Goal: Task Accomplishment & Management: Complete application form

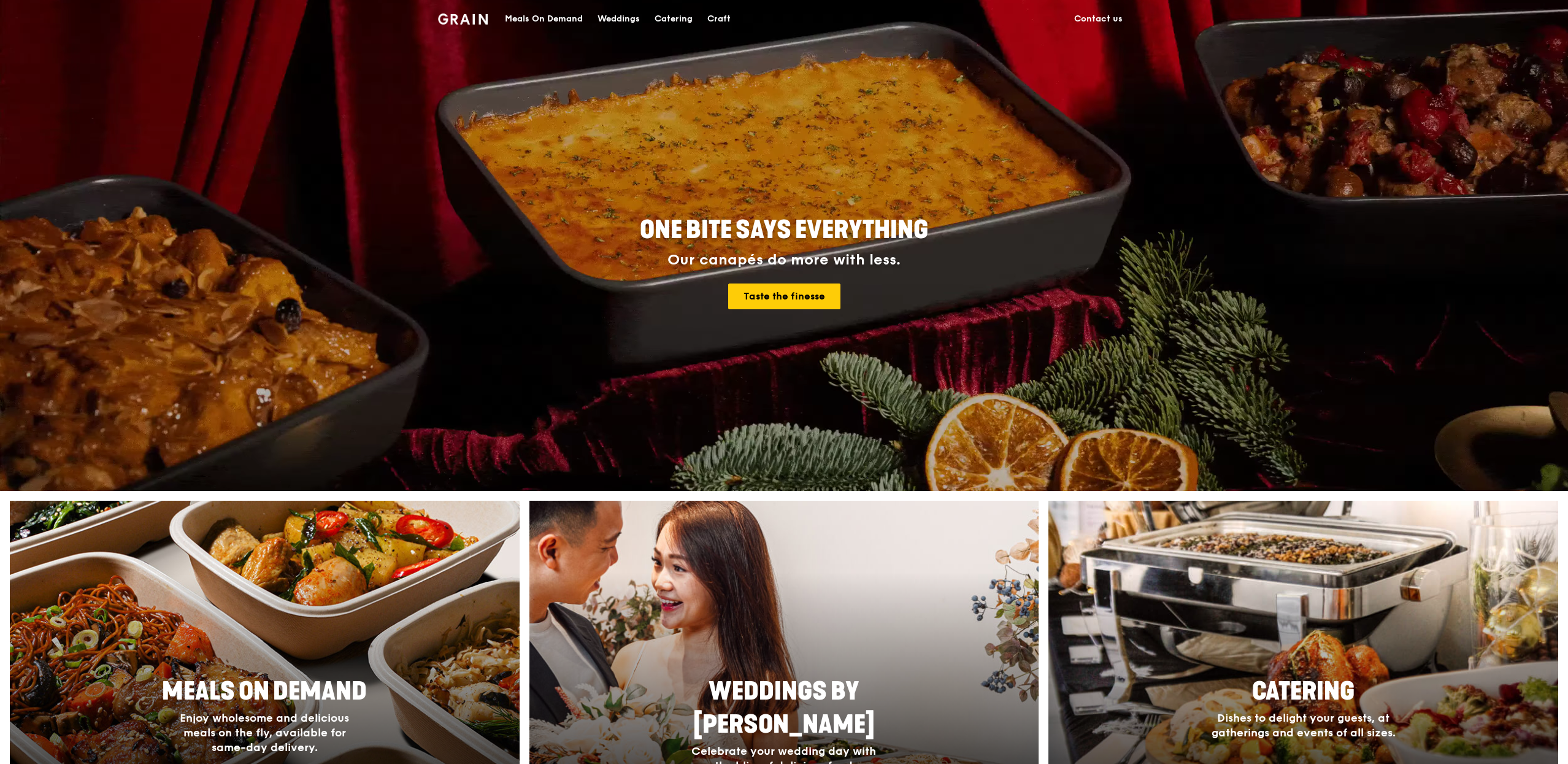
click at [583, 23] on link "Meals On Demand" at bounding box center [543, 19] width 92 height 36
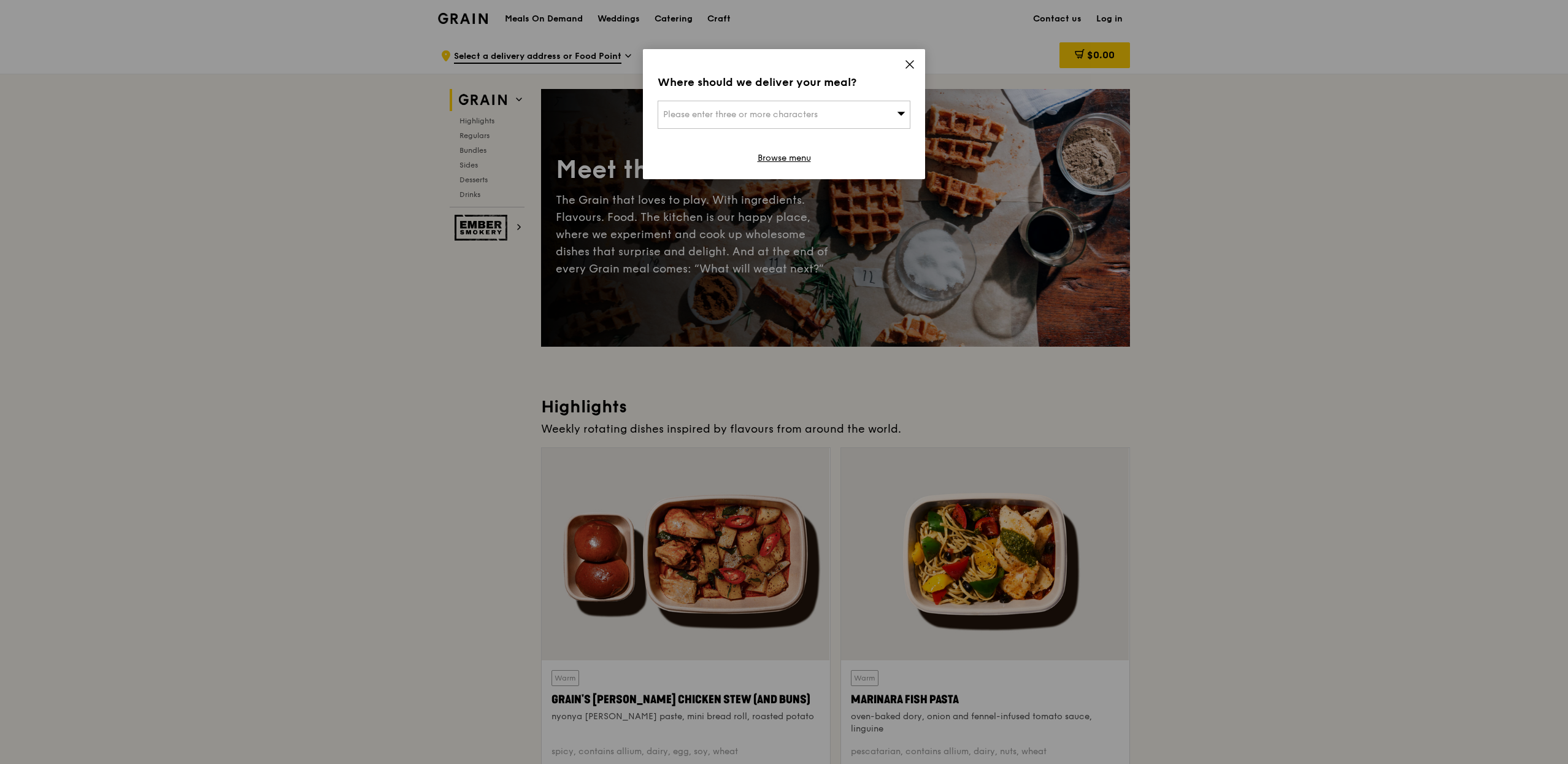
click at [918, 62] on div "Where should we deliver your meal? Please enter three or more characters Browse…" at bounding box center [784, 114] width 282 height 130
click at [904, 66] on icon at bounding box center [909, 64] width 11 height 11
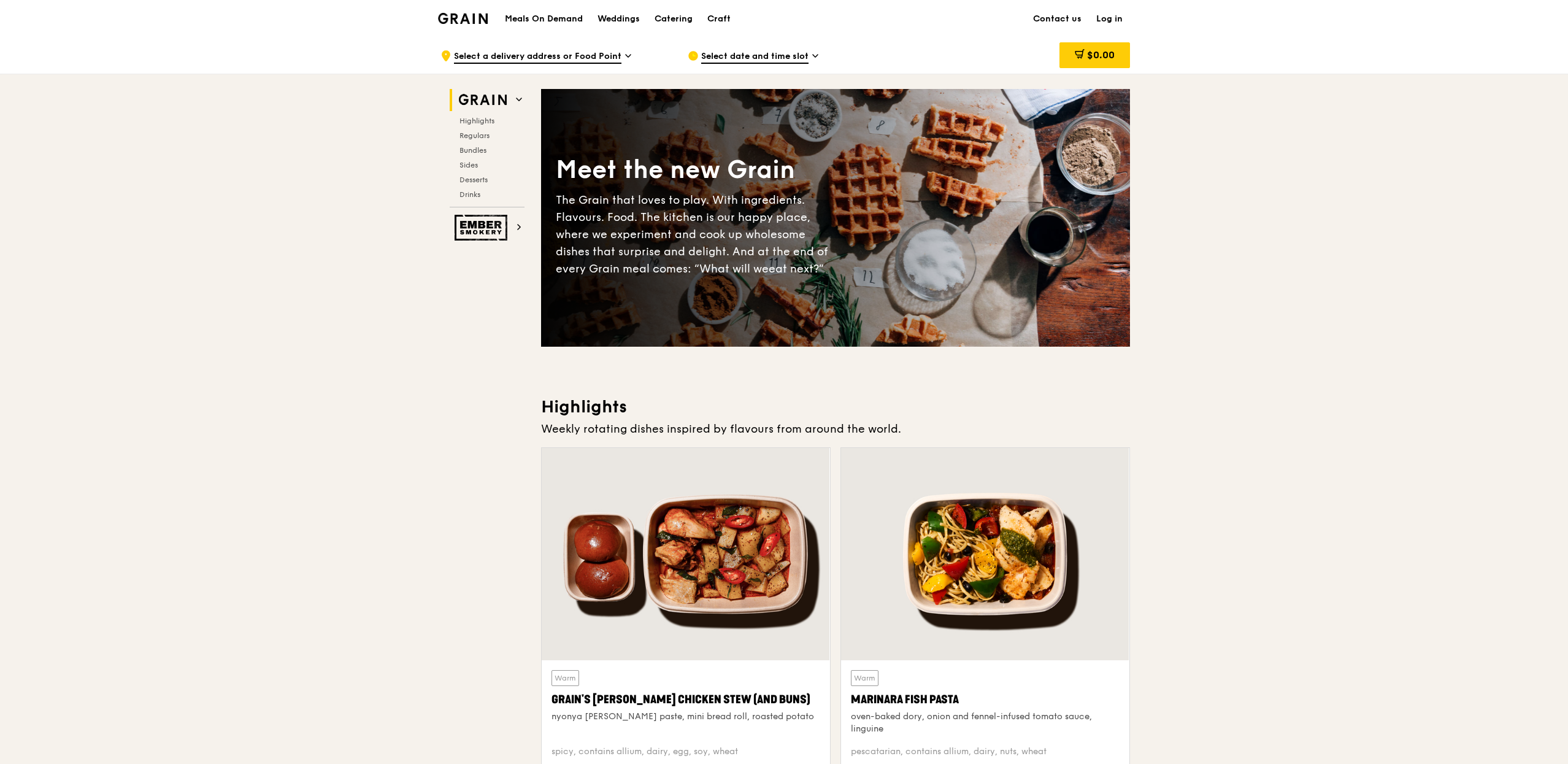
click at [1115, 24] on link "Log in" at bounding box center [1109, 19] width 41 height 36
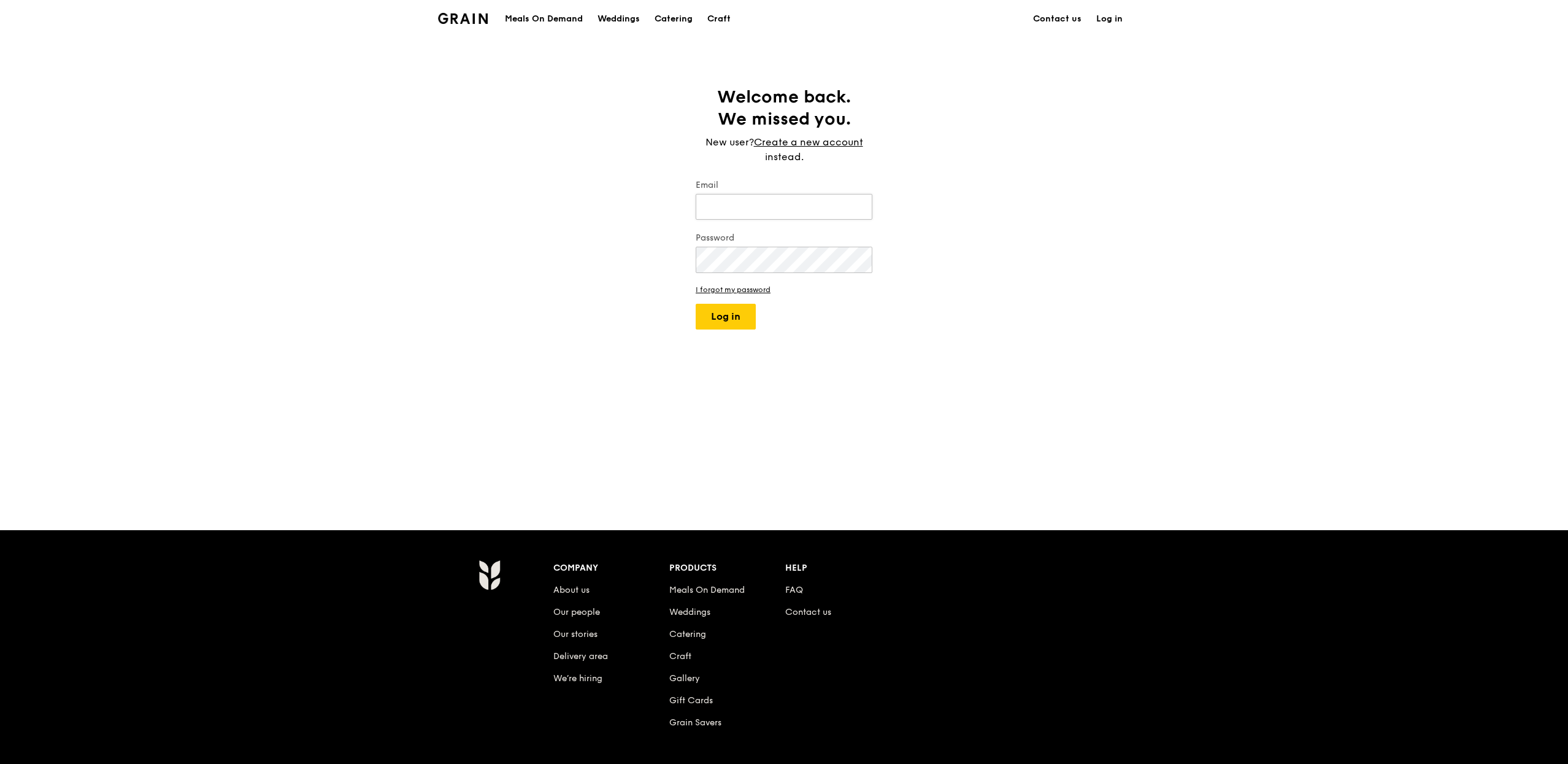
click at [743, 203] on input "Email" at bounding box center [784, 206] width 176 height 26
type input "[PERSON_NAME][EMAIL_ADDRESS][DOMAIN_NAME]"
click at [732, 313] on button "Log in" at bounding box center [726, 316] width 60 height 26
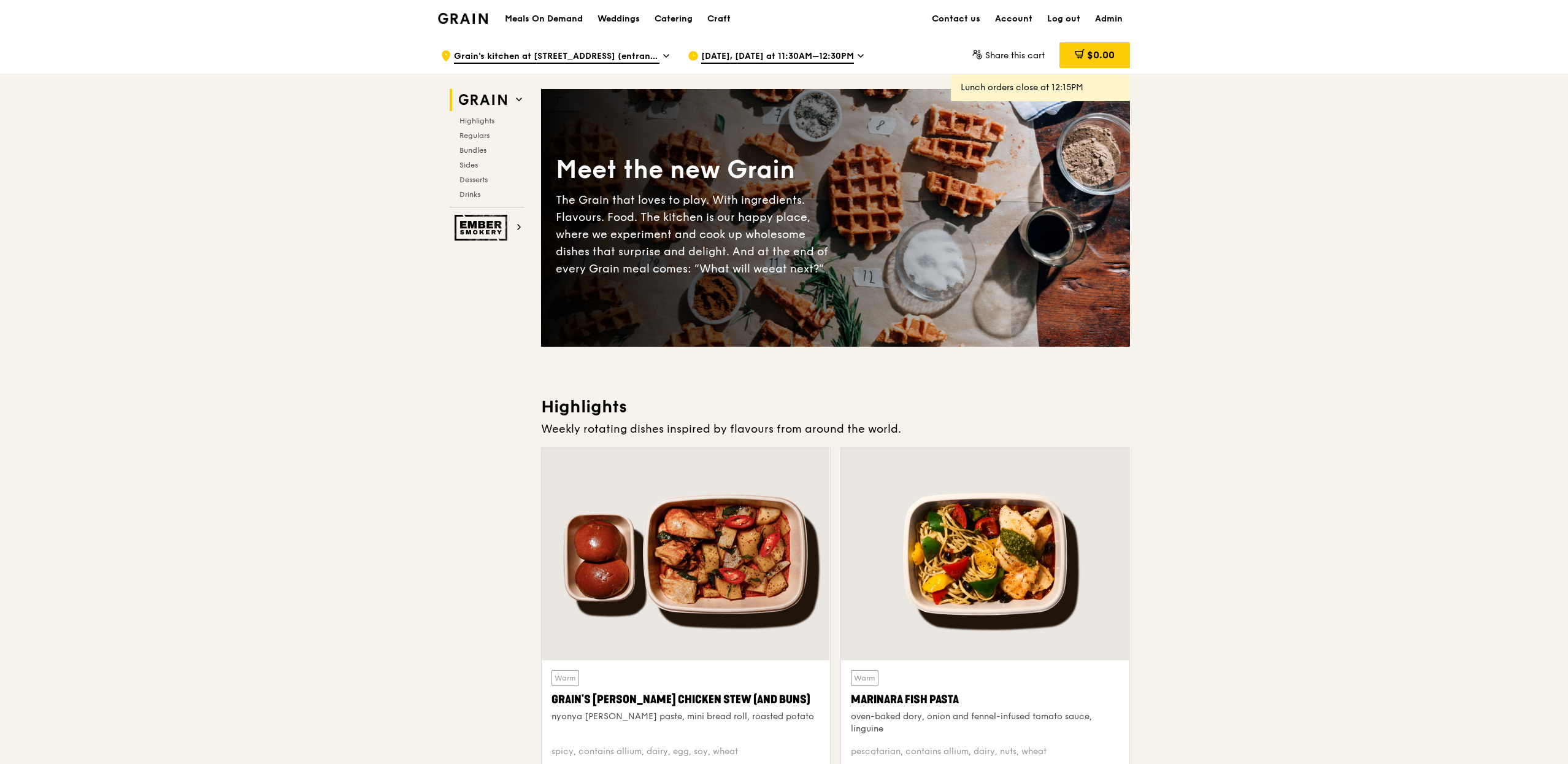
click at [1101, 12] on link "Admin" at bounding box center [1108, 19] width 42 height 36
select select "100"
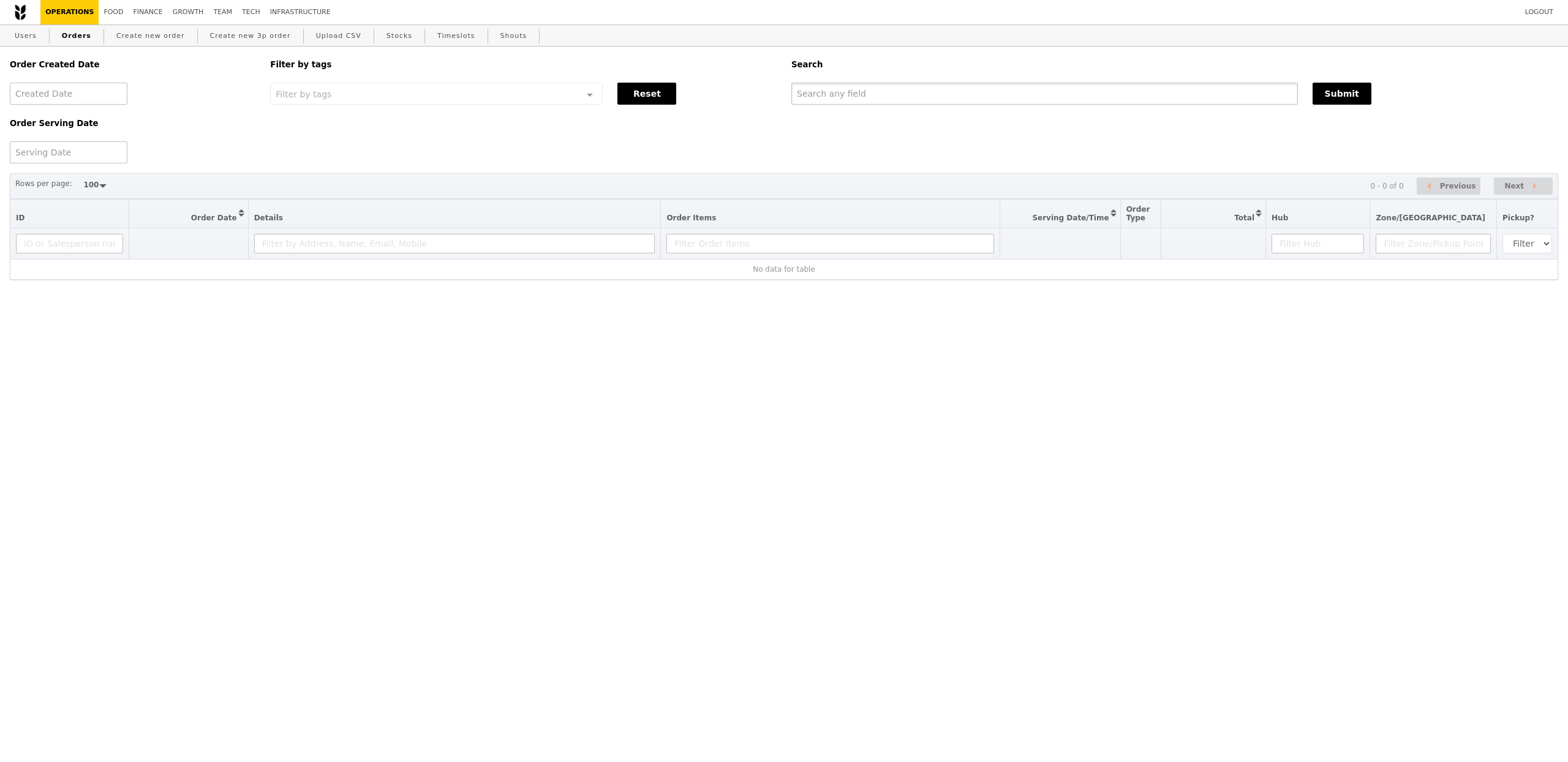
click at [908, 89] on input "text" at bounding box center [1045, 94] width 507 height 22
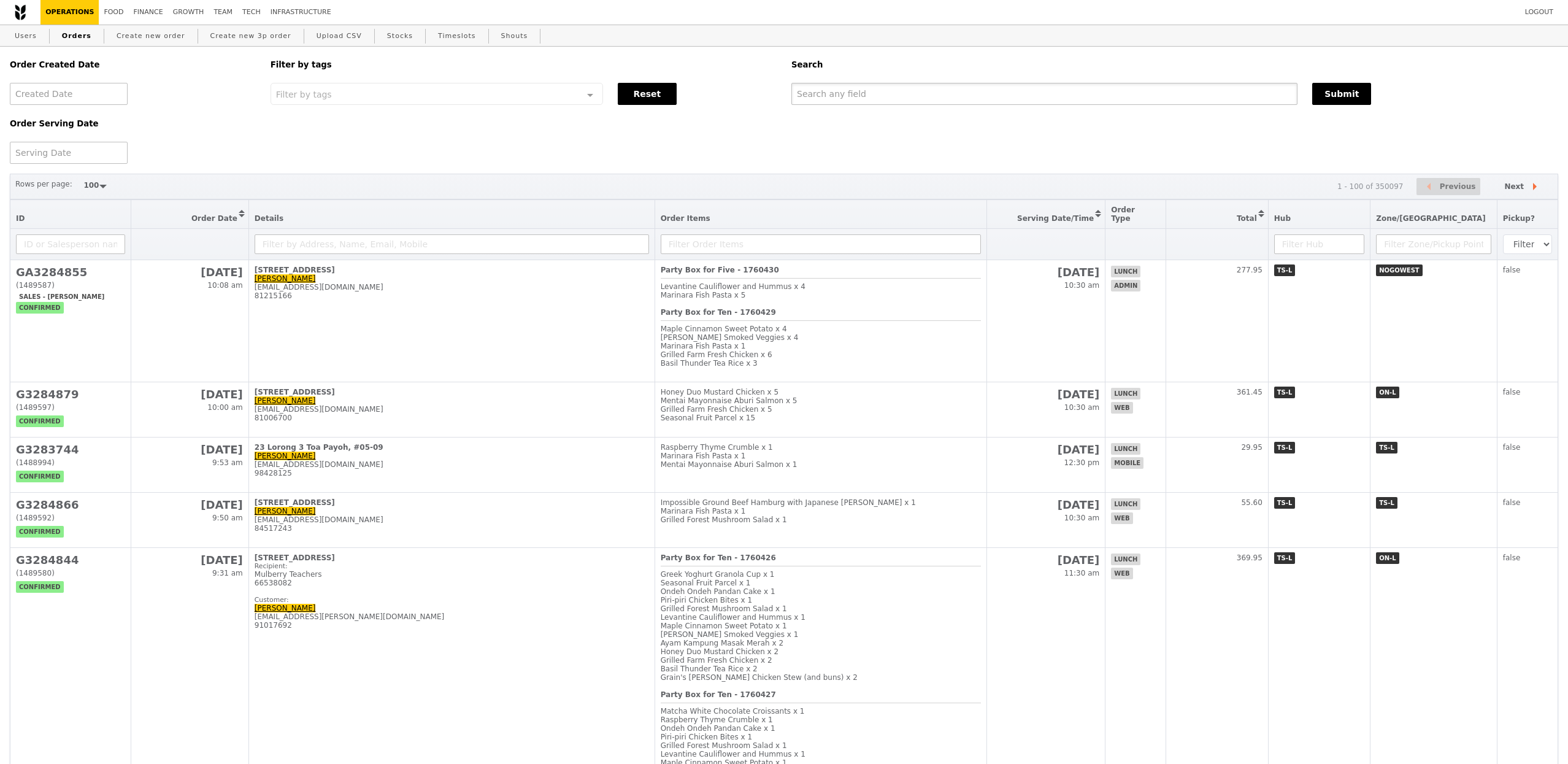
paste input "G3283886"
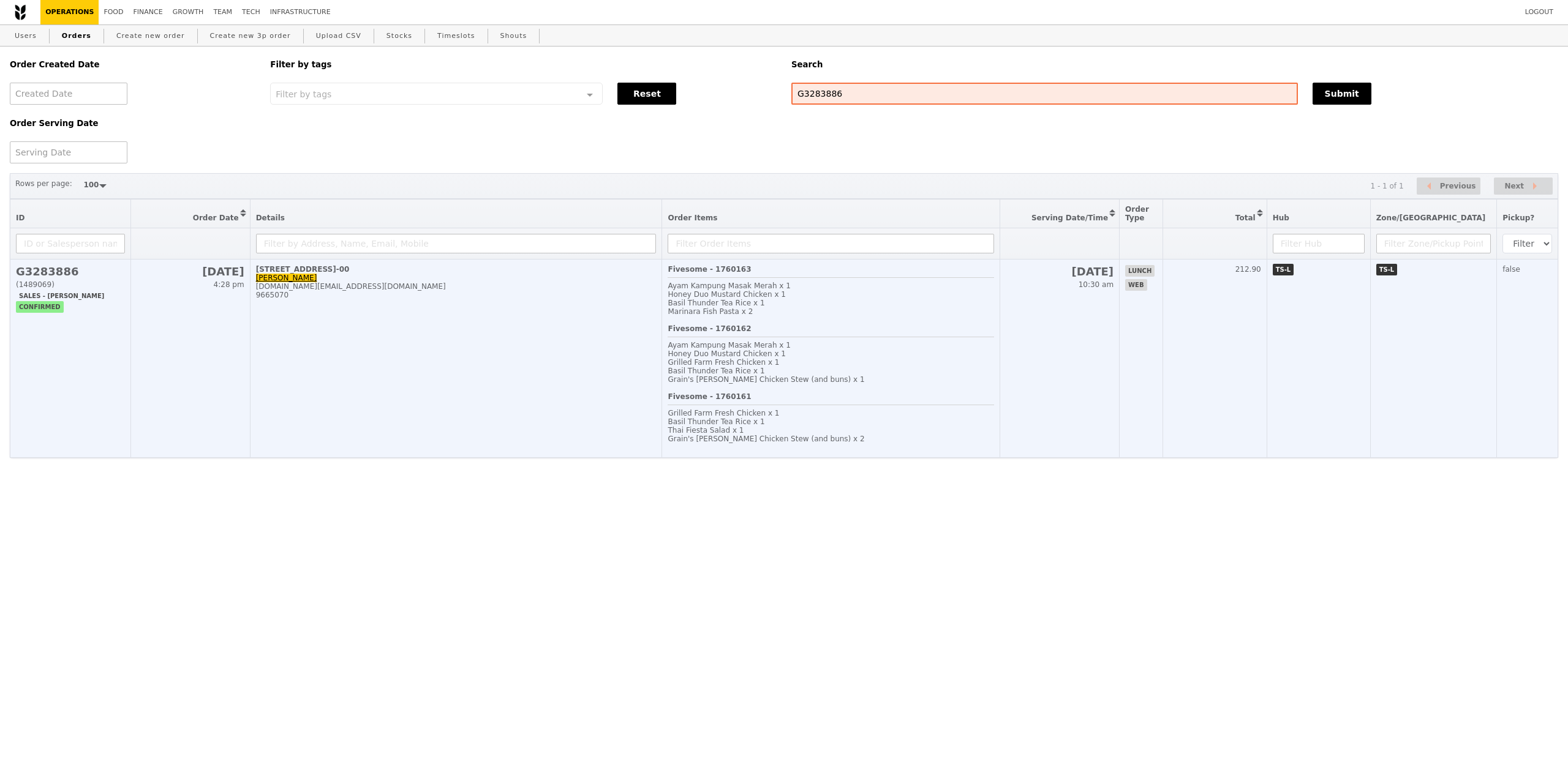
click at [495, 328] on td "1 Raffles Quay, #28-00 Iris Hu iris.hu@lseg.com 9665070" at bounding box center [456, 358] width 412 height 198
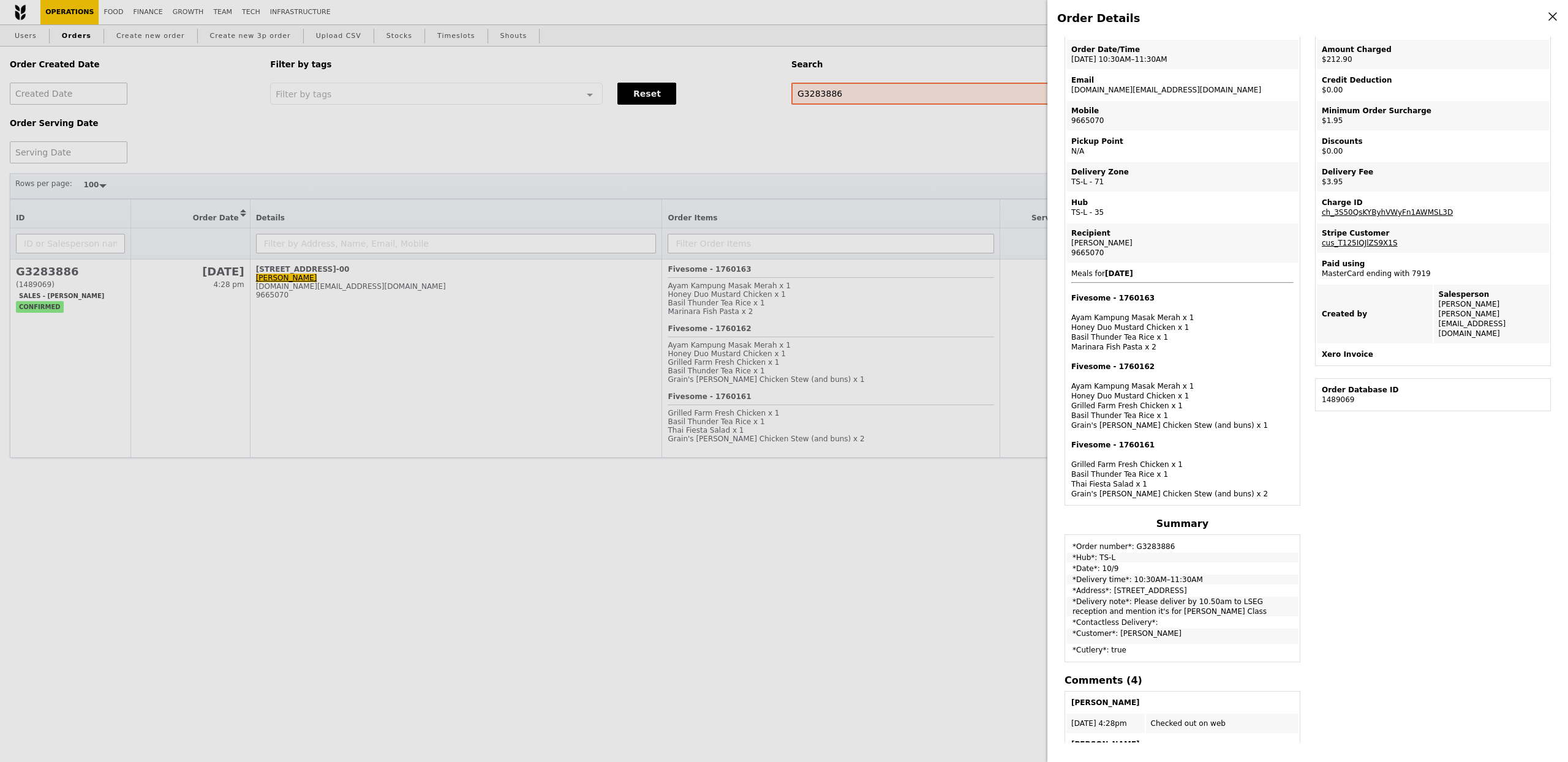
scroll to position [78, 0]
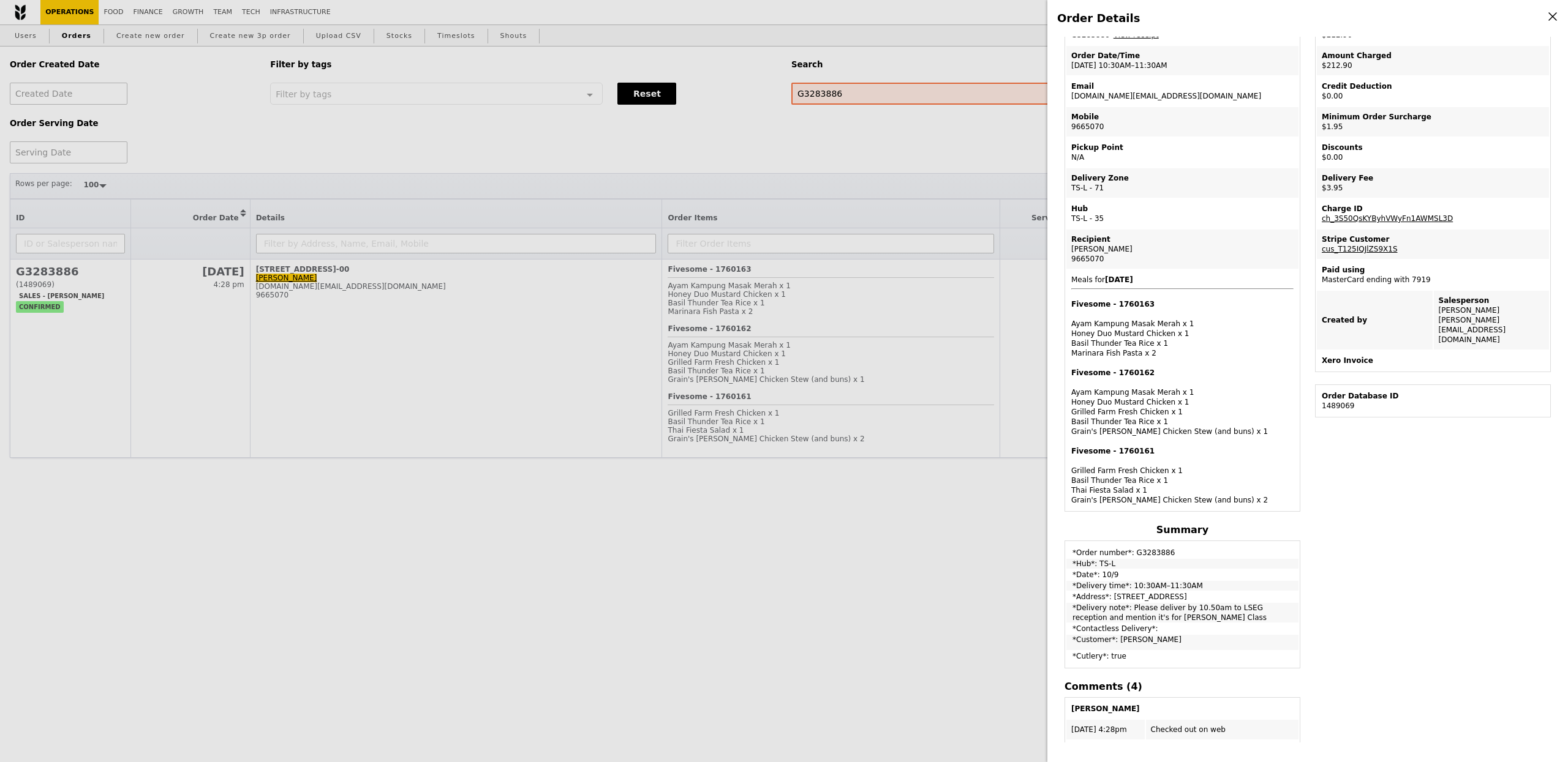
click at [800, 127] on div "Order Details Edit order Changelog Cancel Order ID G3283886 – View receipt Orde…" at bounding box center [784, 381] width 1568 height 762
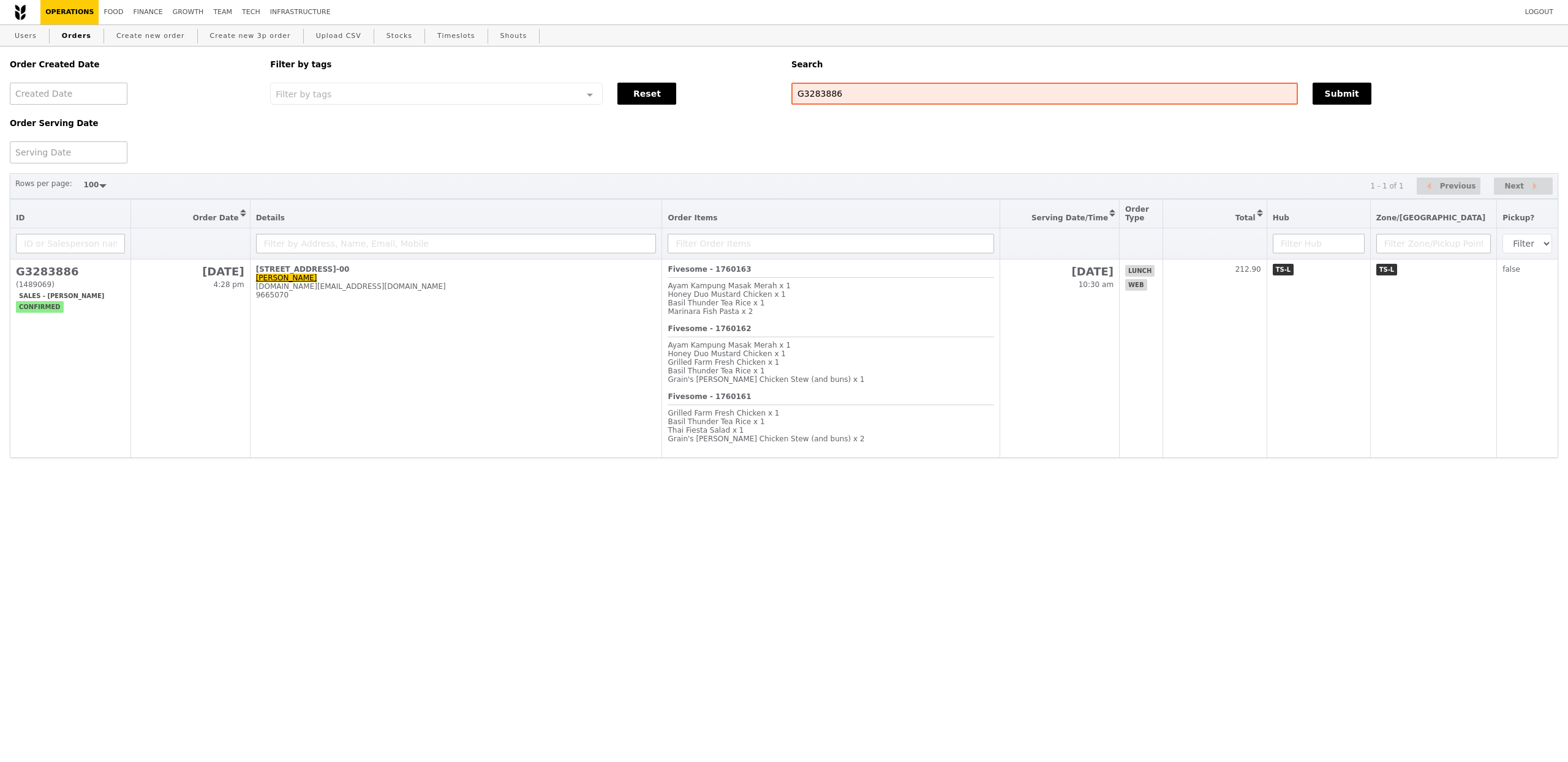
scroll to position [131, 0]
click at [1011, 101] on input "G3283886" at bounding box center [1045, 94] width 507 height 22
type input "81614558"
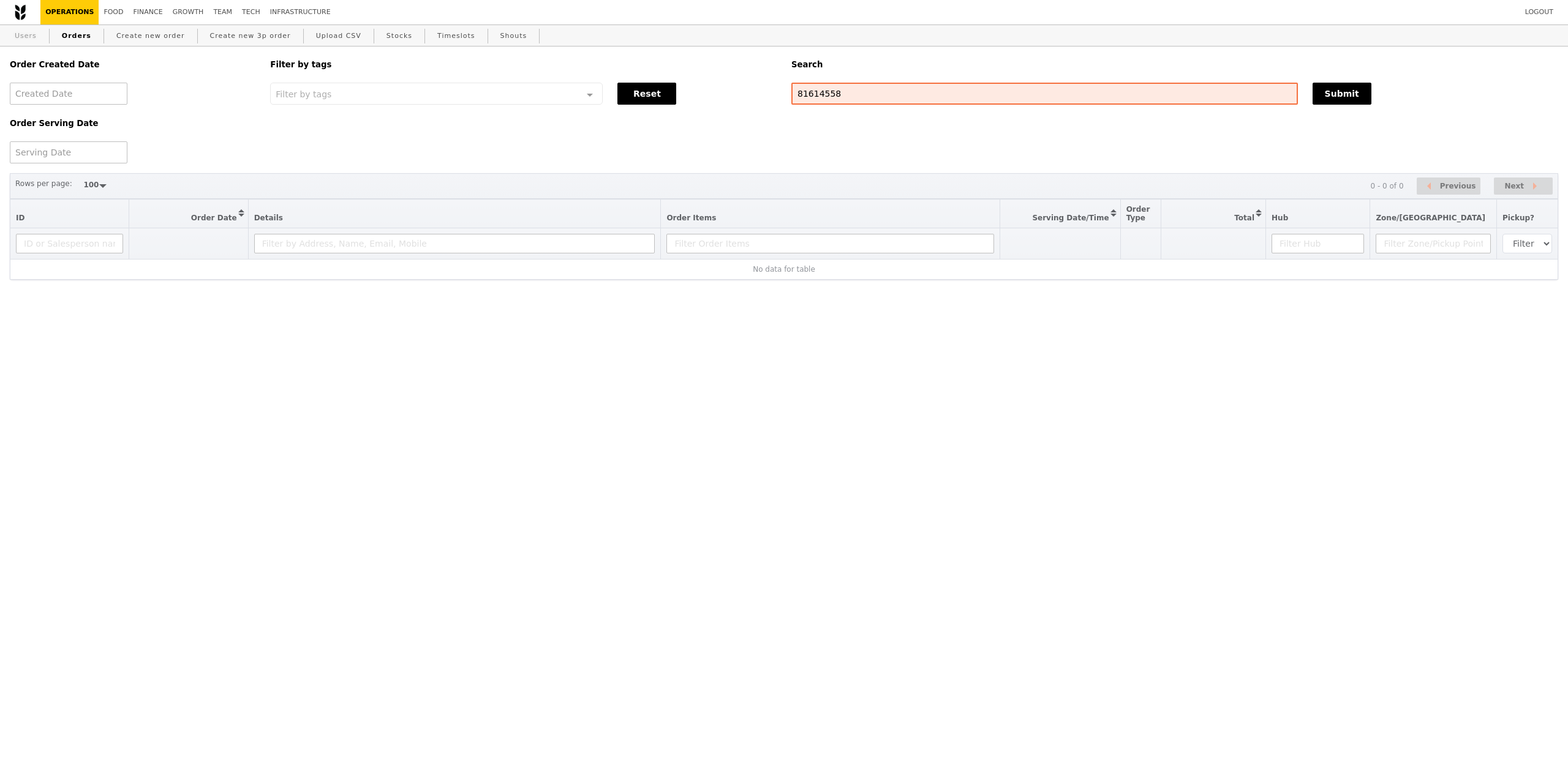
click at [23, 36] on link "Users" at bounding box center [25, 36] width 32 height 22
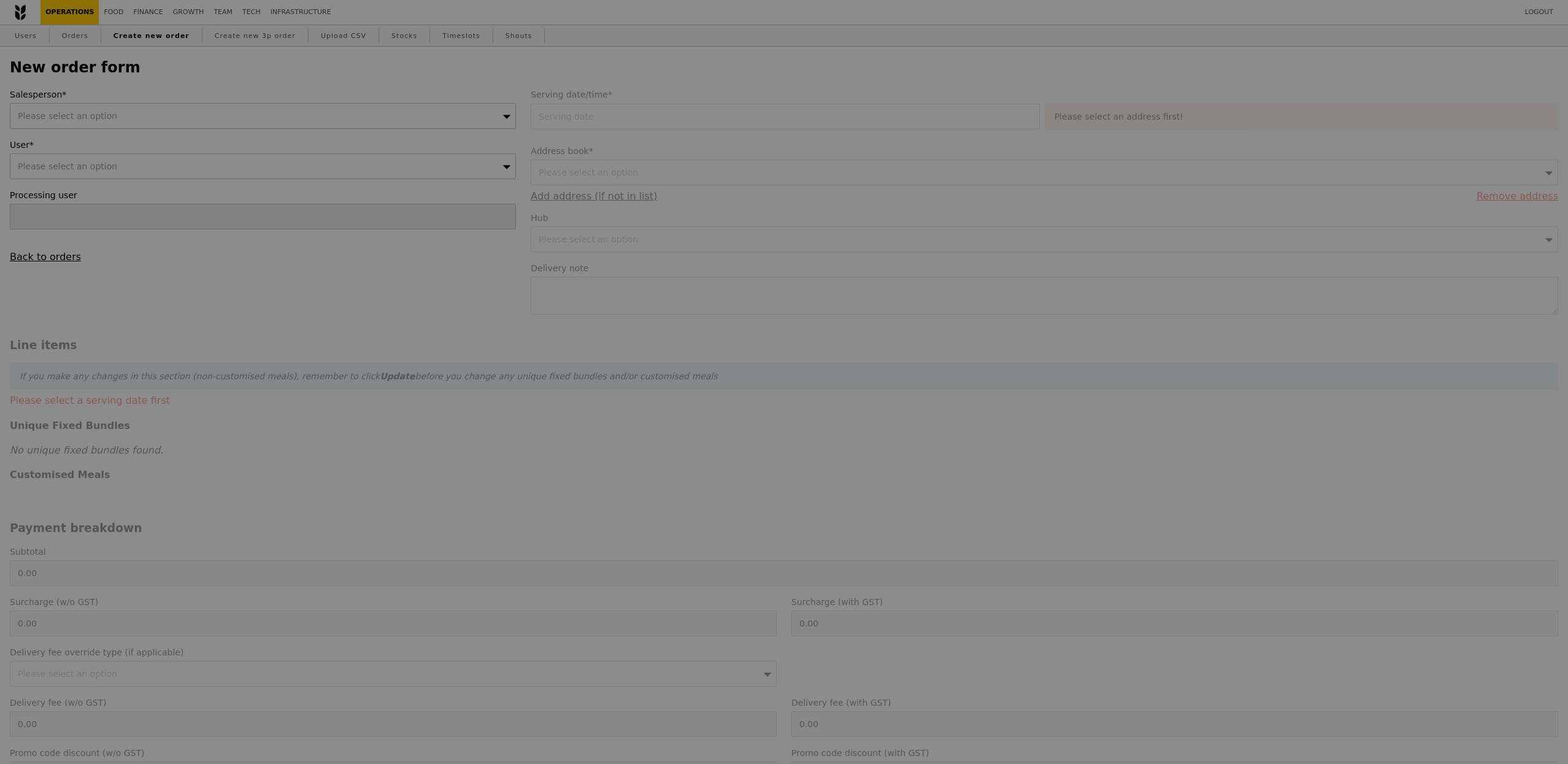
type input "Confirm"
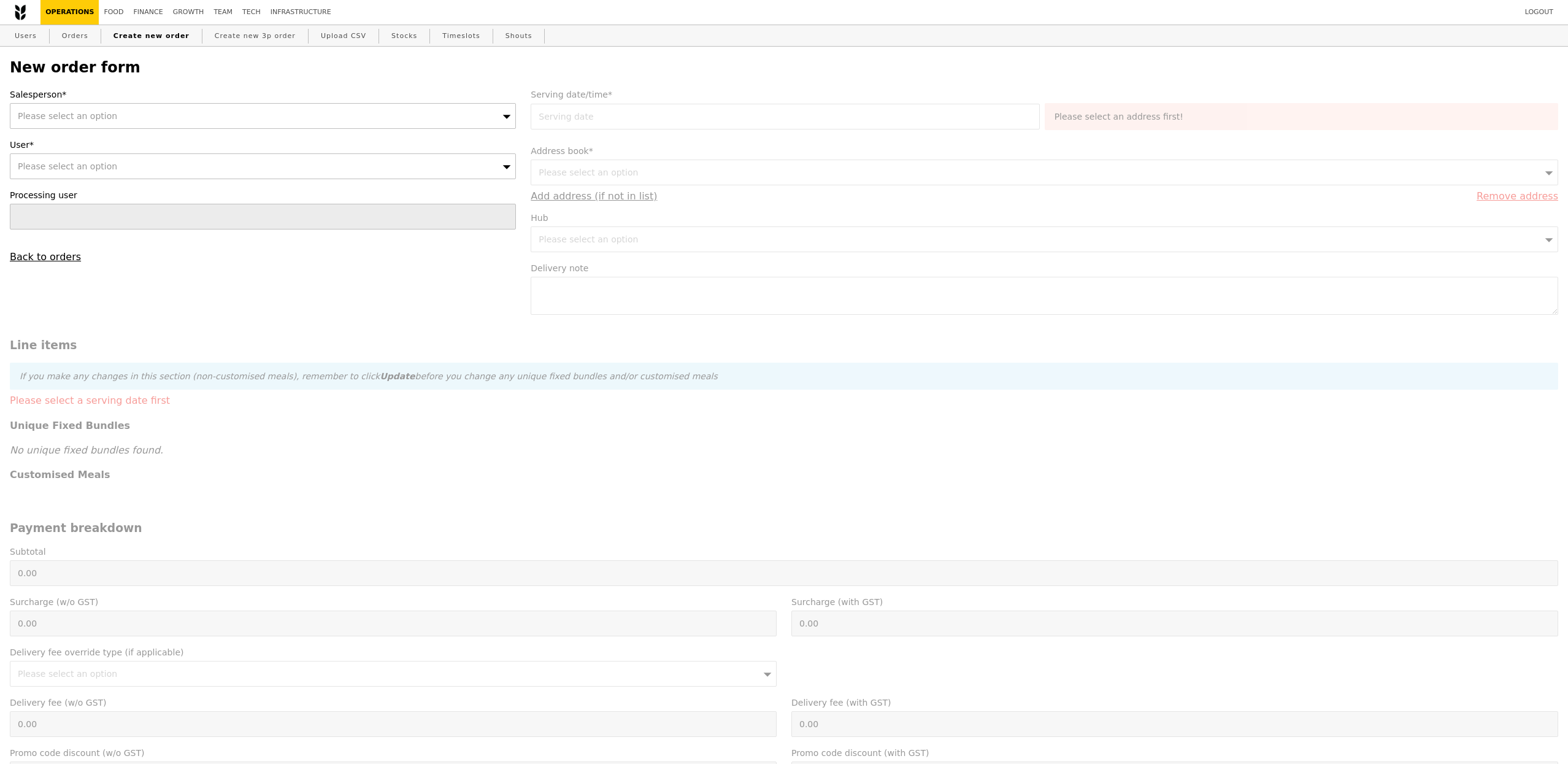
click at [129, 114] on div "Please select an option" at bounding box center [263, 115] width 506 height 26
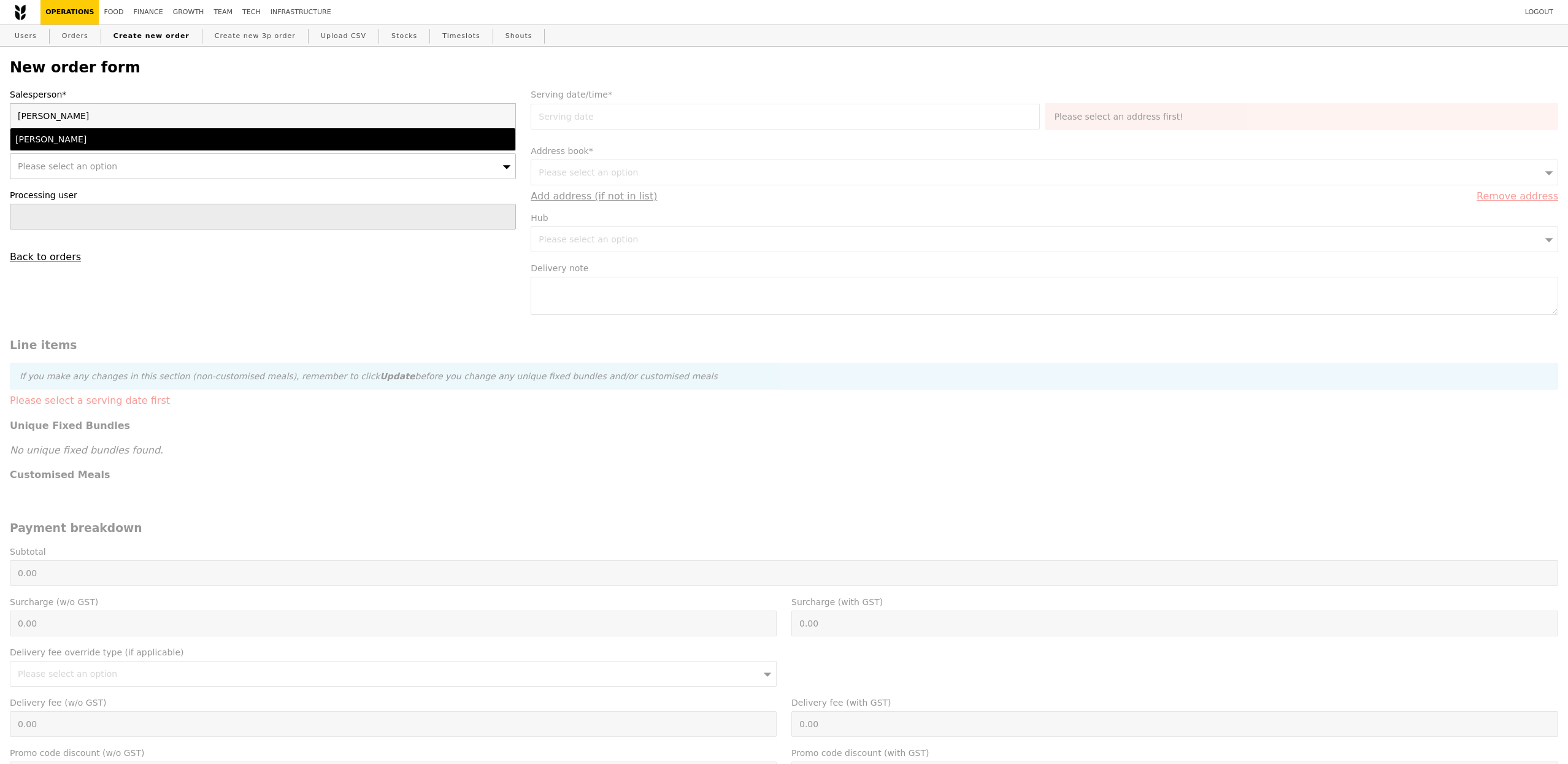
type input "jos"
click at [56, 147] on li "[PERSON_NAME]" at bounding box center [263, 139] width 505 height 22
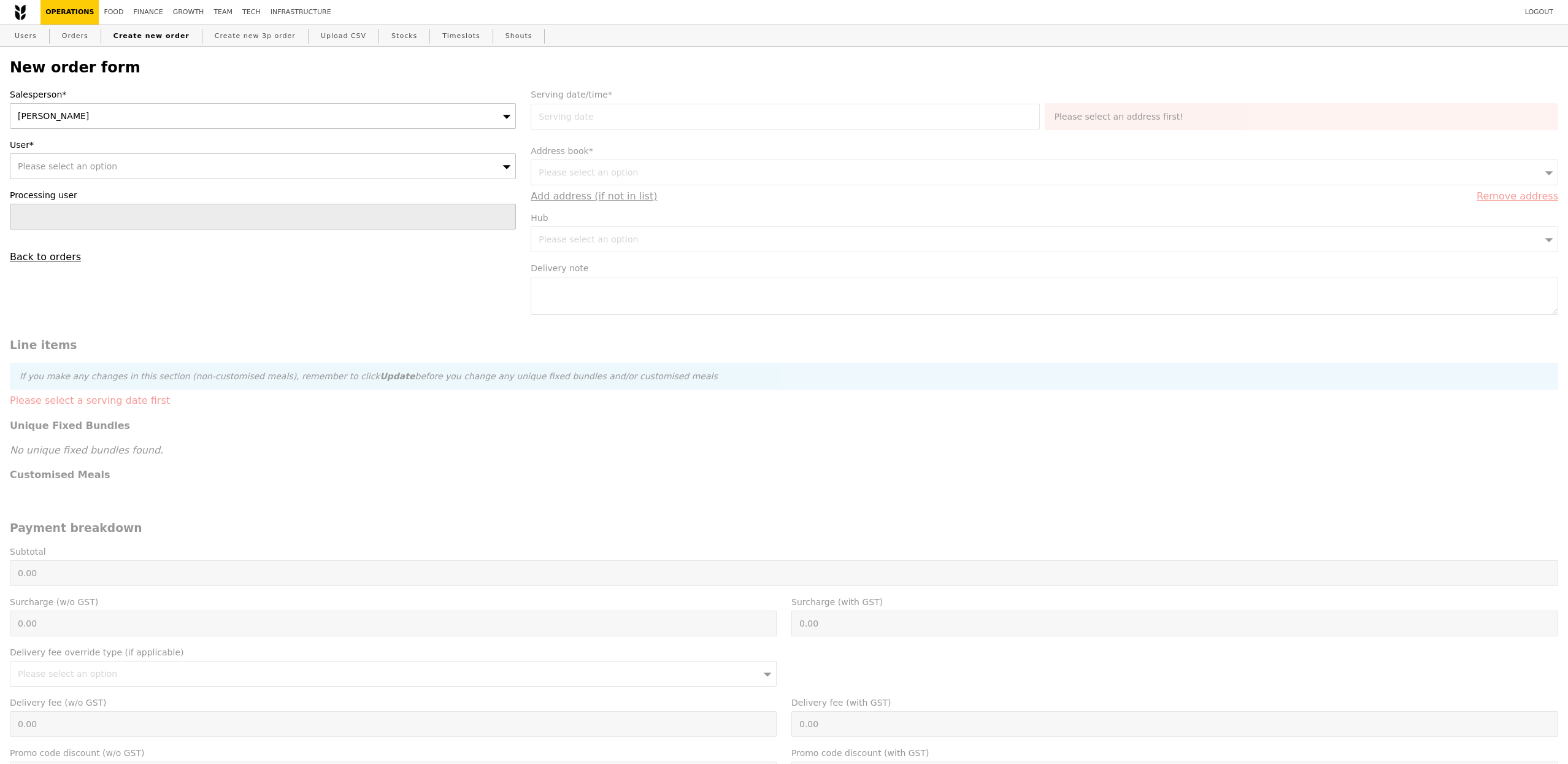
click at [86, 162] on span "Please select an option" at bounding box center [68, 166] width 100 height 10
type input "joshua"
type input "Confirm"
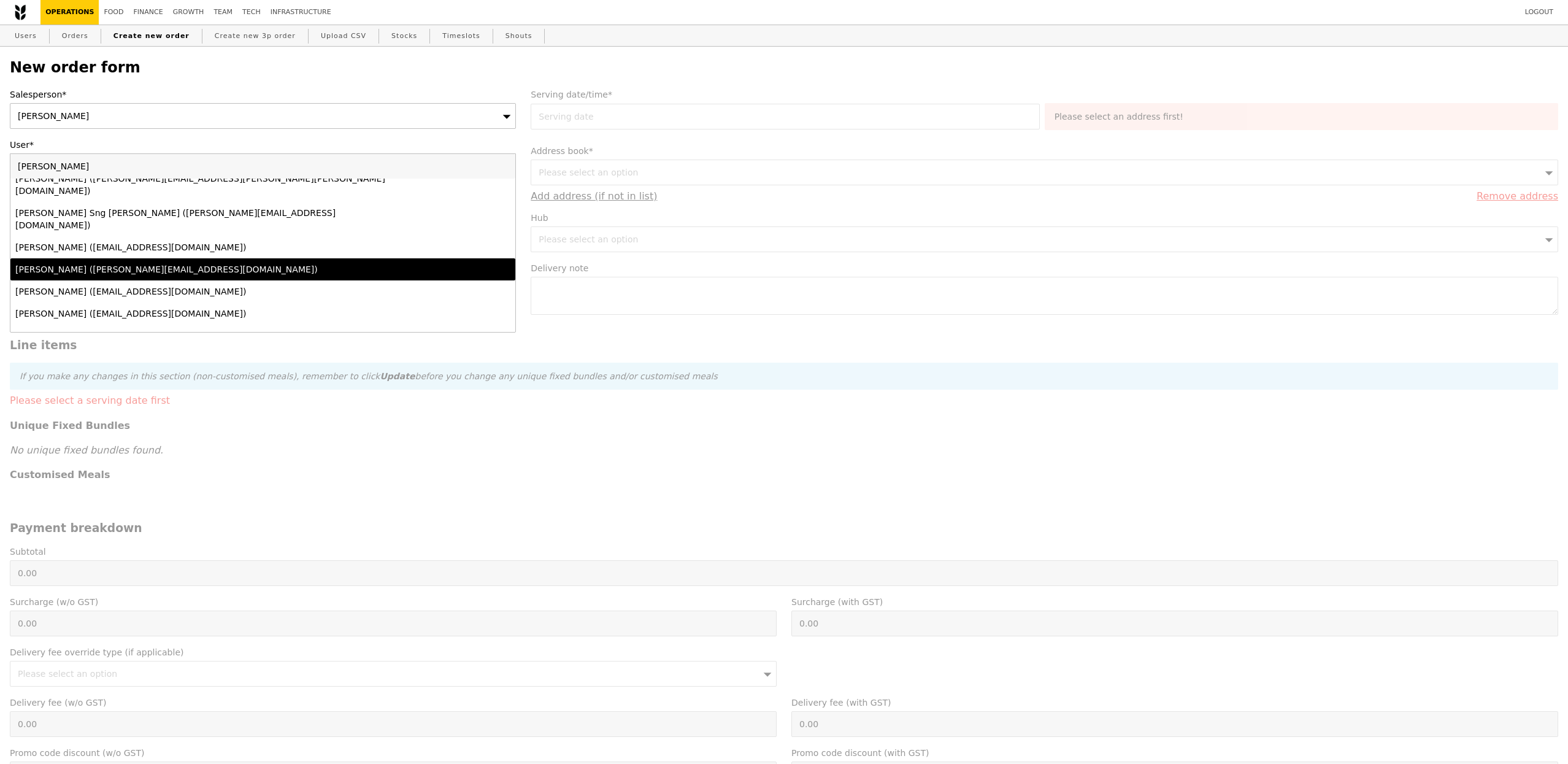
scroll to position [85, 0]
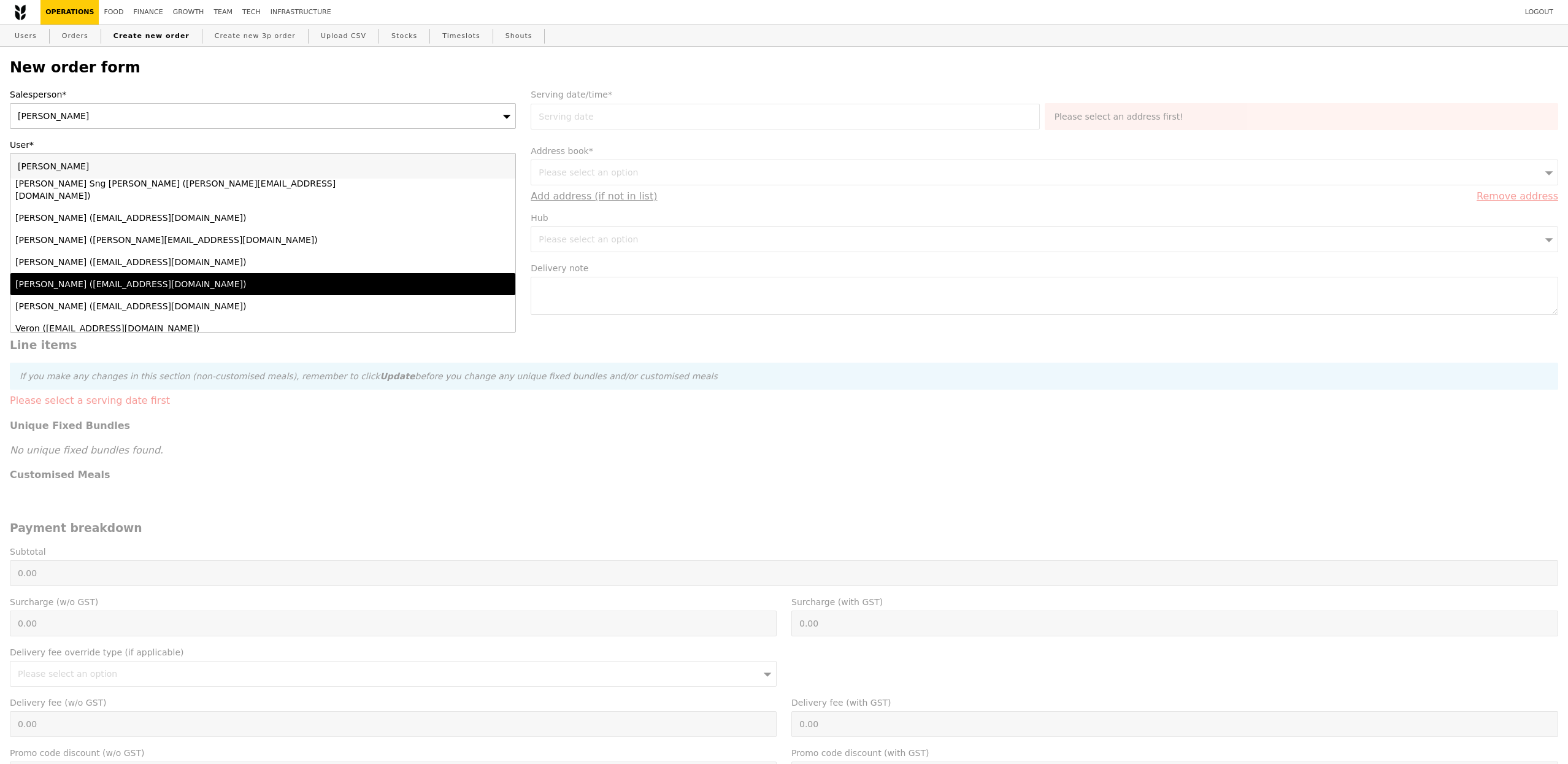
type input "joshua grain"
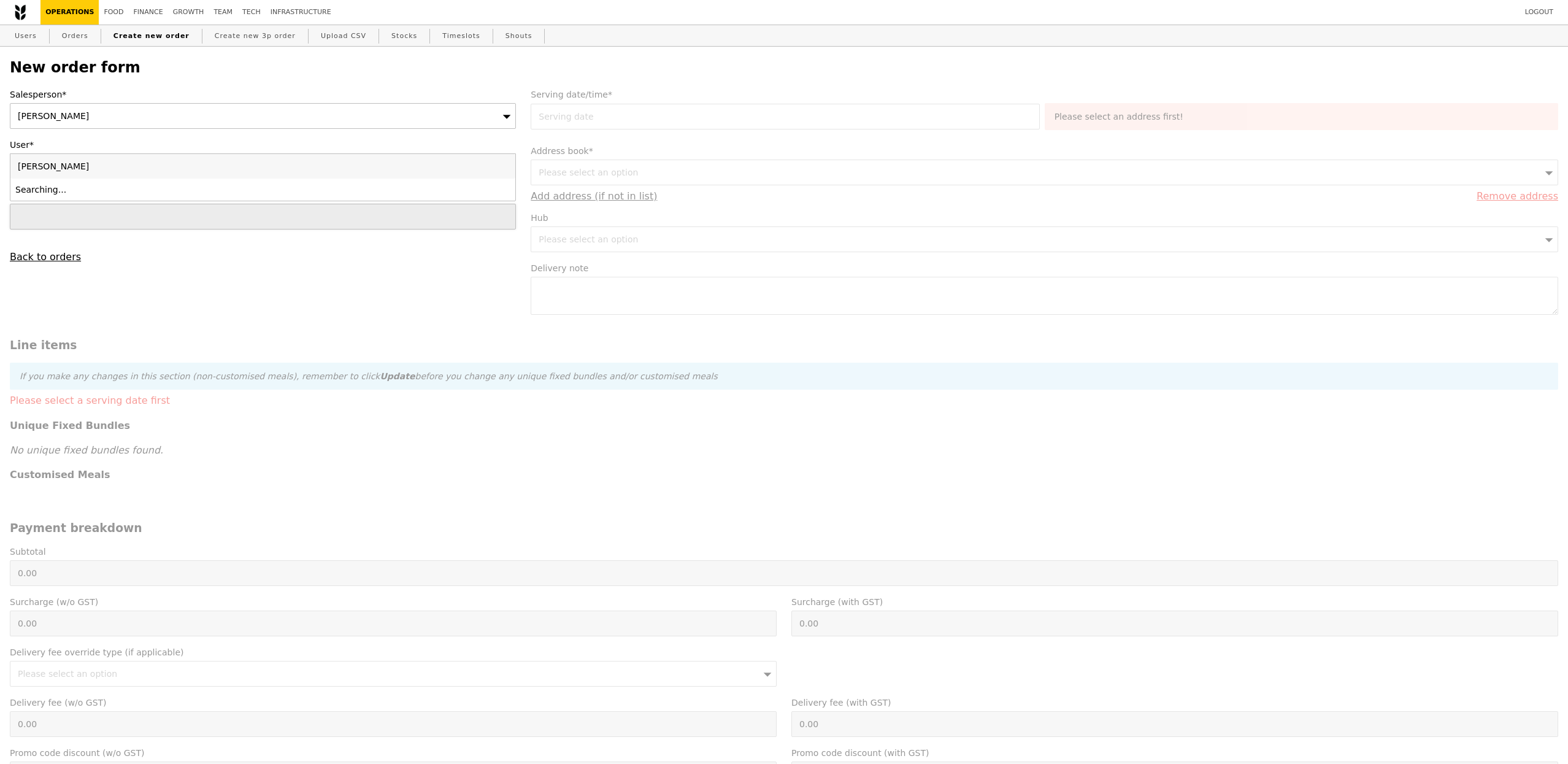
type input "Confirm"
type input "Joshua@grain"
type input "Confirm"
type input "mohz"
type input "Confirm"
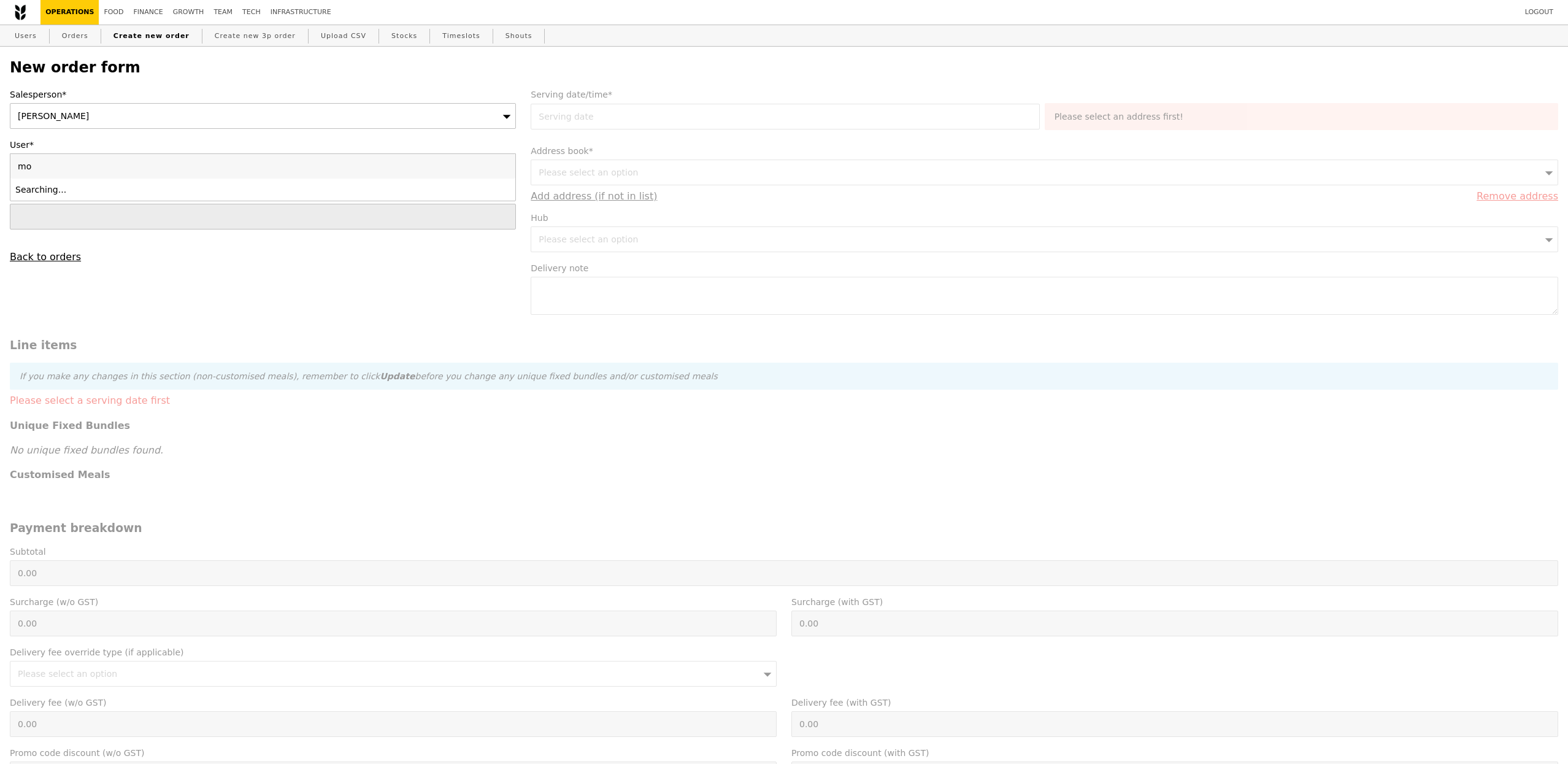
type input "m"
click at [318, 236] on div "Salesperson* Joshua Moses User* Please select an option Please enter 3 or more …" at bounding box center [263, 176] width 521 height 174
click at [372, 171] on div "Please select an option" at bounding box center [263, 166] width 506 height 26
type input "crystal"
type input "Confirm"
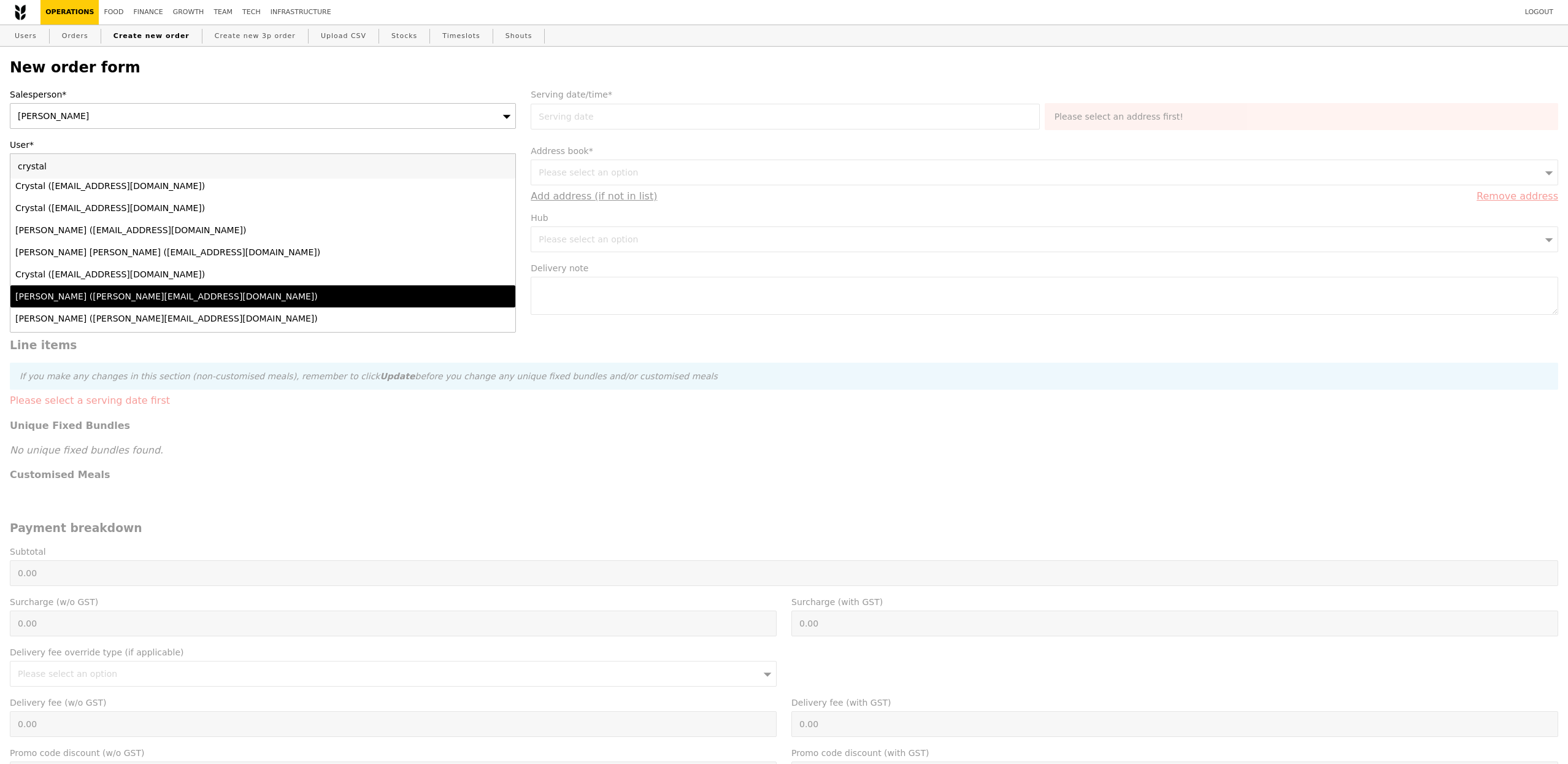
scroll to position [157, 0]
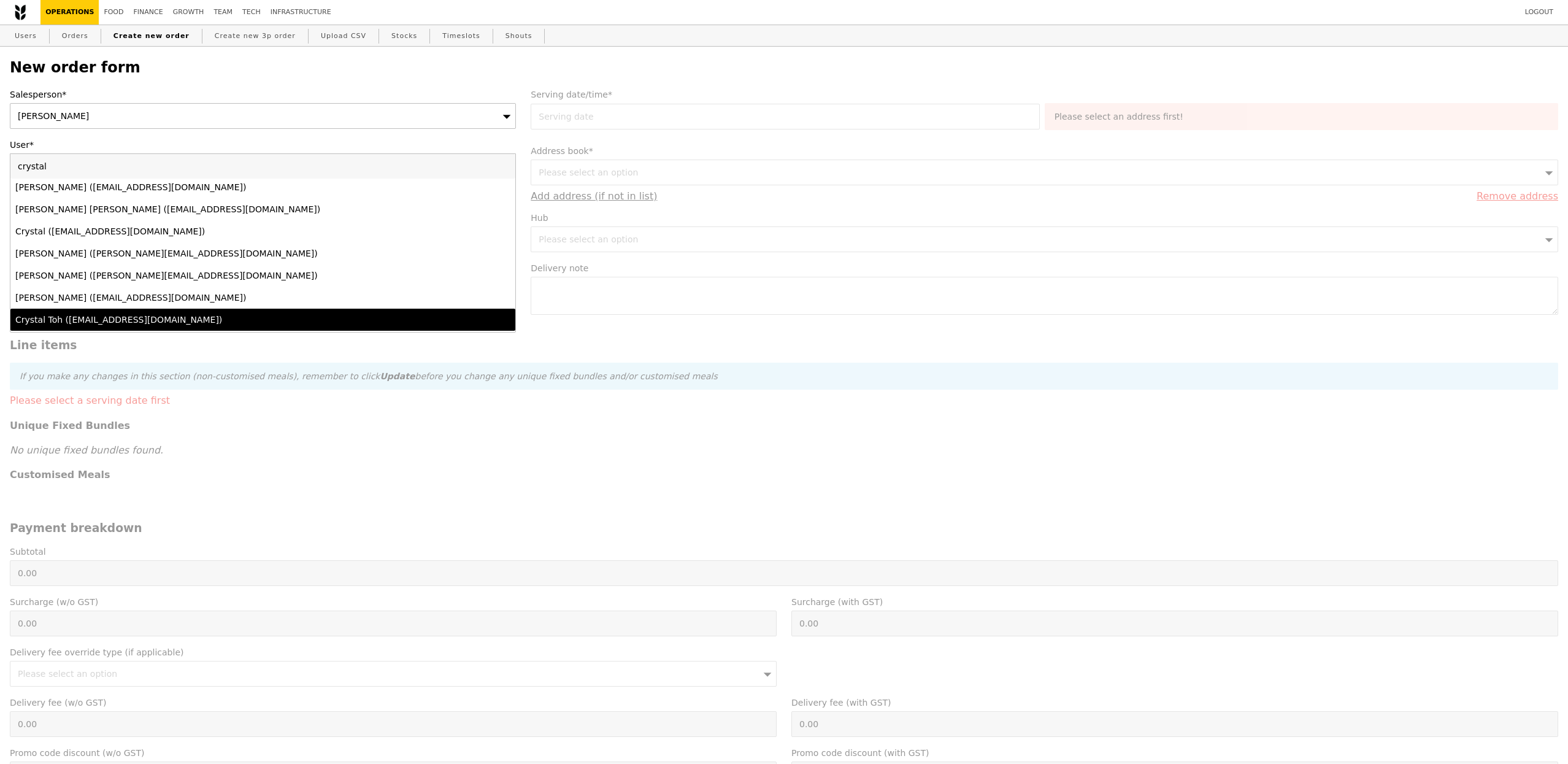
type input "crystal"
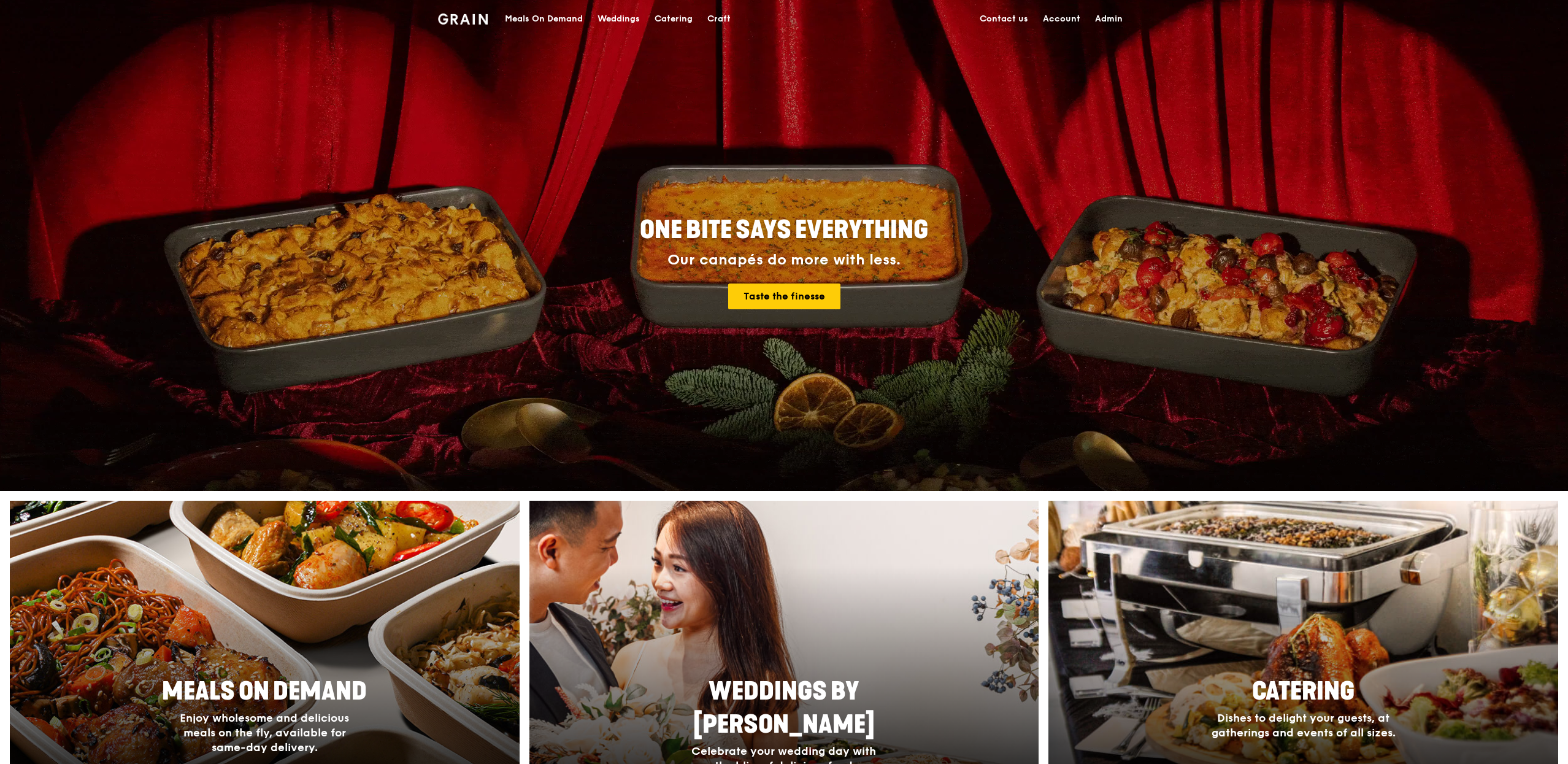
click at [1119, 21] on link "Admin" at bounding box center [1108, 19] width 42 height 36
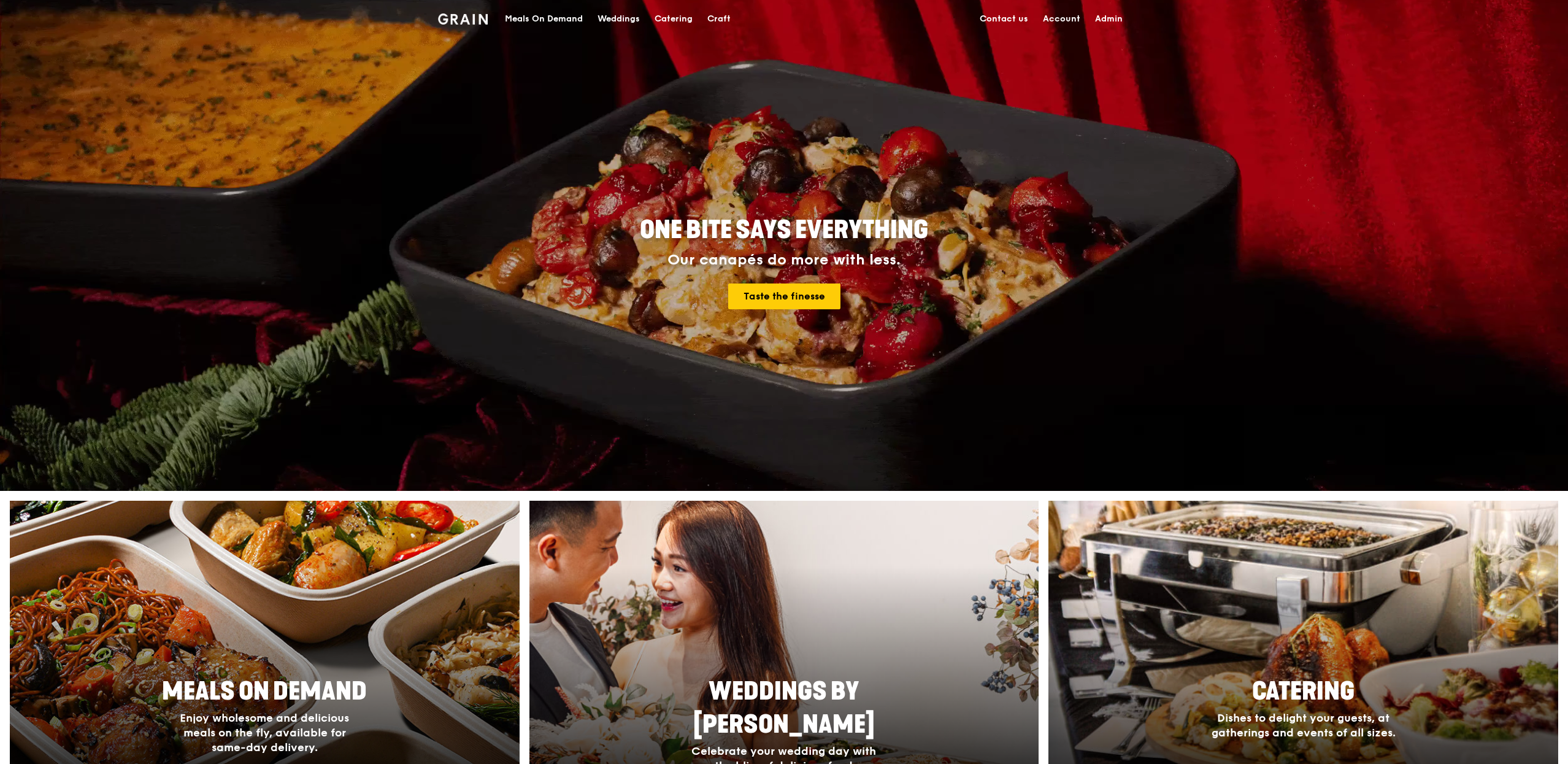
select select "100"
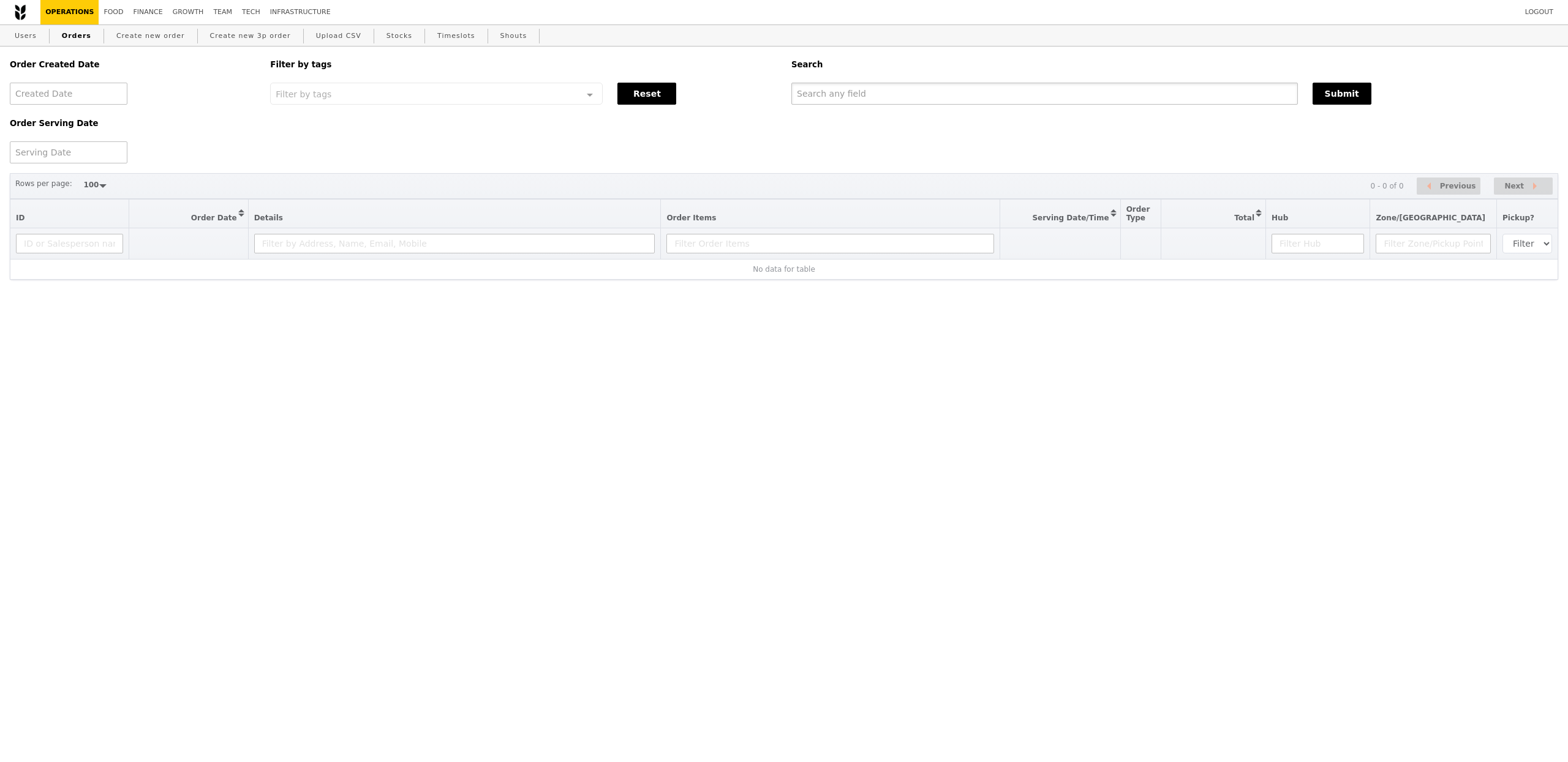
click at [933, 105] on div at bounding box center [1044, 94] width 521 height 22
paste input "[EMAIL_ADDRESS][DOMAIN_NAME]"
type input "[EMAIL_ADDRESS][DOMAIN_NAME]"
click at [158, 34] on link "Create new order" at bounding box center [150, 36] width 78 height 22
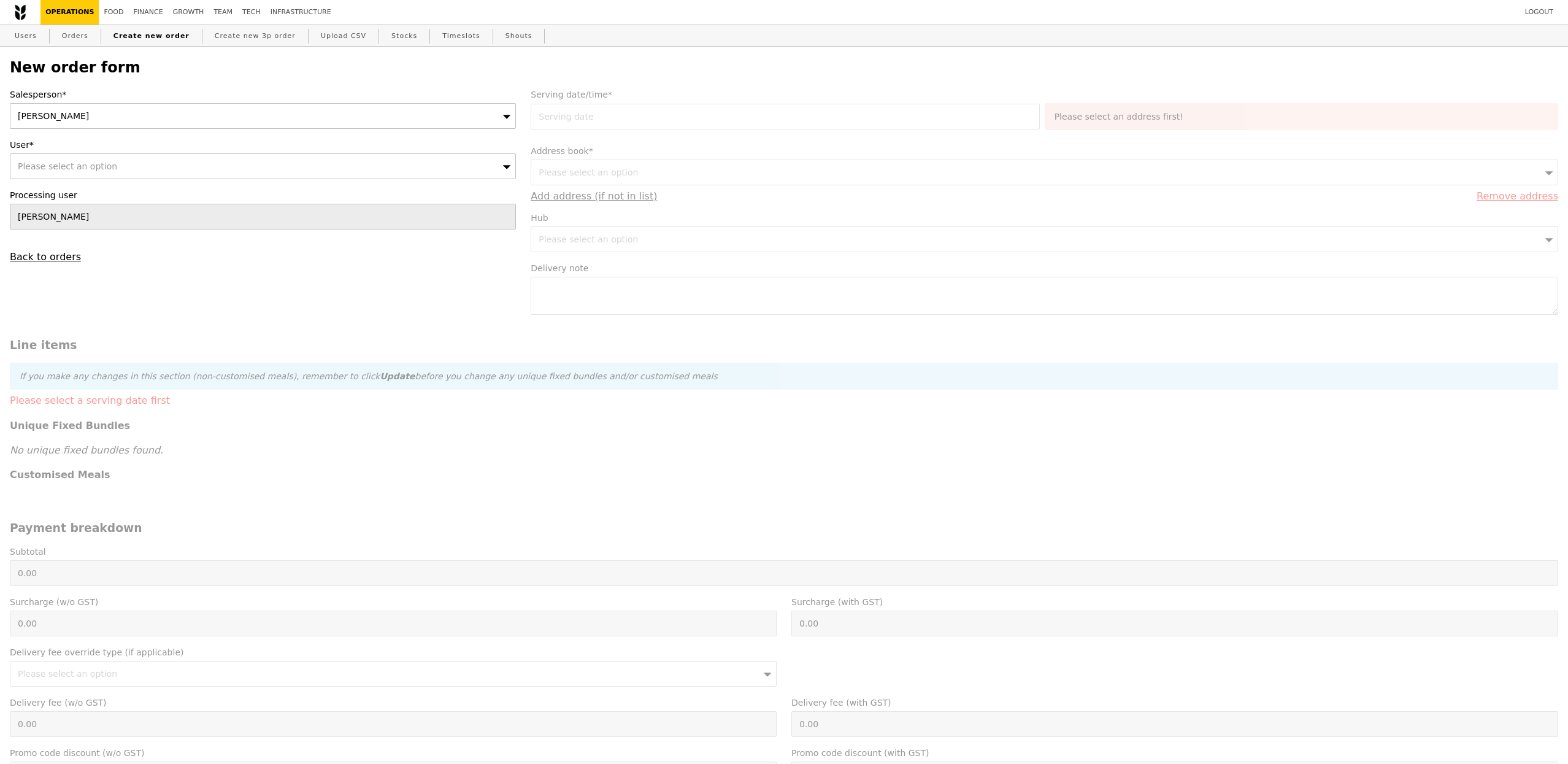
click at [141, 162] on div "Please select an option" at bounding box center [263, 166] width 506 height 26
type input "Confirm"
type input "crystallogy@hotmail.co"
type input "Confirm"
type input "crystallogy@hotmail.co"
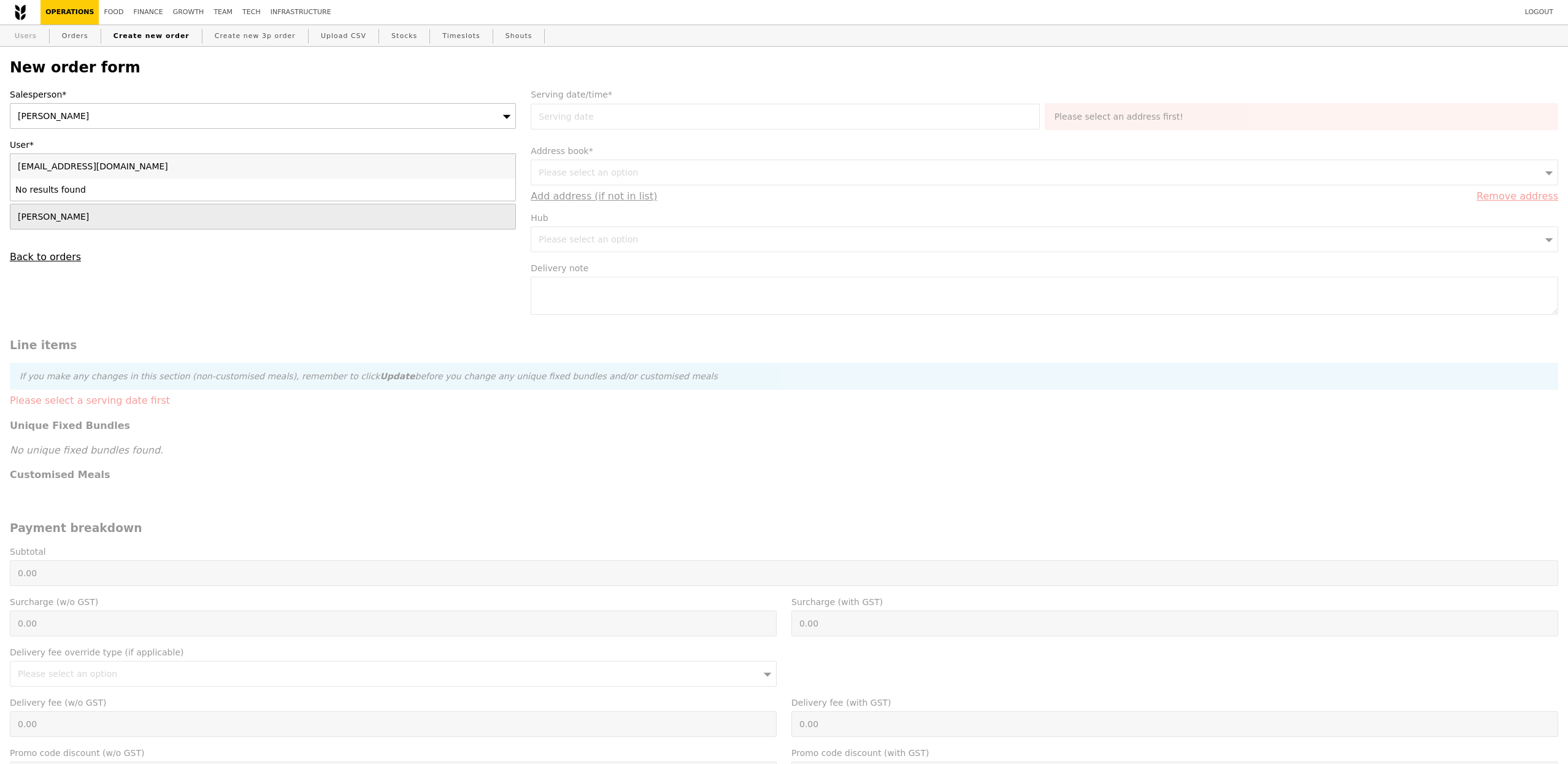
click at [16, 36] on link "Users" at bounding box center [25, 36] width 32 height 22
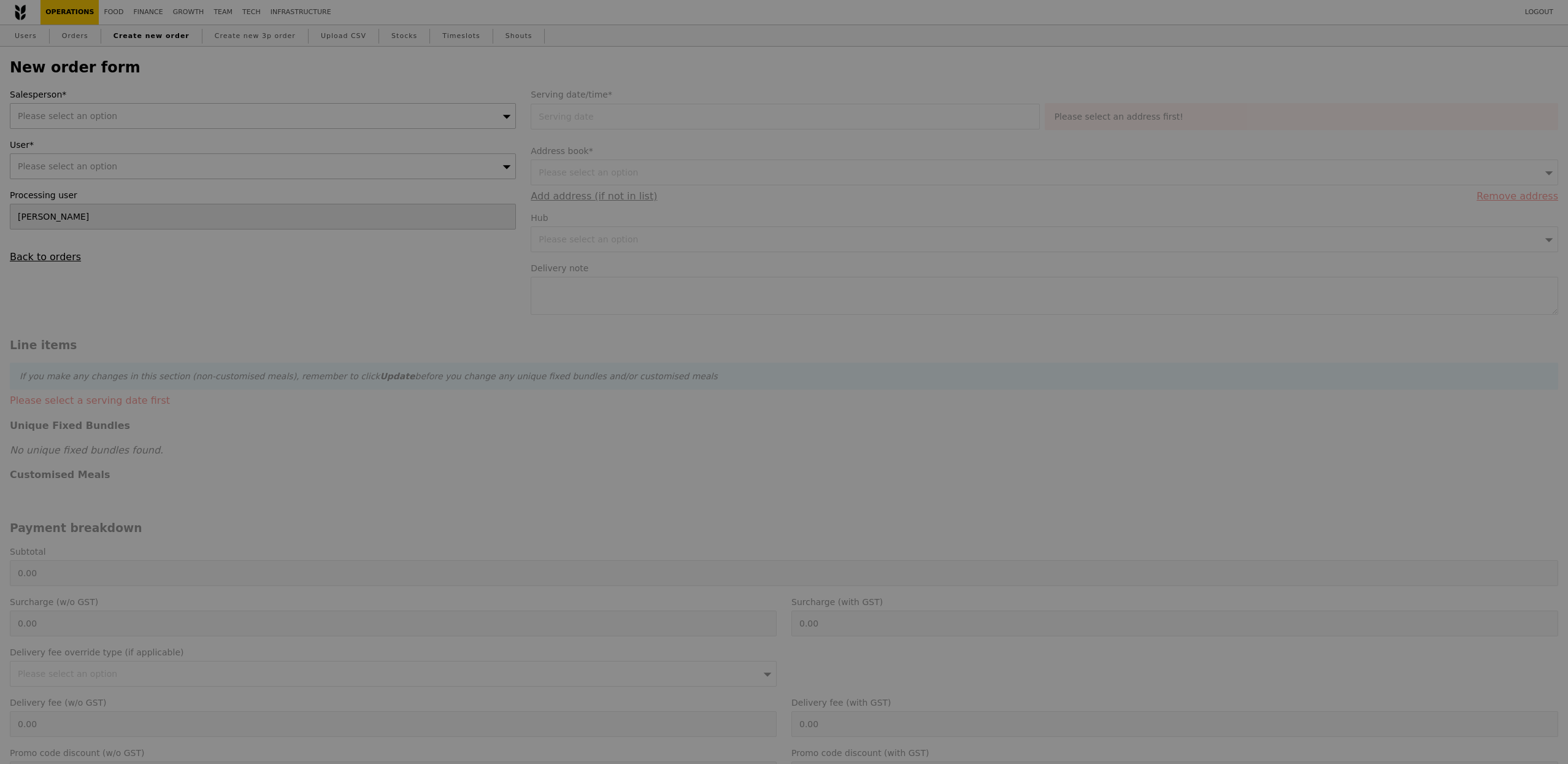
type input "Confirm"
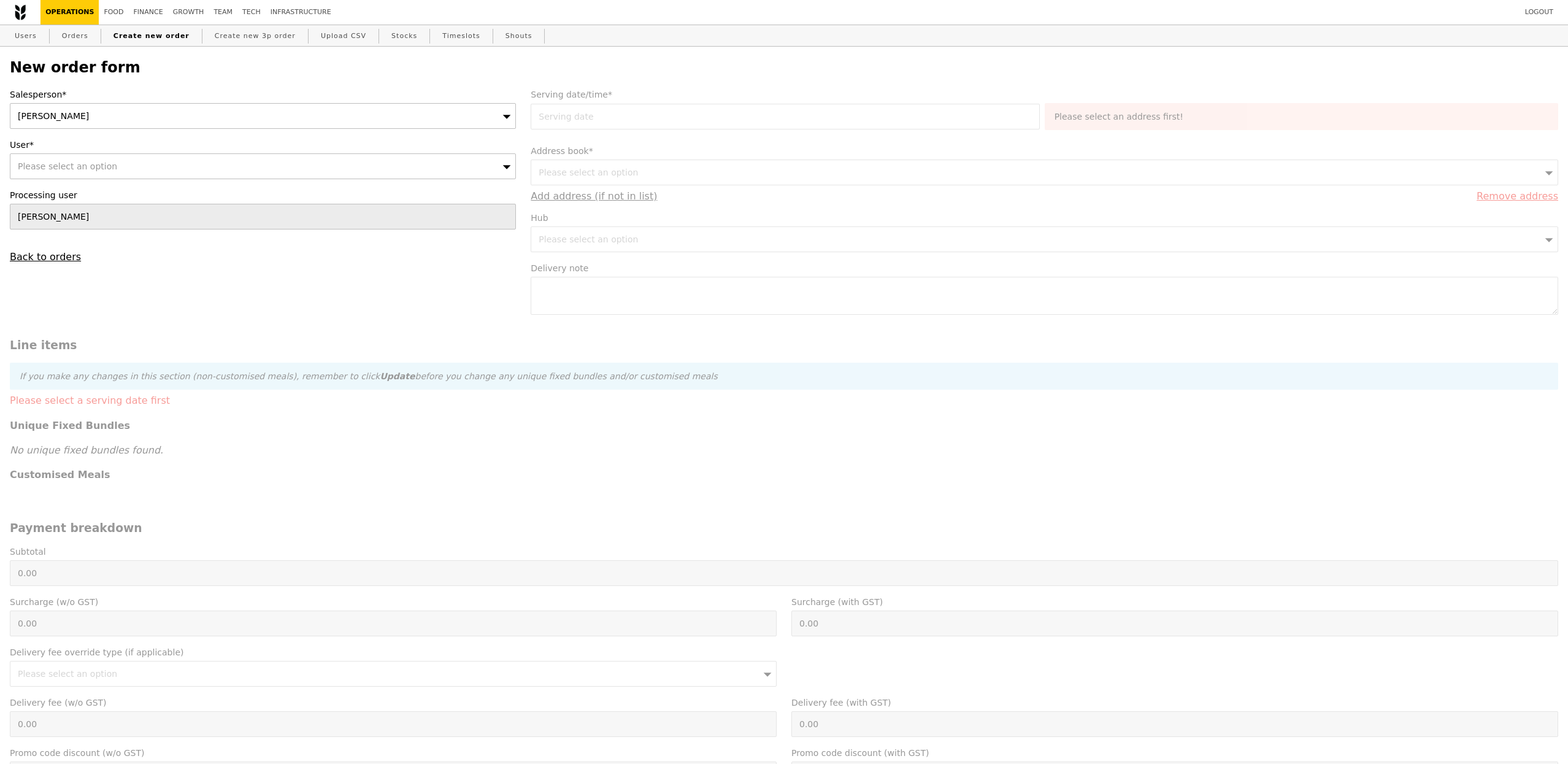
click at [132, 168] on div "Please select an option" at bounding box center [263, 166] width 506 height 26
type input "[EMAIL_ADDRESS][DOMAIN_NAME]"
type input "Confirm"
type input "[EMAIL_ADDRESS][DOMAIN_NAME]"
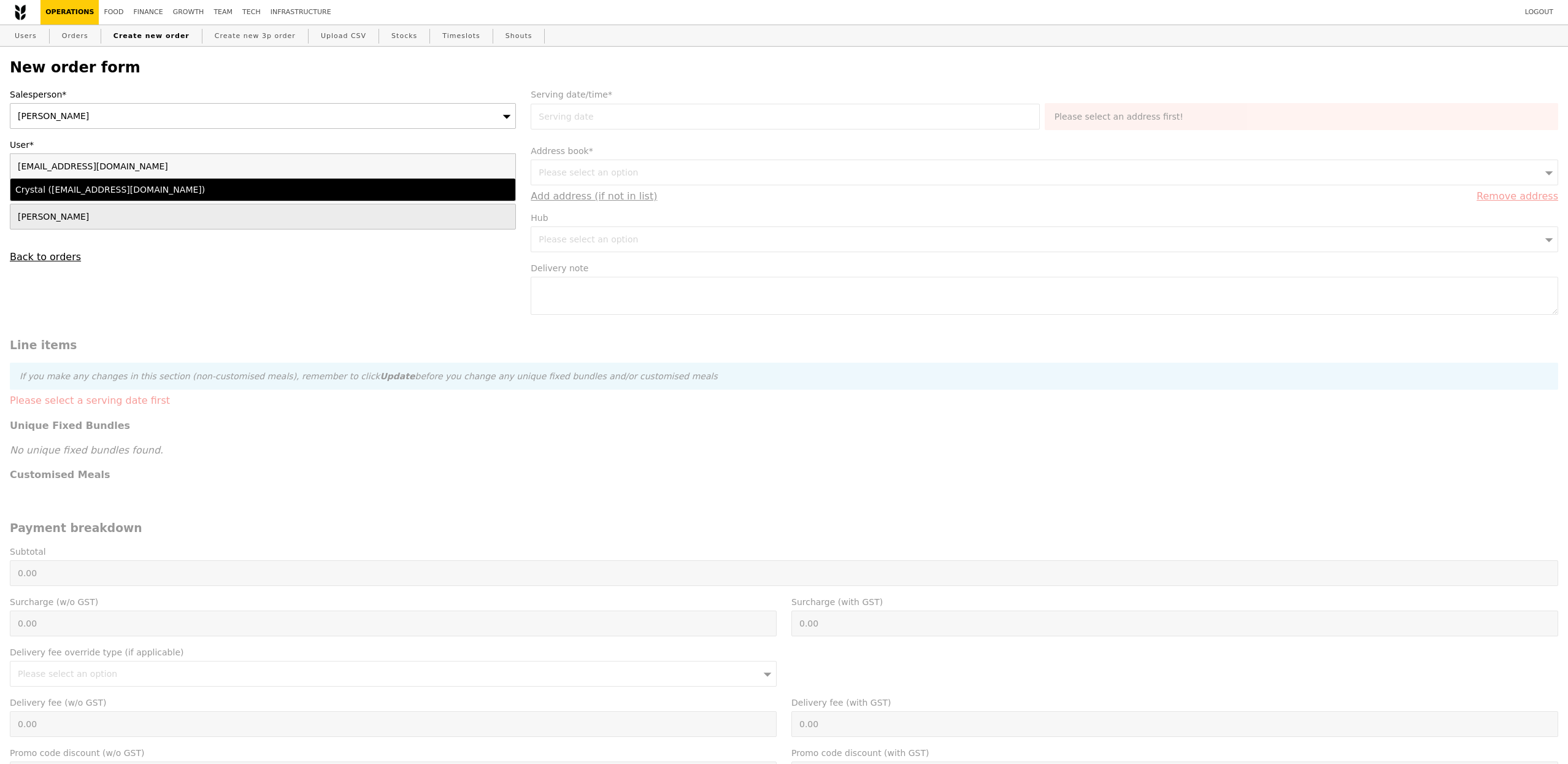
click at [132, 194] on div "Crystal ([EMAIL_ADDRESS][DOMAIN_NAME])" at bounding box center [201, 189] width 371 height 12
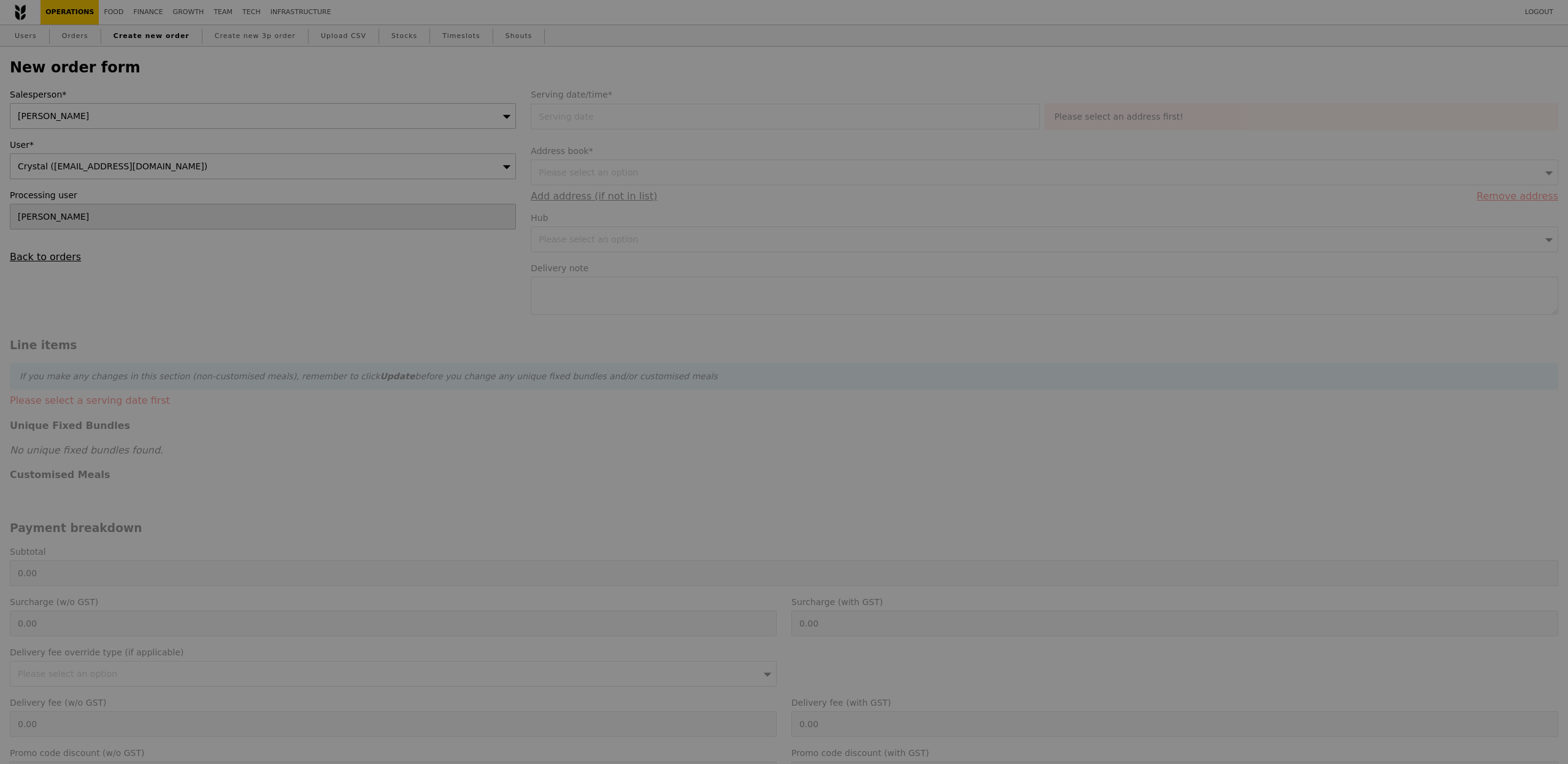
type input "Confirm"
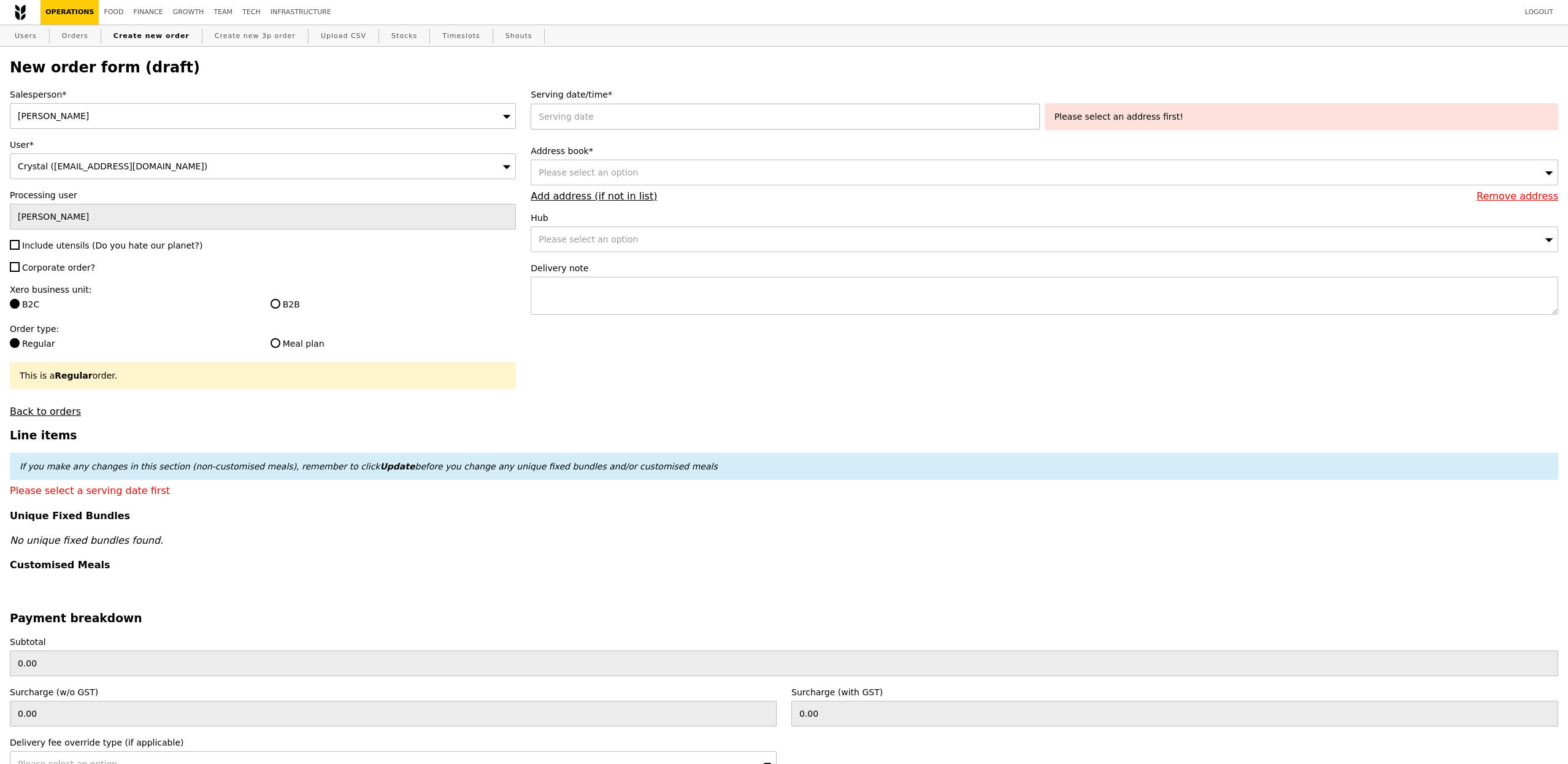
click at [586, 106] on div at bounding box center [787, 116] width 513 height 26
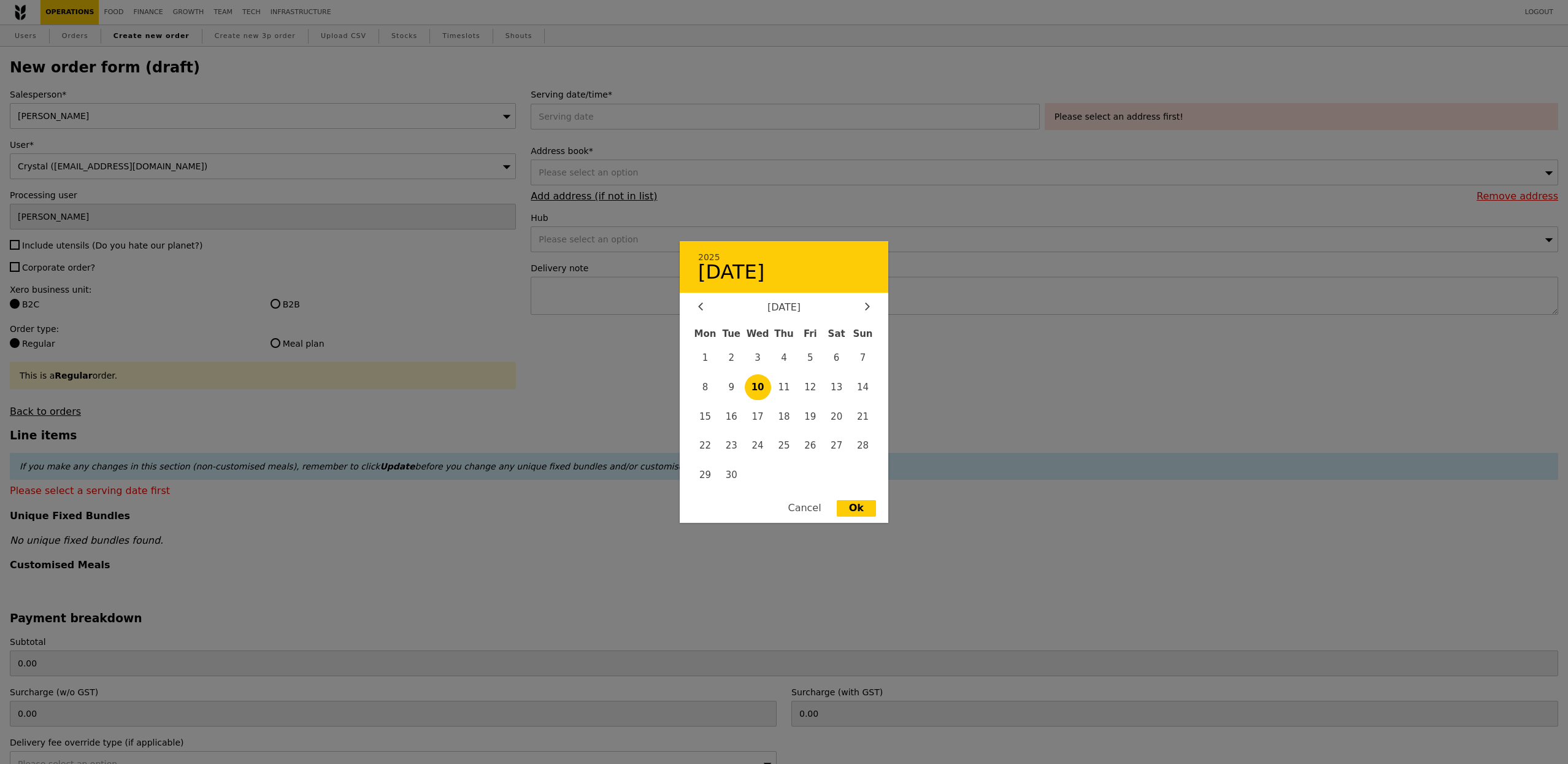
click at [758, 394] on span "10" at bounding box center [758, 387] width 26 height 26
type input "[DATE]"
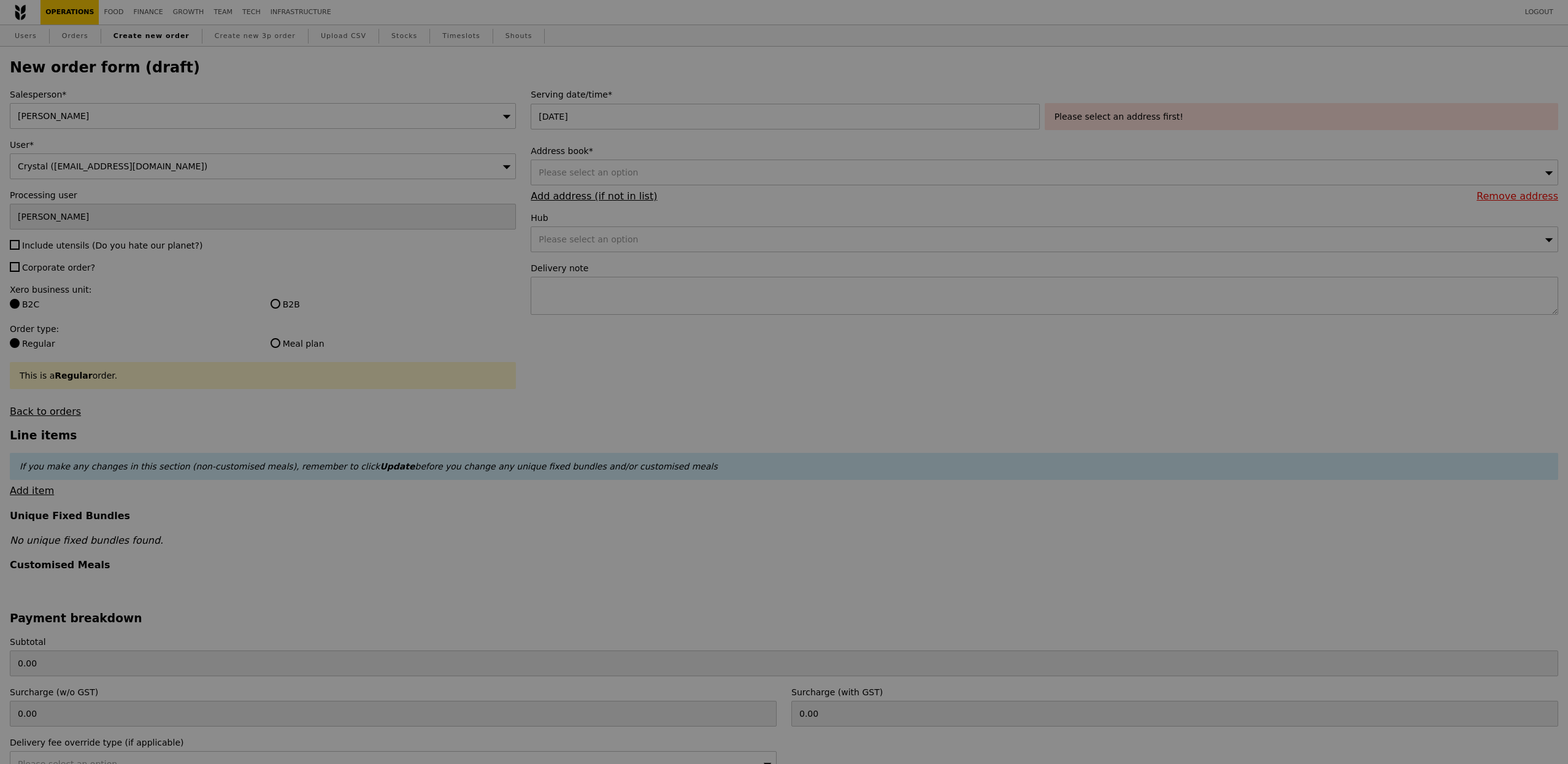
type input "Confirm"
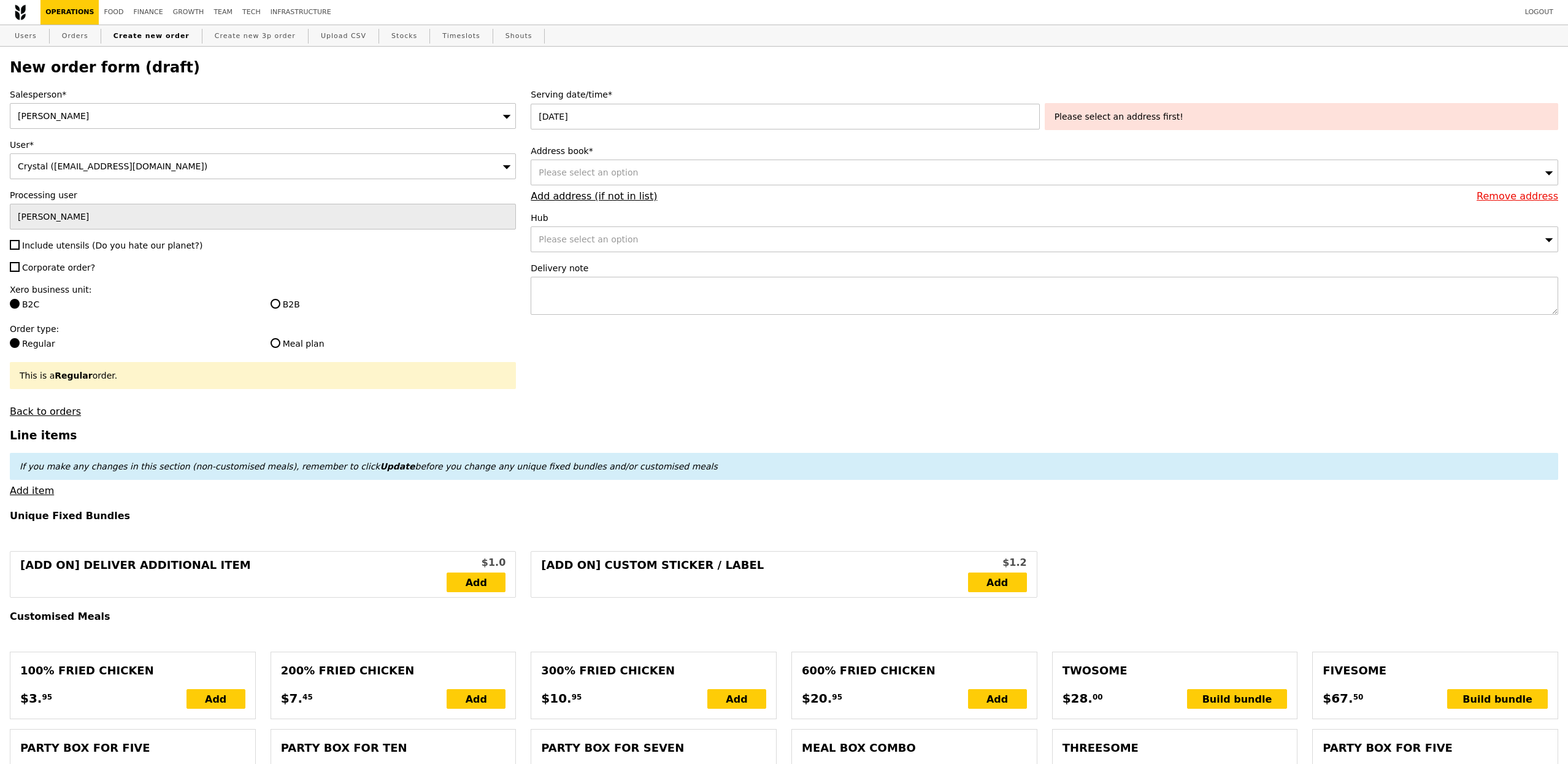
click at [720, 174] on div "Please select an option" at bounding box center [1044, 172] width 1028 height 26
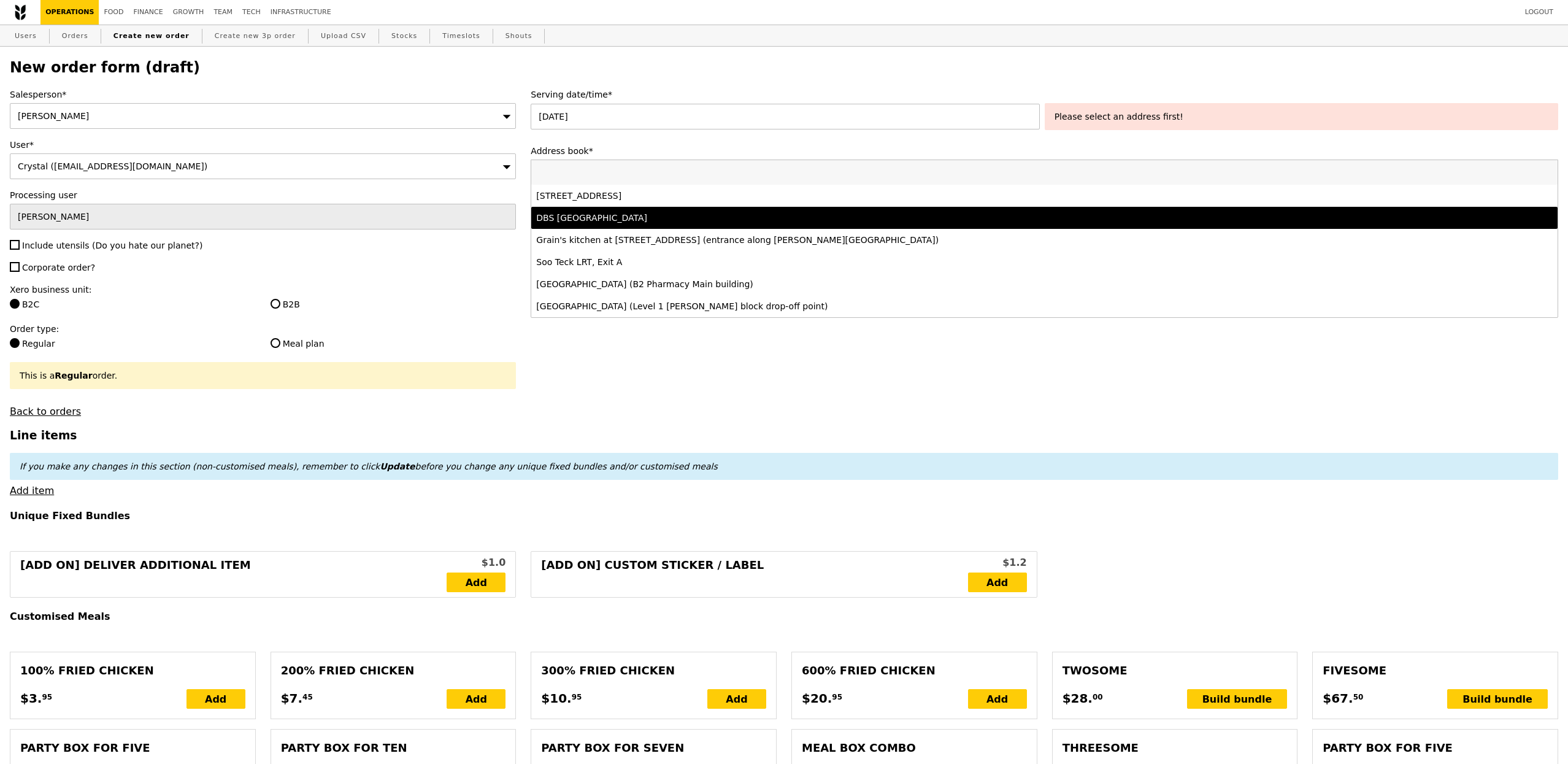
click at [447, 281] on div "Salesperson* [PERSON_NAME] User* Crystal ([EMAIL_ADDRESS][DOMAIN_NAME]) Process…" at bounding box center [263, 253] width 521 height 329
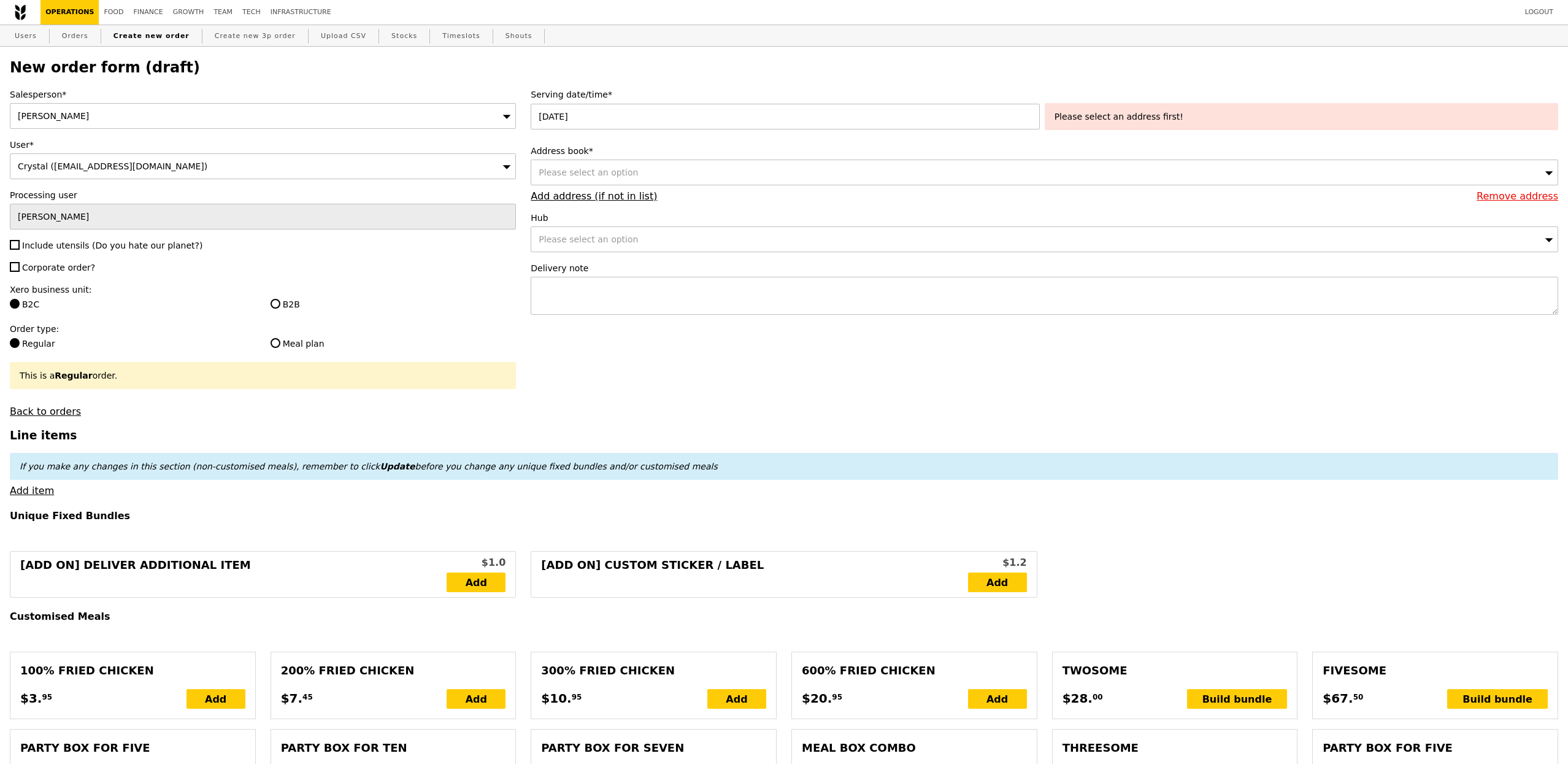
click at [157, 240] on label "Include utensils (Do you hate our planet?)" at bounding box center [263, 245] width 506 height 12
click at [19, 240] on input "Include utensils (Do you hate our planet?)" at bounding box center [14, 244] width 10 height 10
checkbox input "true"
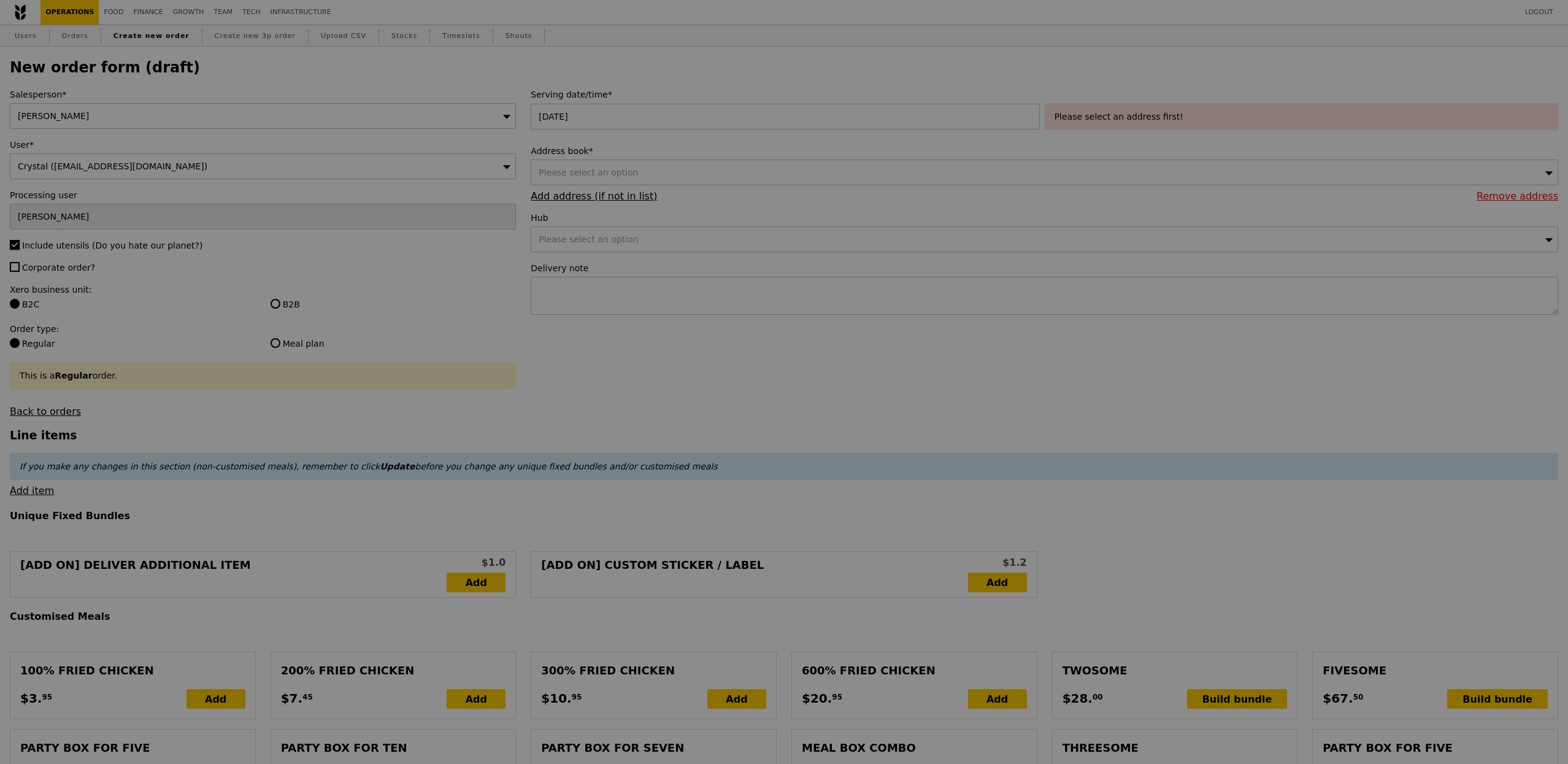
type input "Confirm"
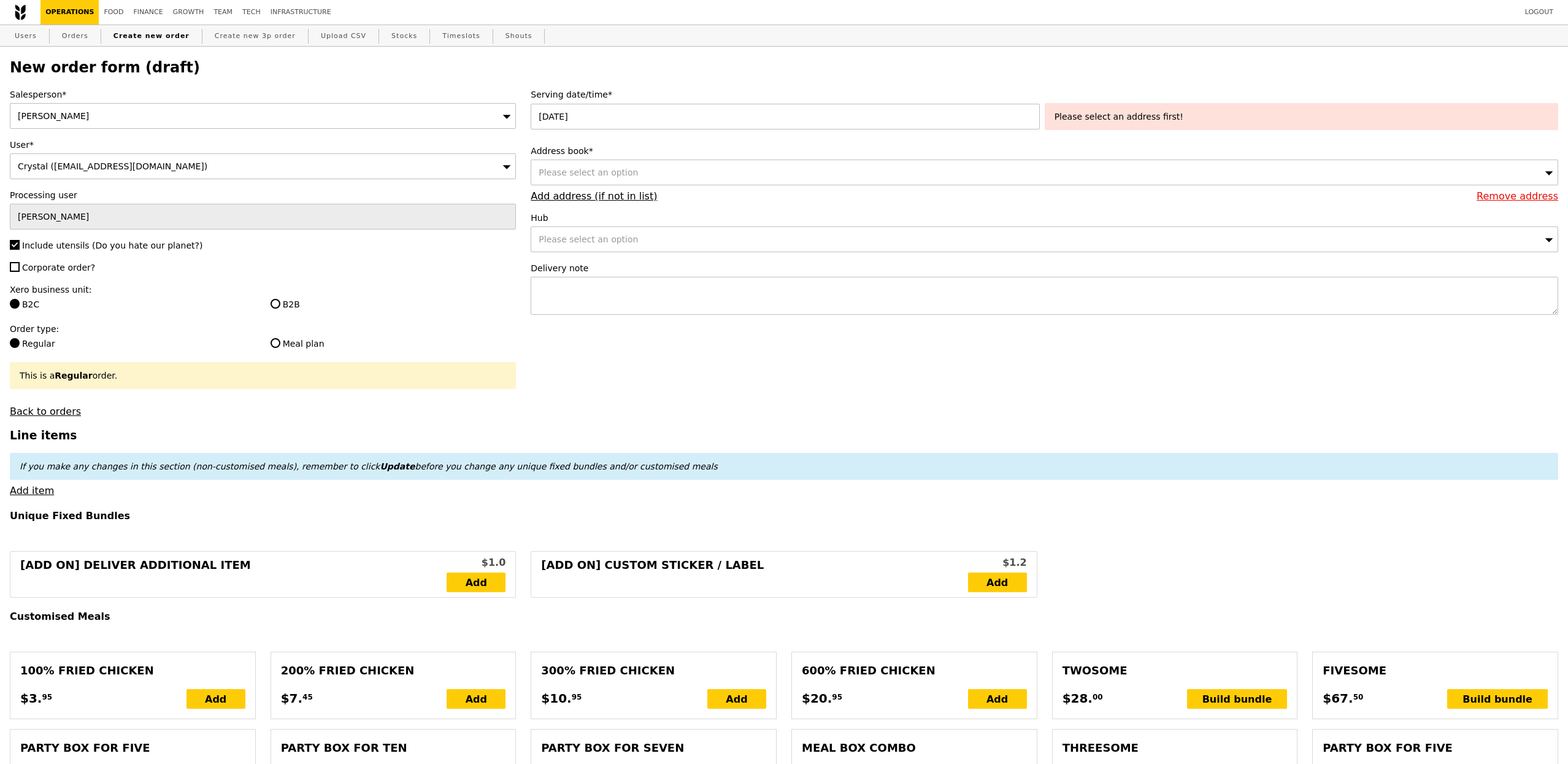
click at [86, 266] on span "Corporate order?" at bounding box center [59, 267] width 73 height 10
click at [19, 266] on input "Corporate order?" at bounding box center [14, 267] width 10 height 10
checkbox input "true"
click at [630, 168] on span "Please select an option" at bounding box center [589, 172] width 100 height 10
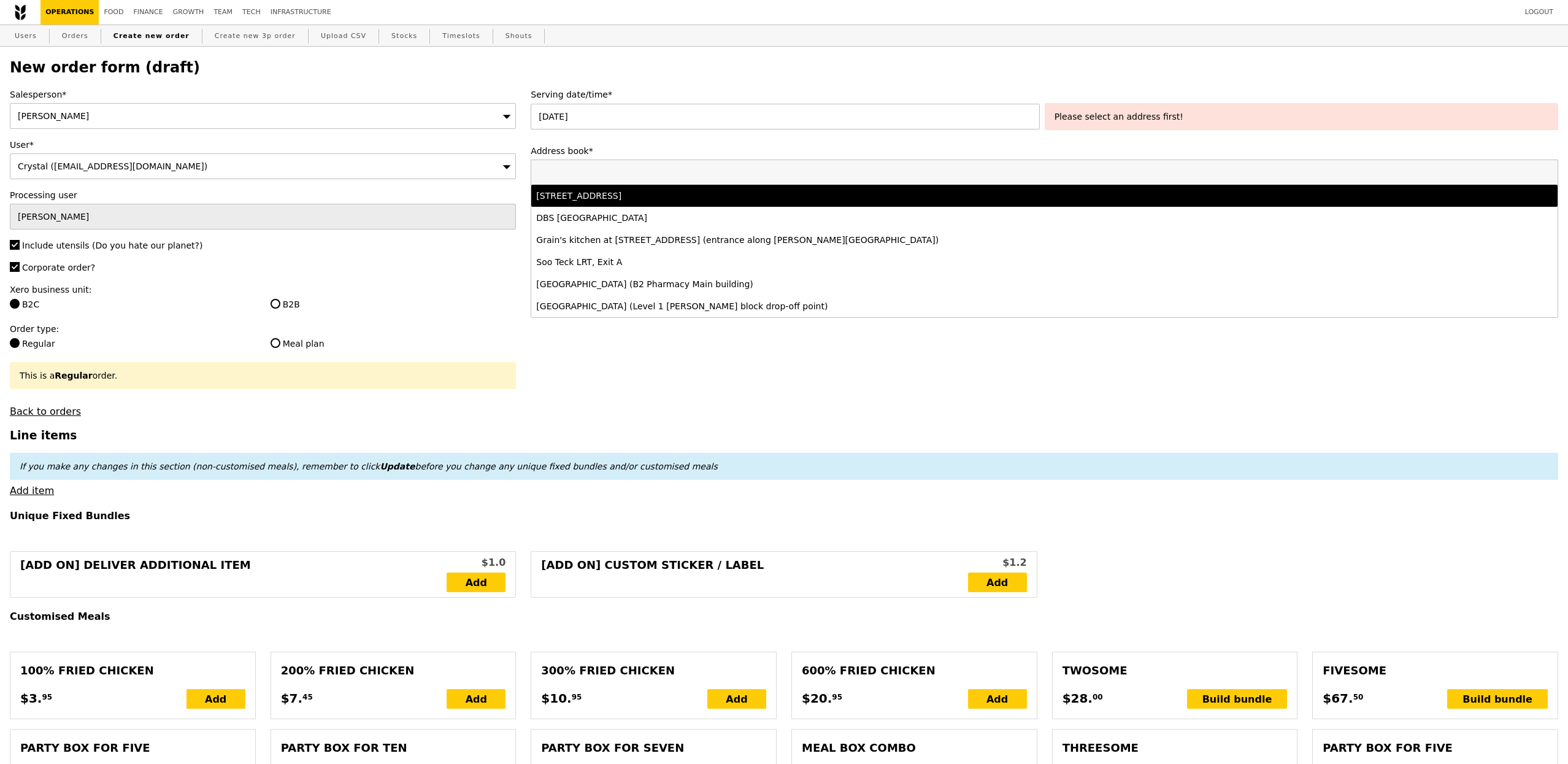
click at [650, 198] on div "5 Burn Road, #5-01, Singapore 369972" at bounding box center [917, 196] width 762 height 12
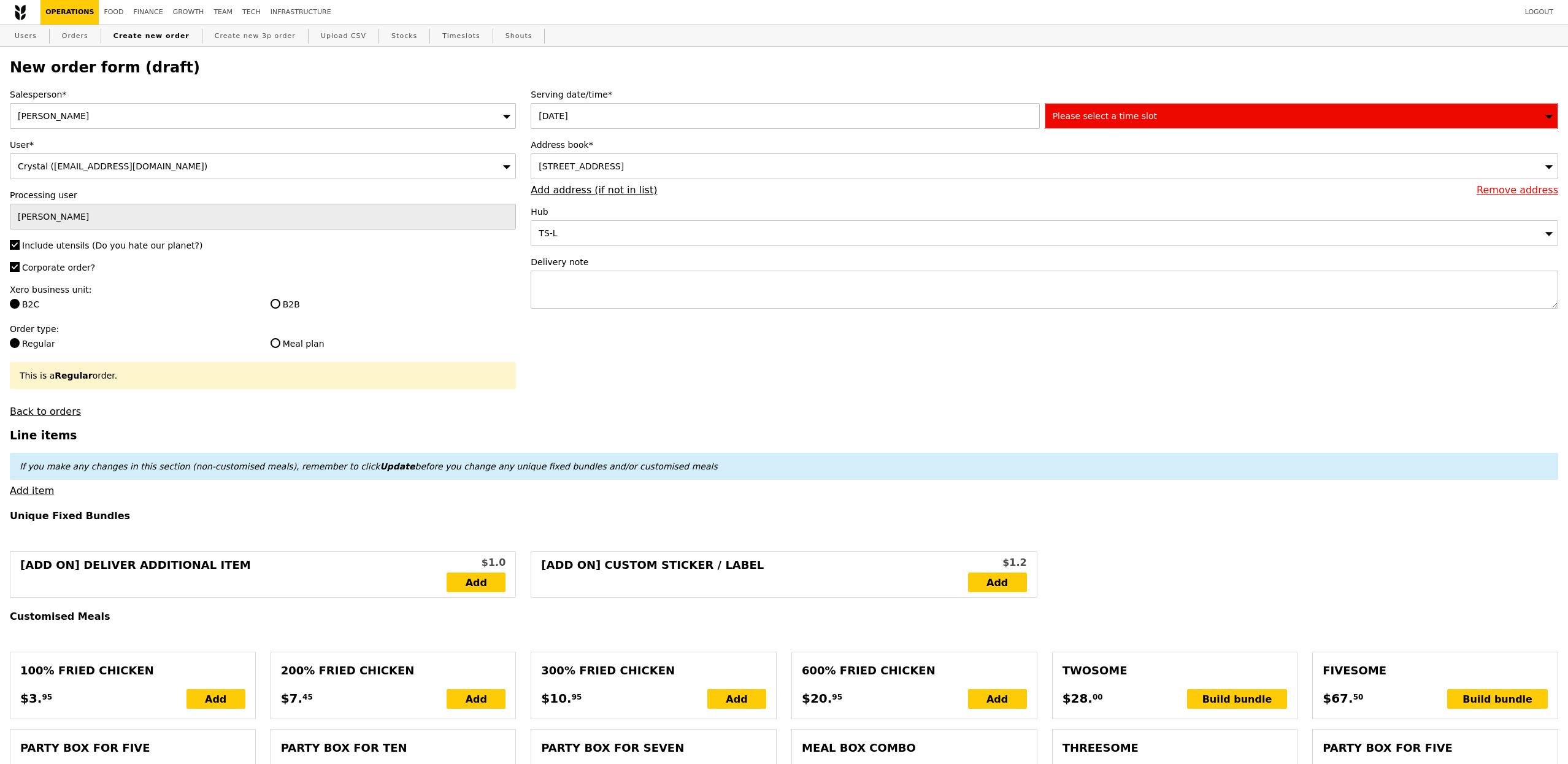
click at [1176, 98] on label "Serving date/time*" at bounding box center [1044, 95] width 1028 height 12
click at [1171, 116] on div "Please select a time slot" at bounding box center [1302, 115] width 513 height 26
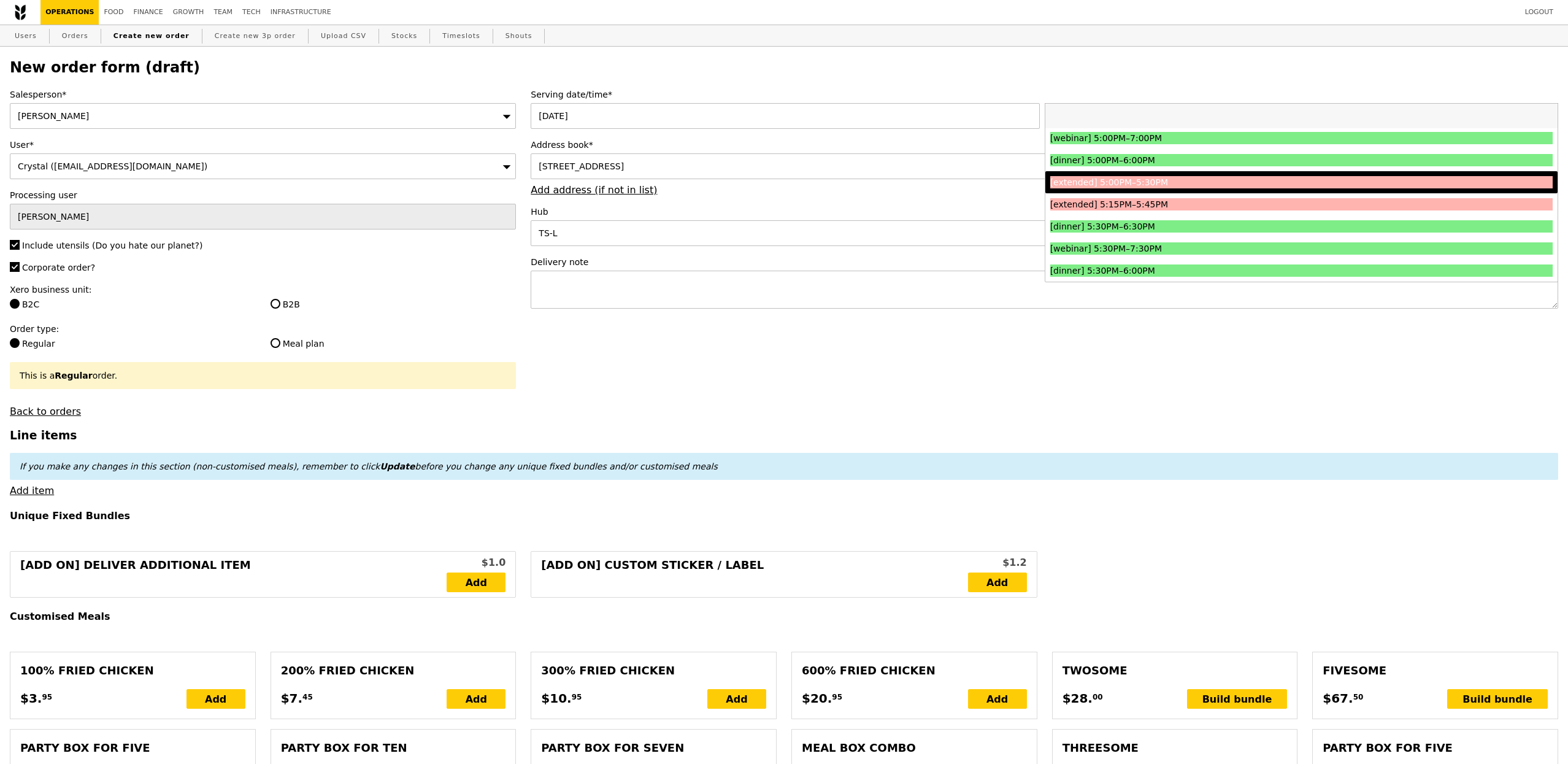
scroll to position [1308, 0]
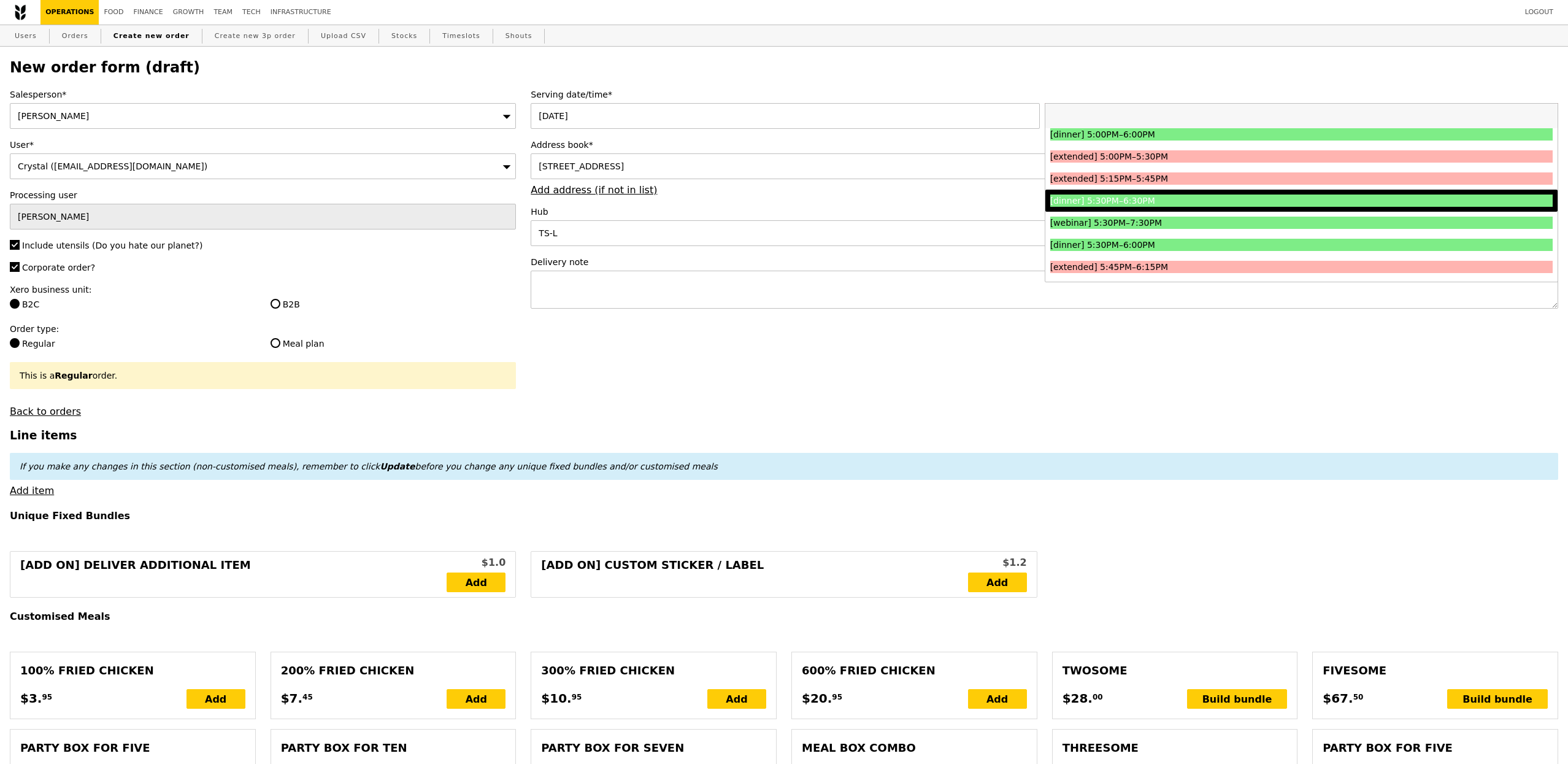
click at [1153, 197] on div "[dinner] 5:30PM–6:30PM" at bounding box center [1238, 200] width 377 height 12
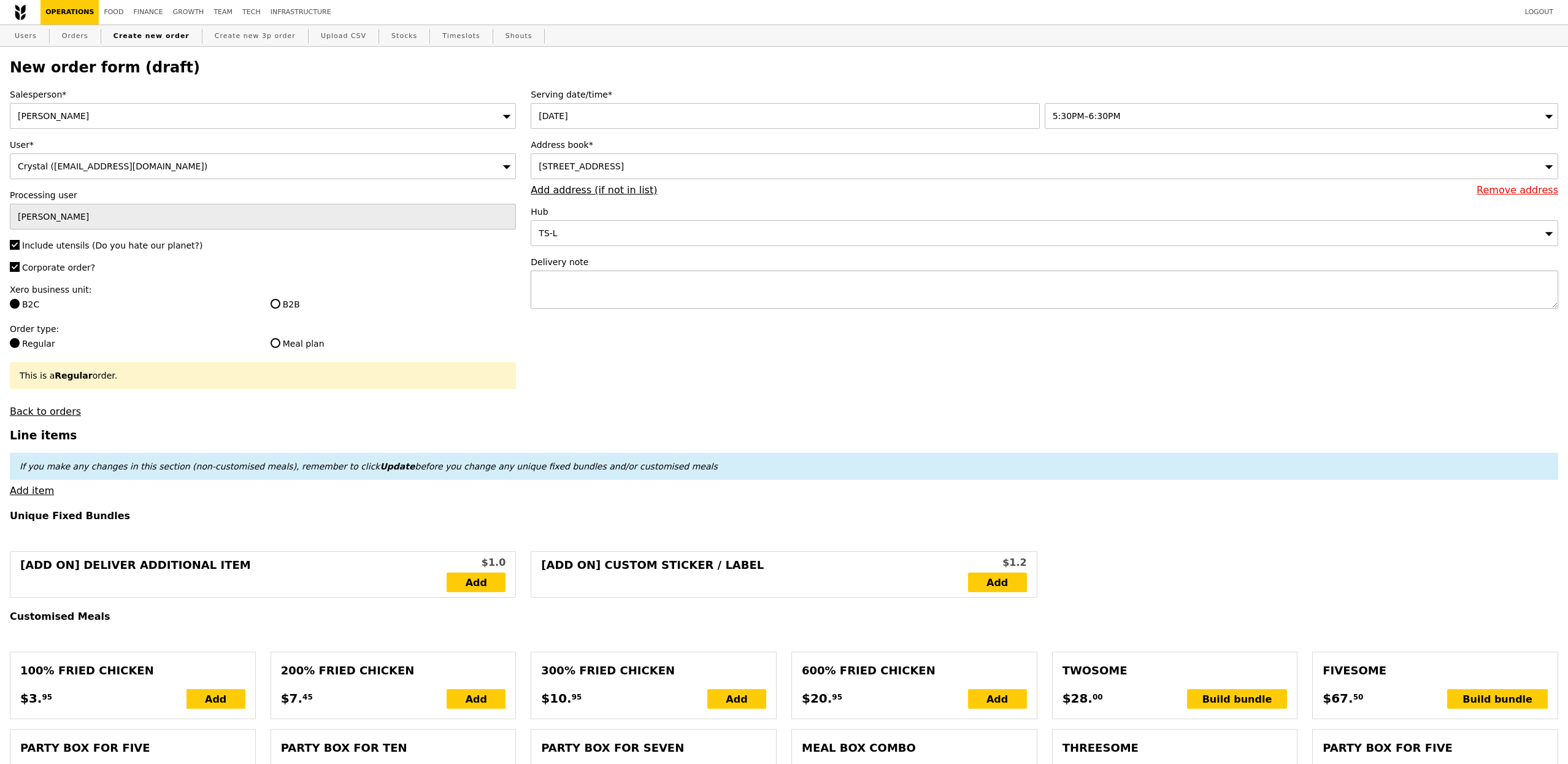
type input "Confirm"
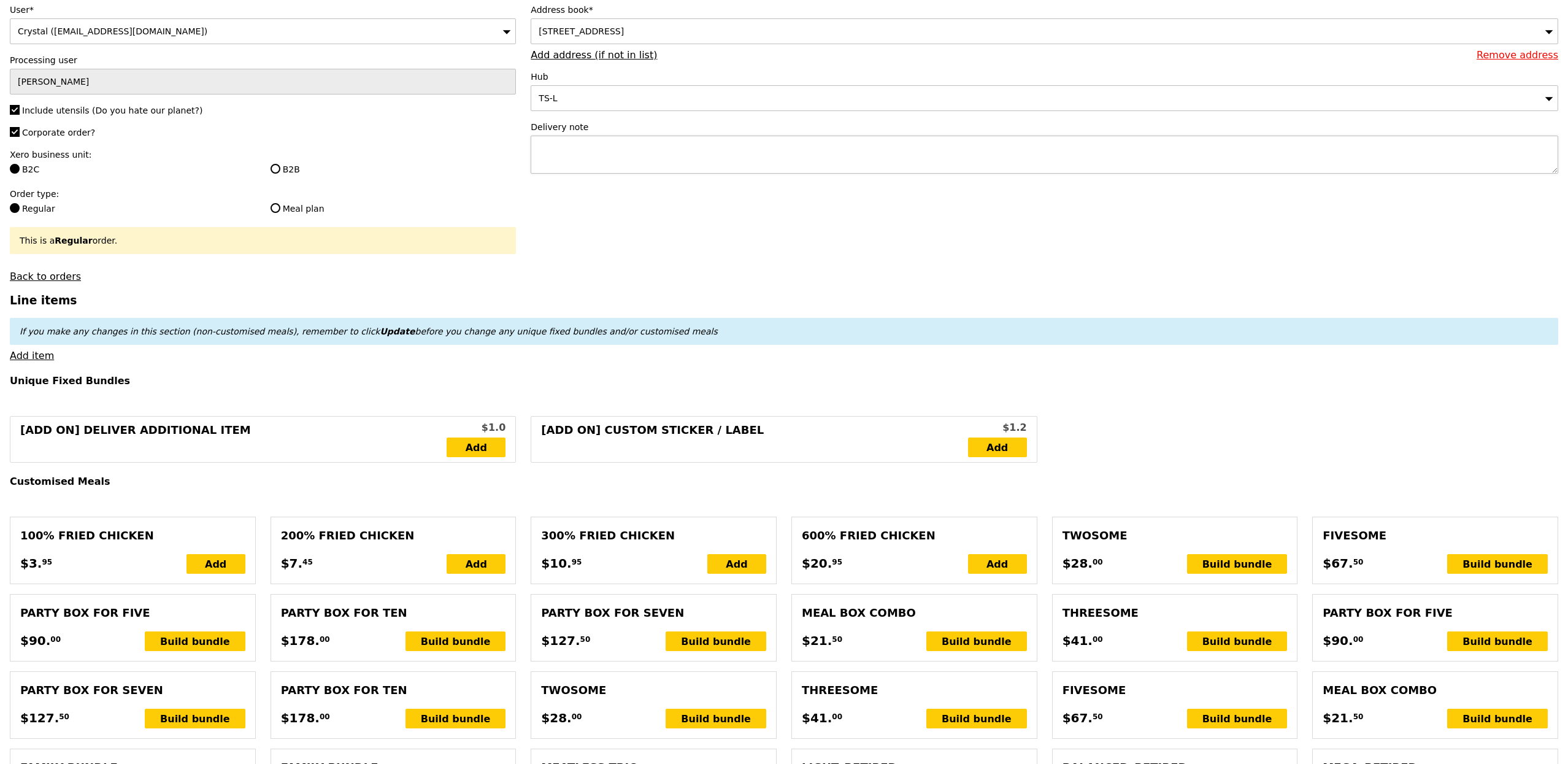
scroll to position [171, 0]
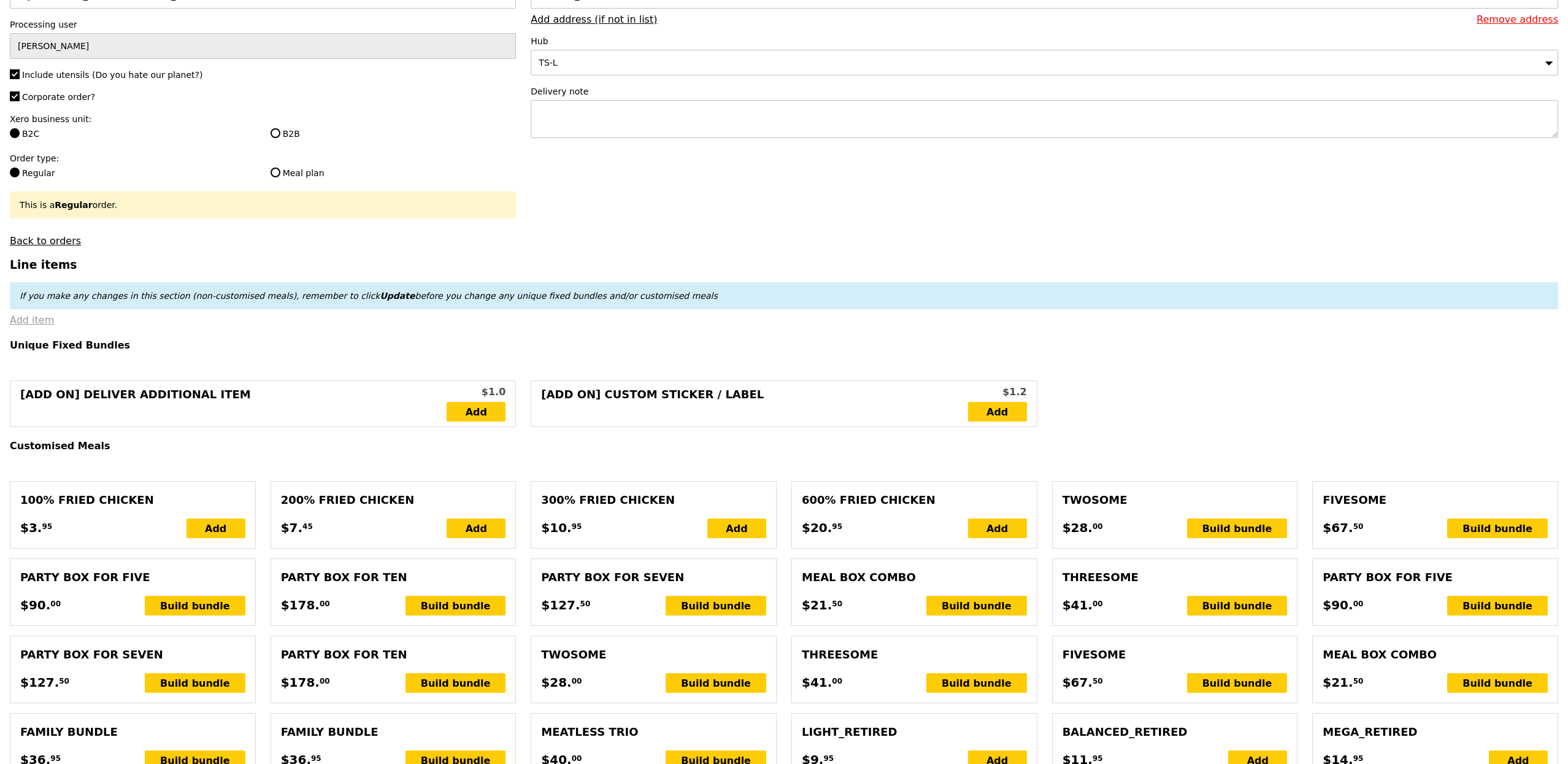
click at [41, 323] on link "Add item" at bounding box center [31, 320] width 44 height 12
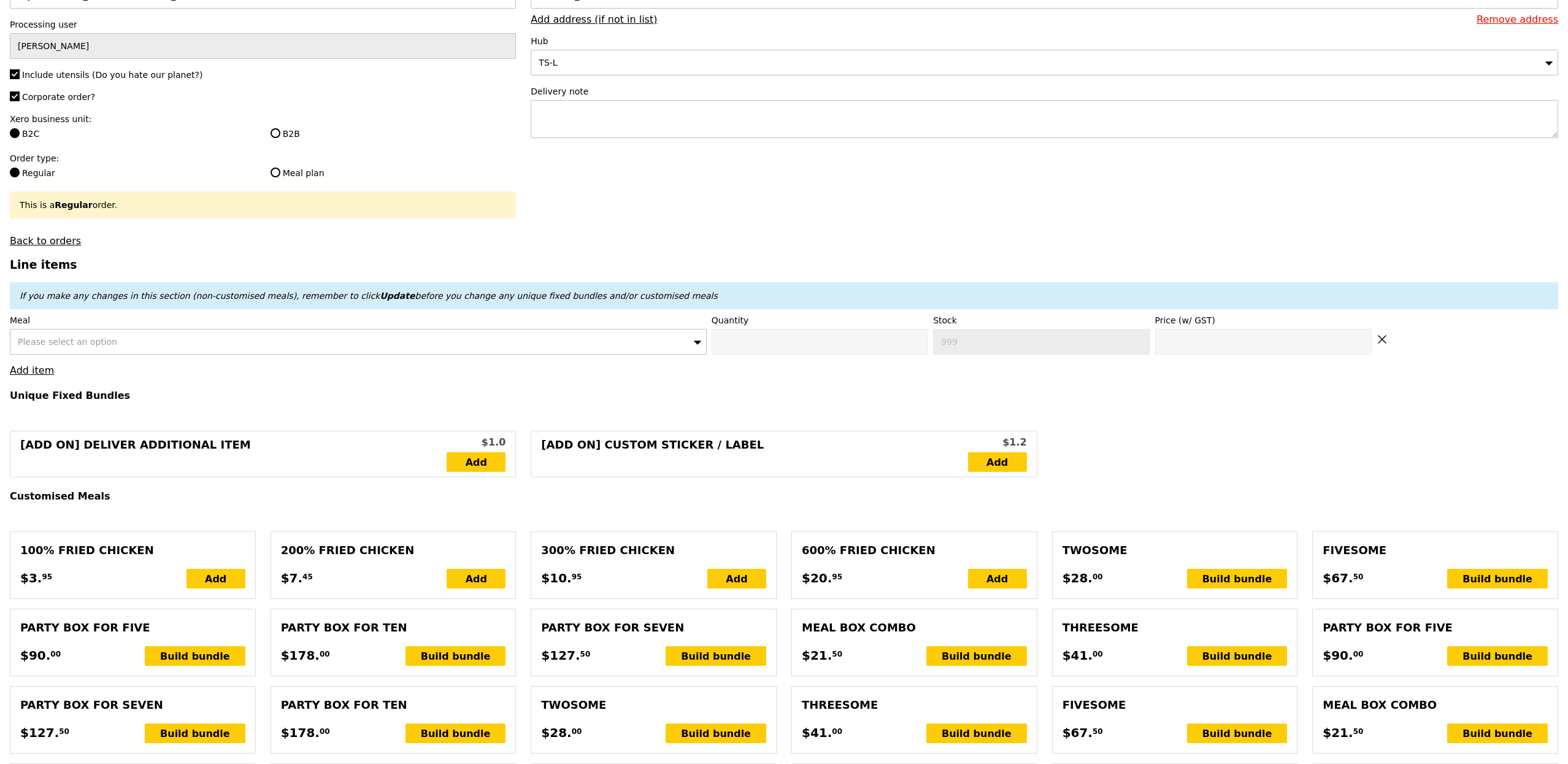
click at [164, 345] on div "Please select an option" at bounding box center [358, 342] width 697 height 26
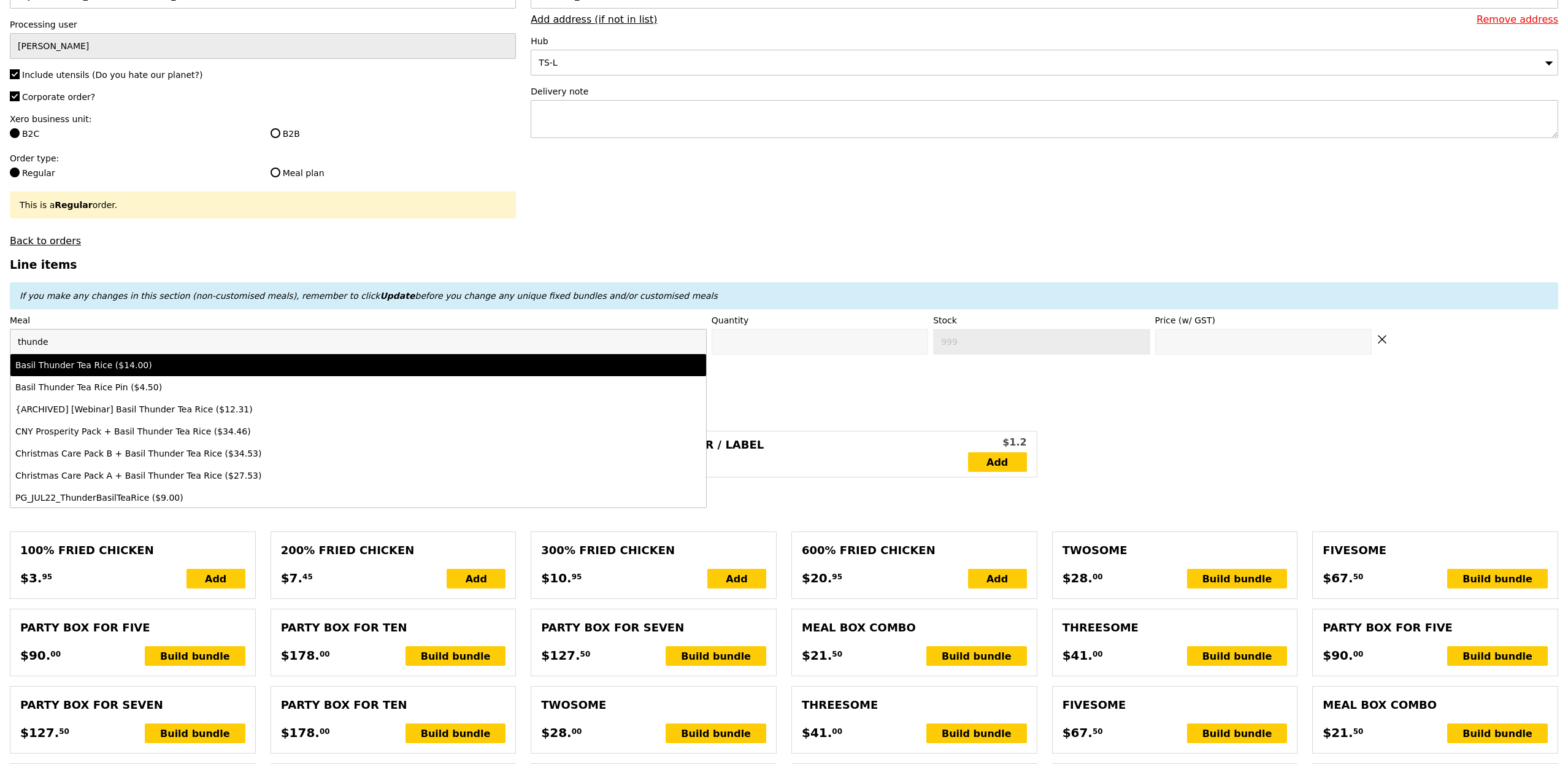
type input "thunde"
click at [187, 369] on div "Basil Thunder Tea Rice ($14.00)" at bounding box center [272, 365] width 514 height 12
type input "Confirm anyway"
type input "0"
type input "-4"
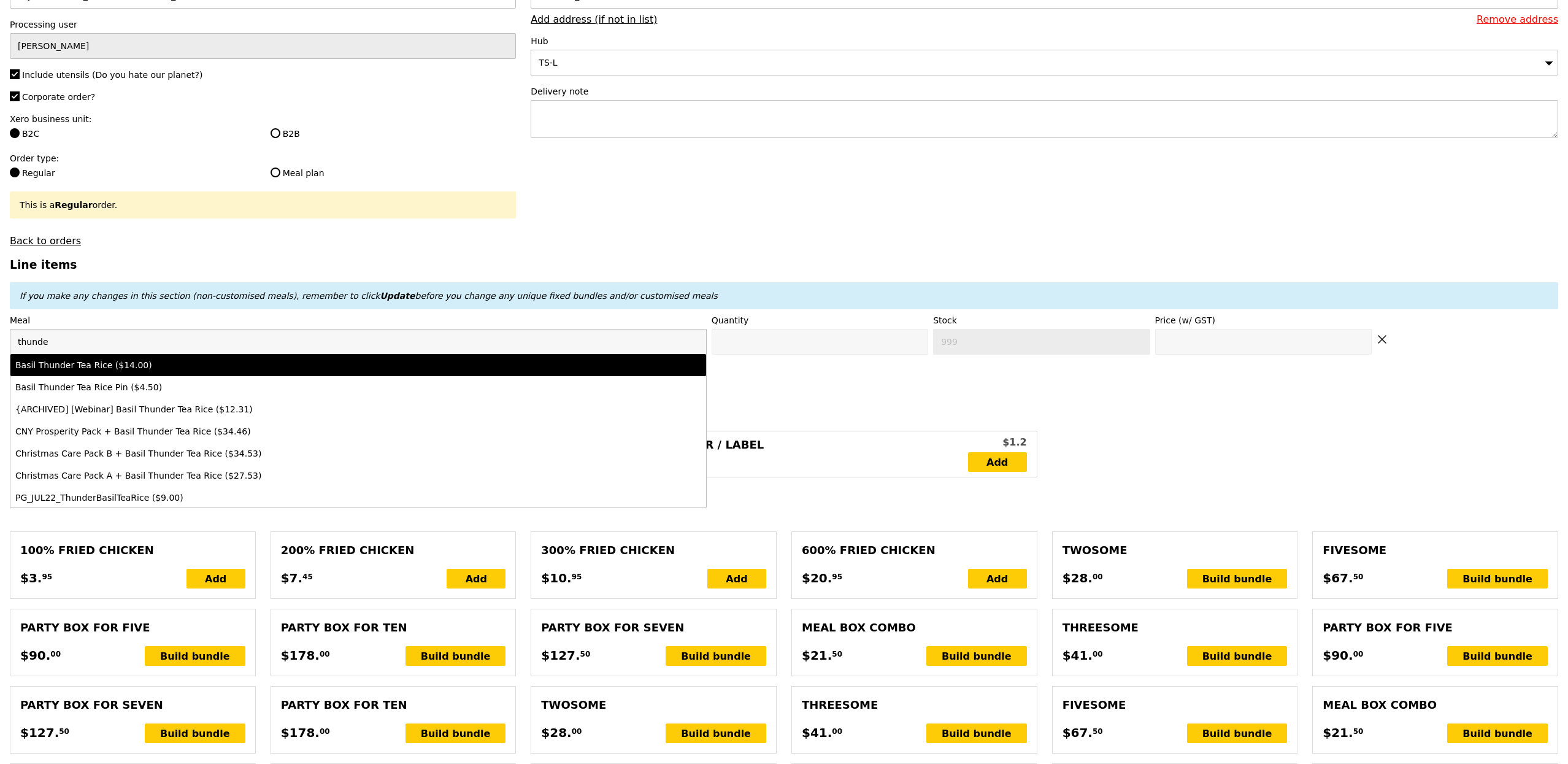
type input "14.0"
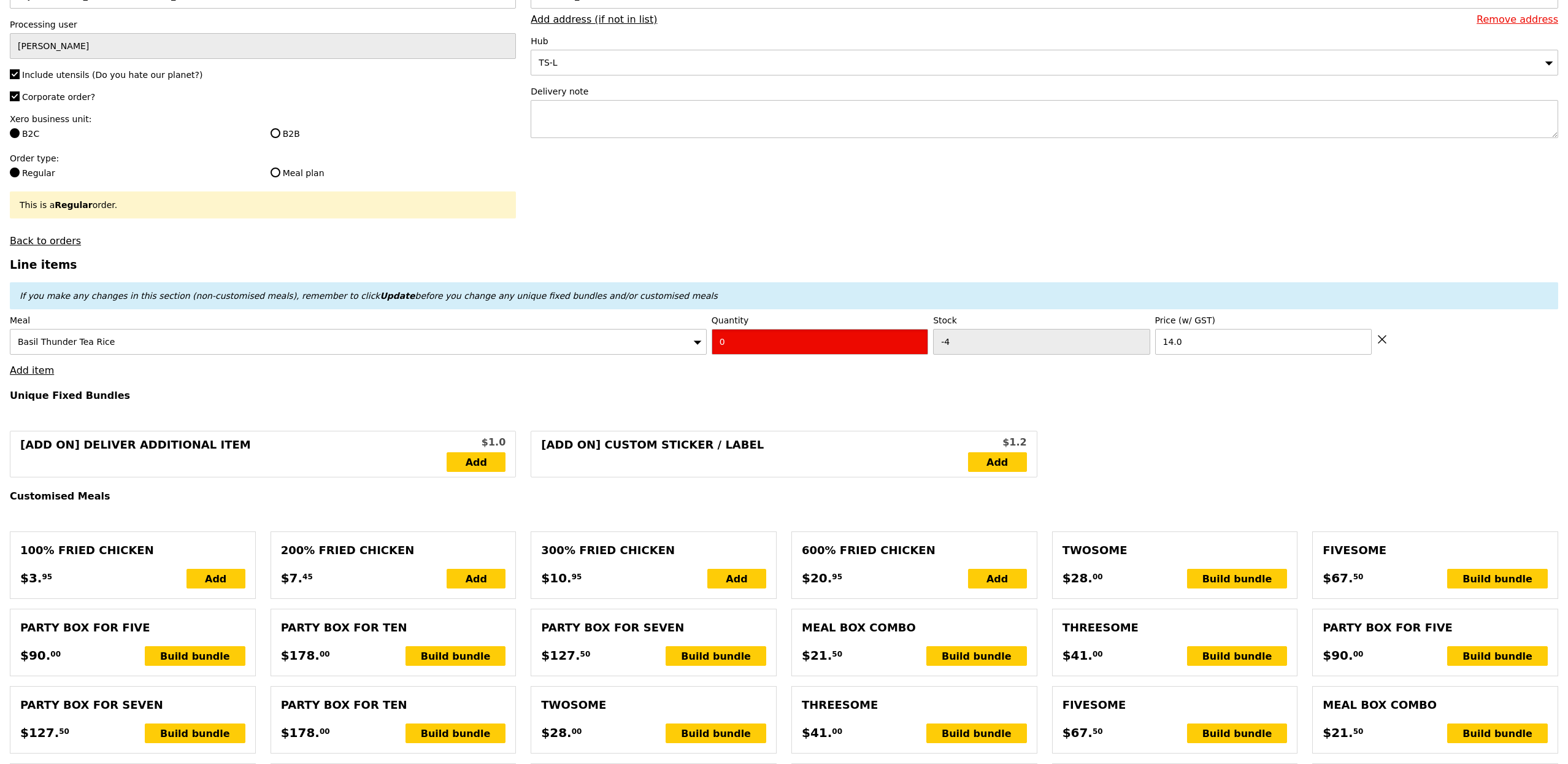
click at [827, 341] on input "0" at bounding box center [819, 342] width 217 height 26
type input "2"
type input "Loading..."
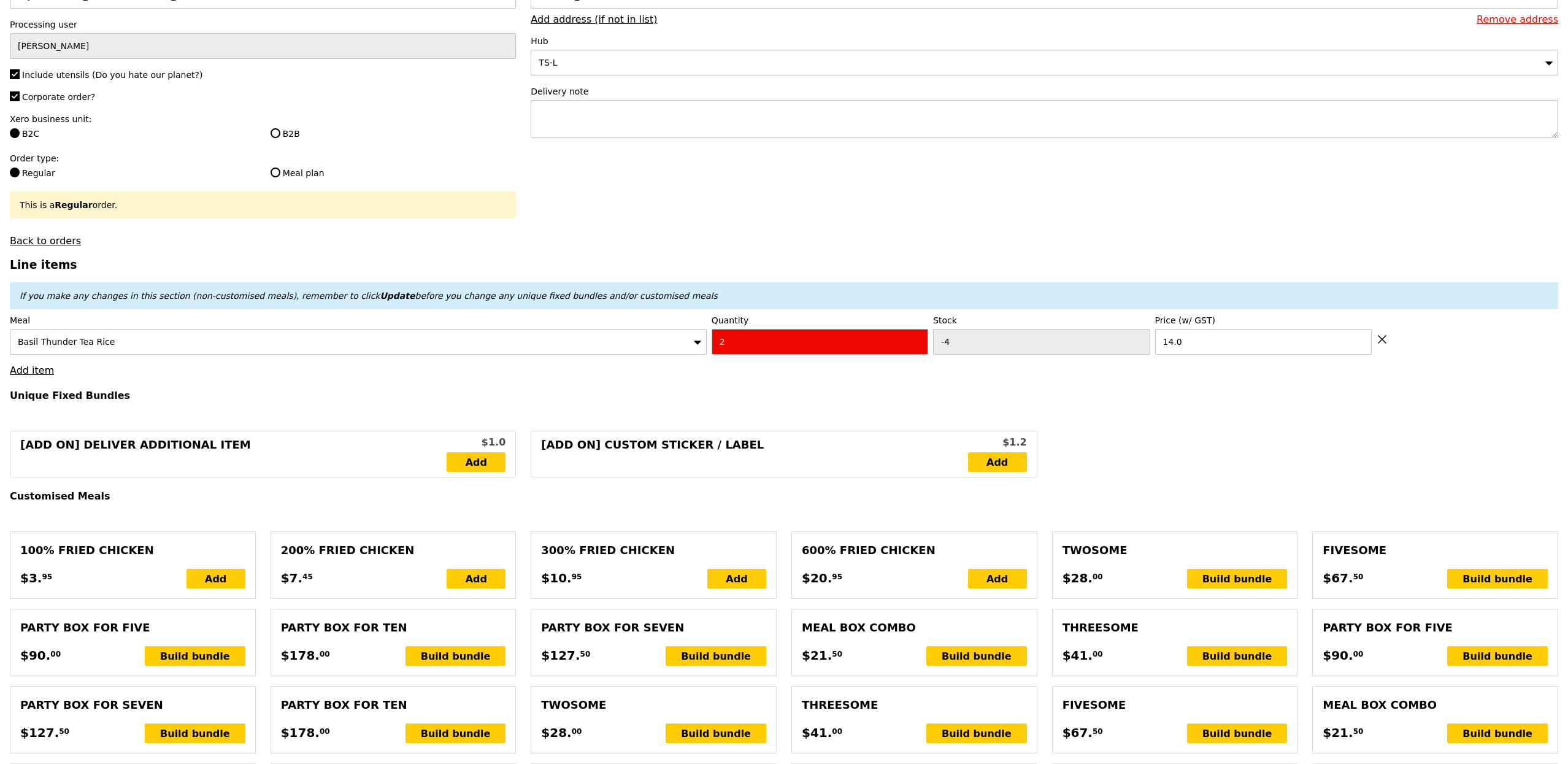
type input "28.00"
type input "6.51"
type input "7.10"
type input "35.10"
type input "Confirm anyway"
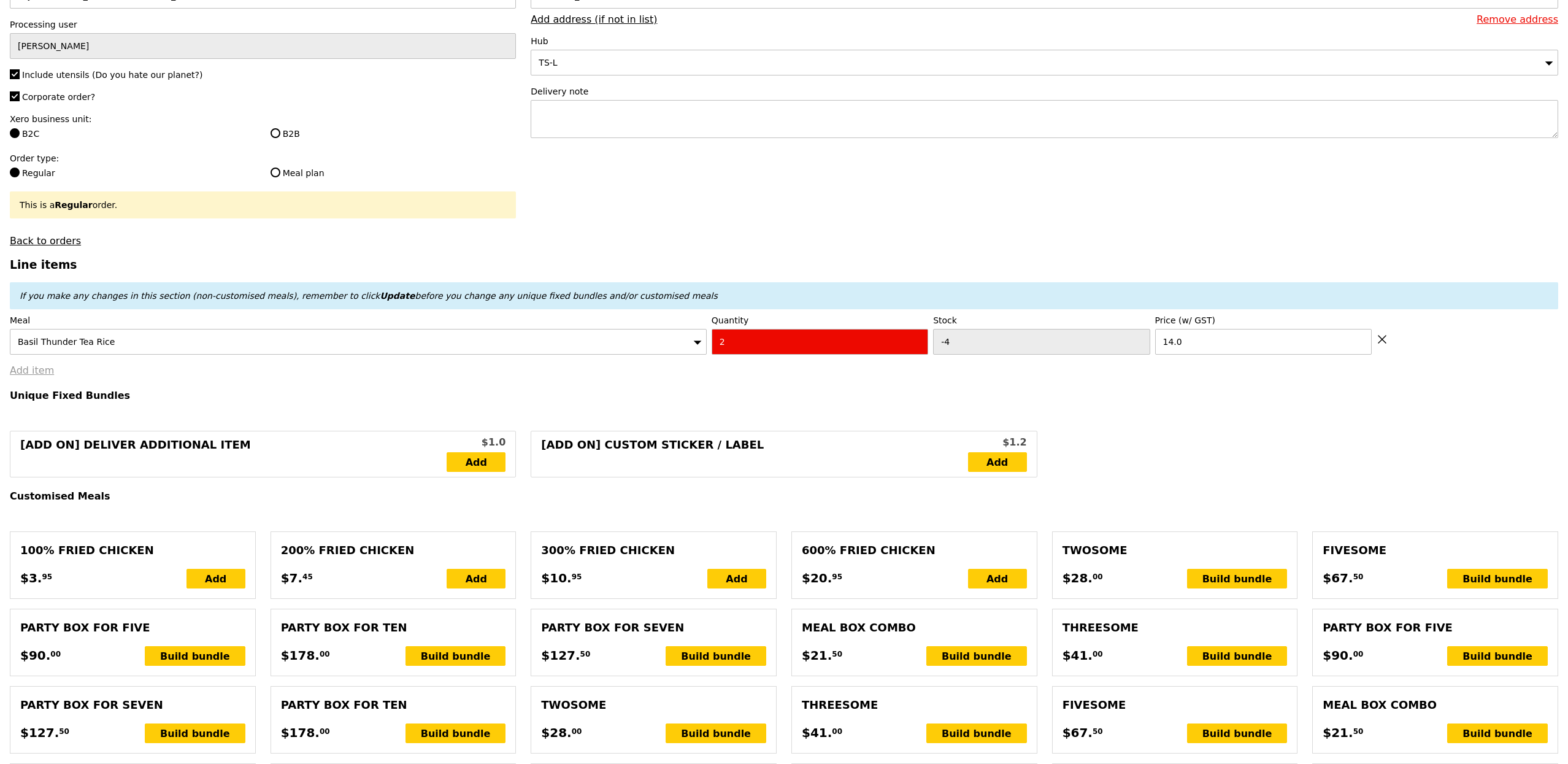
click at [40, 376] on link "Add item" at bounding box center [31, 371] width 44 height 12
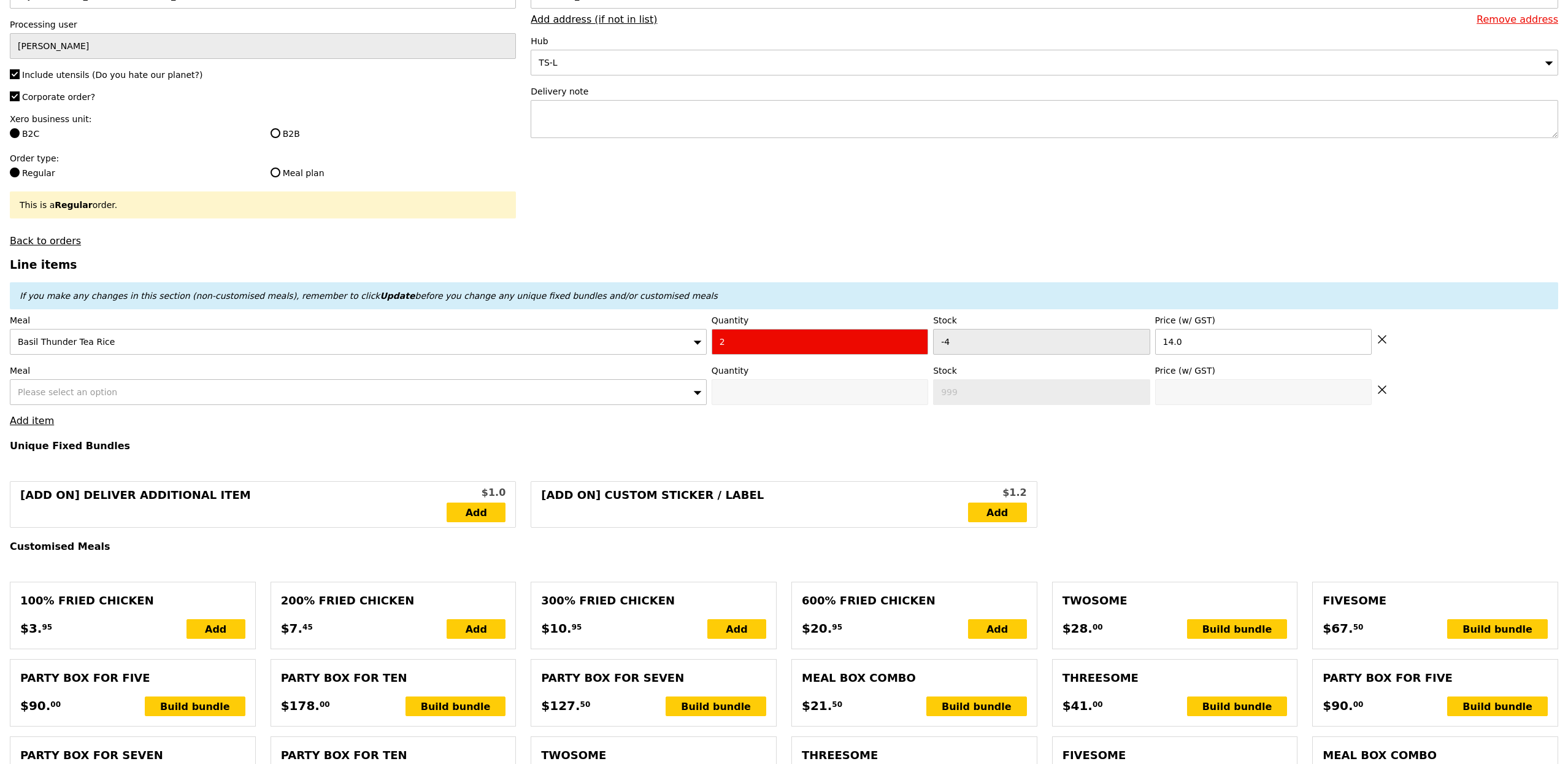
click at [125, 392] on div "Please select an option" at bounding box center [358, 392] width 697 height 26
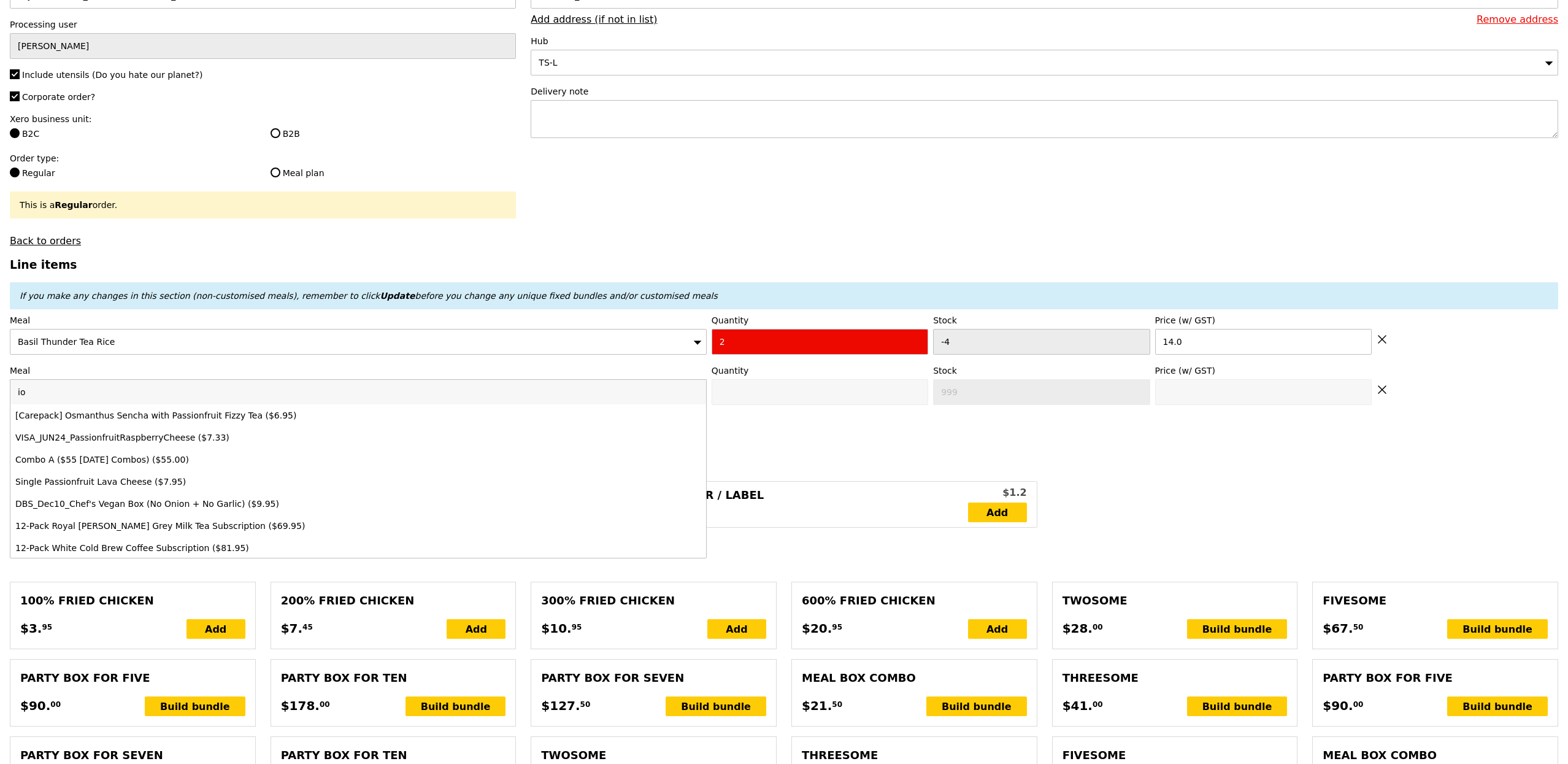
type input "i"
type input "ondeh"
click at [145, 417] on div "Ondeh Ondeh Pandan Cake ($6.50)" at bounding box center [272, 416] width 514 height 12
type input "0"
type input "475"
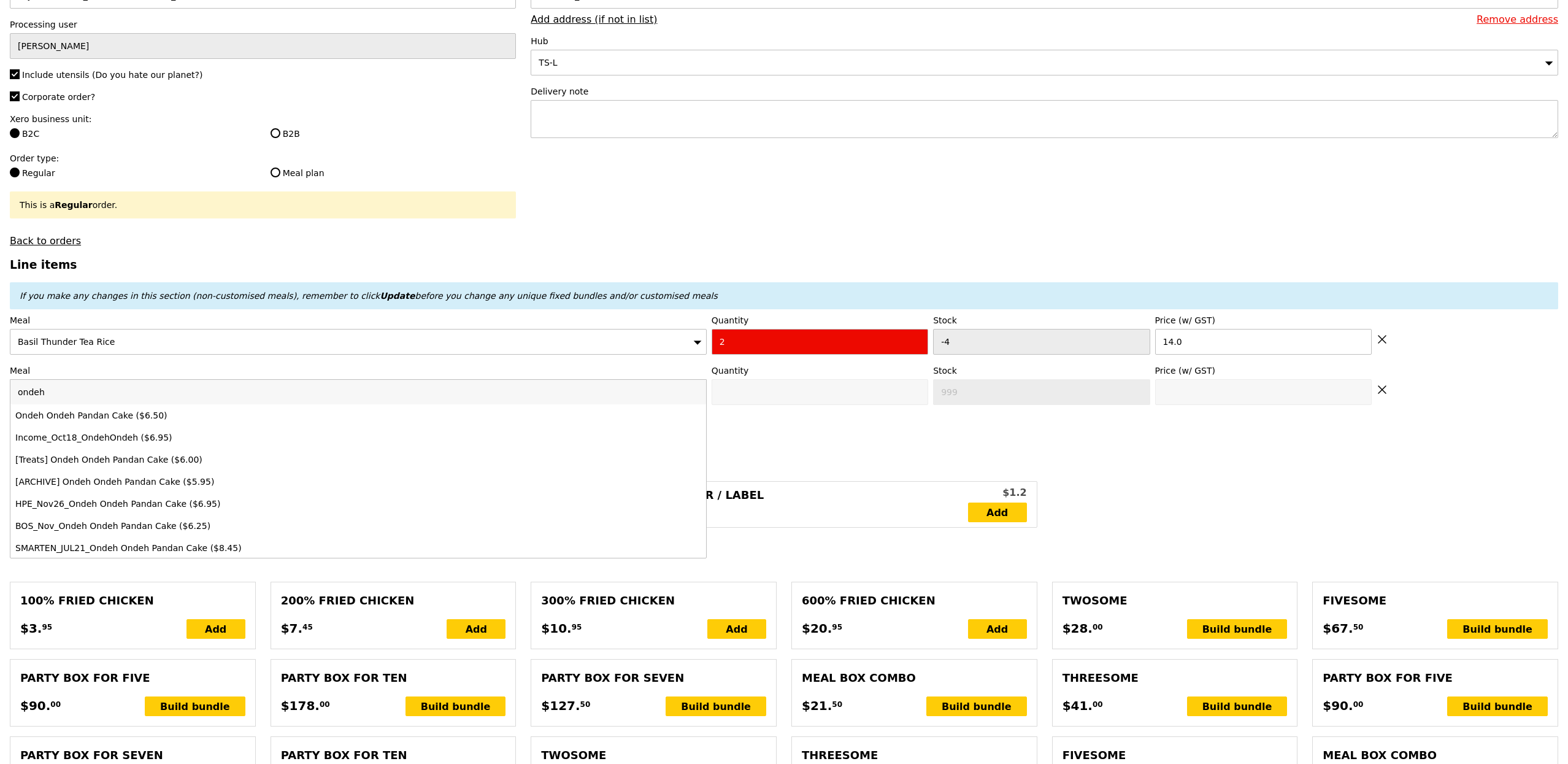
type input "6.5"
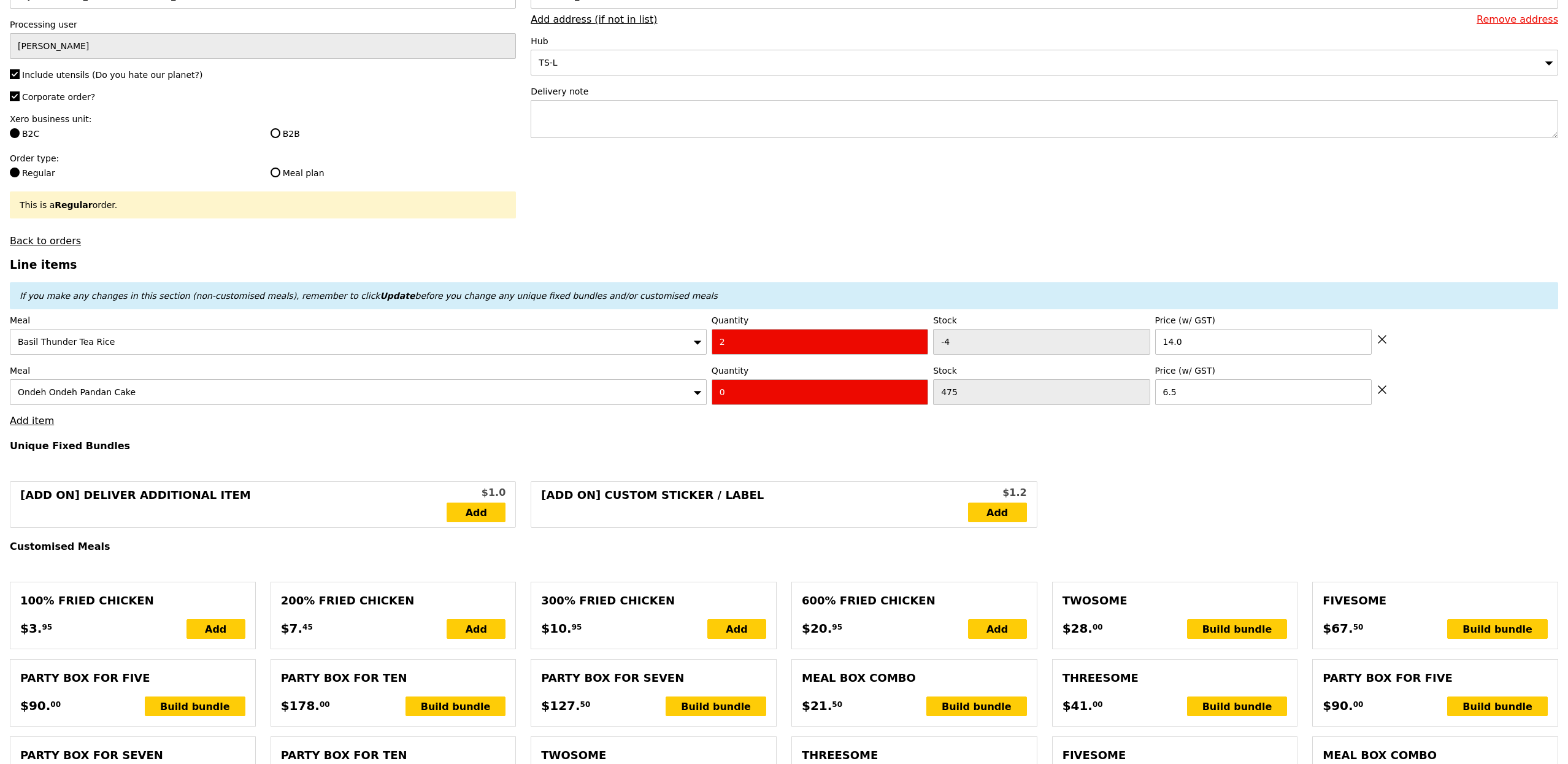
click at [755, 405] on input "0" at bounding box center [819, 392] width 217 height 26
type input "2"
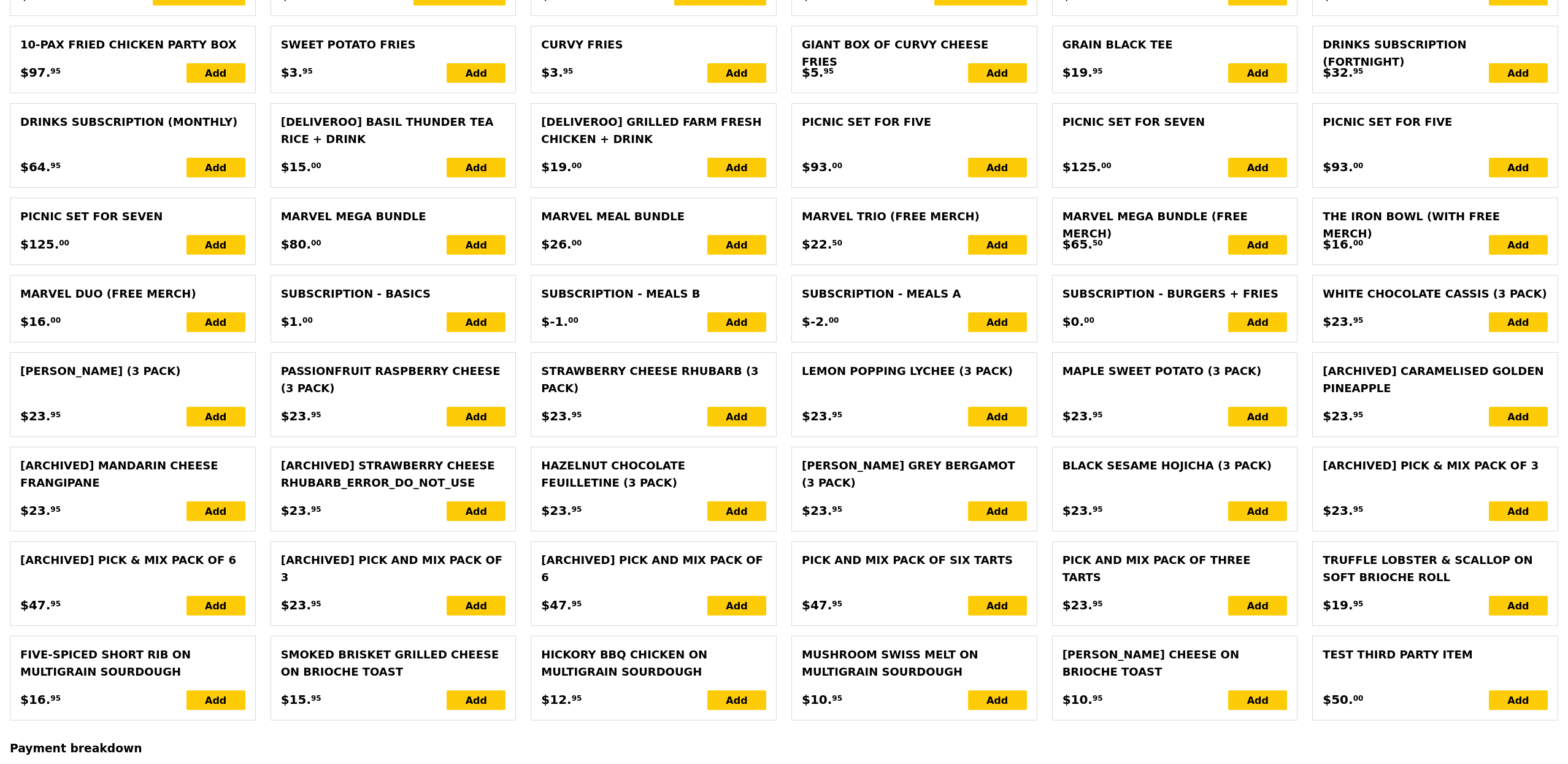
type input "Loading..."
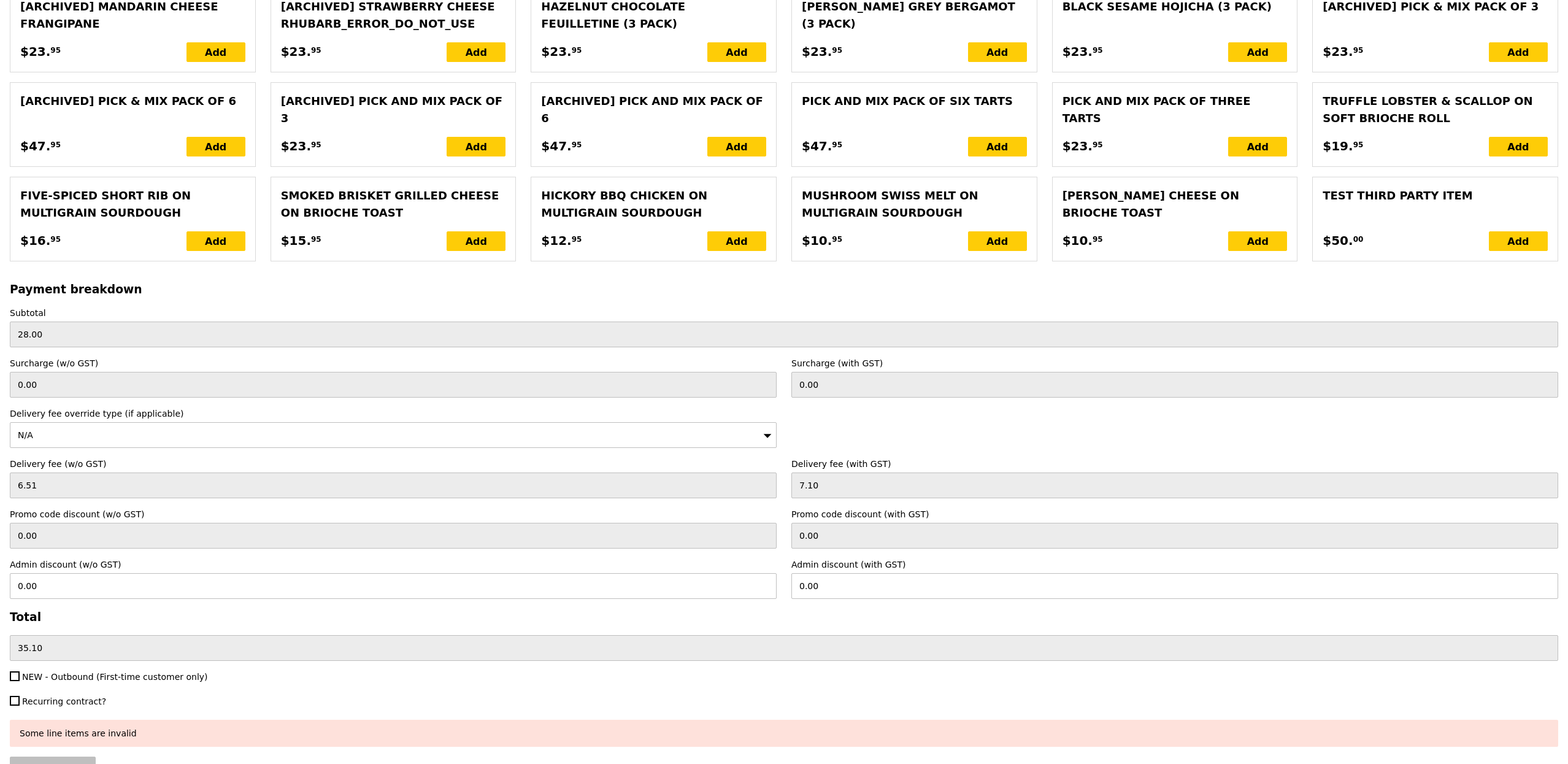
scroll to position [2417, 0]
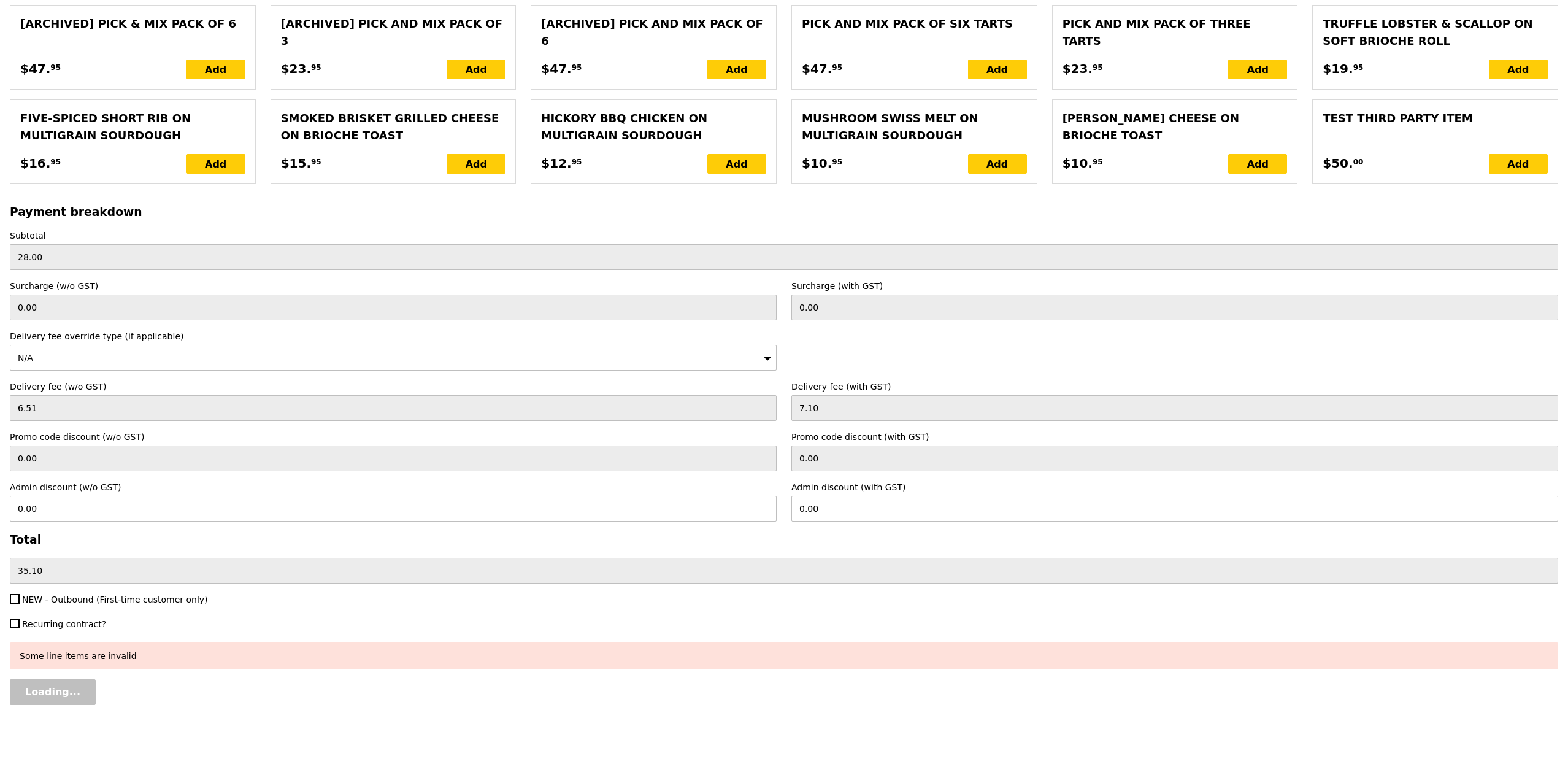
type input "41.00"
type input "5.32"
type input "5.80"
type input "46.80"
type input "Confirm anyway"
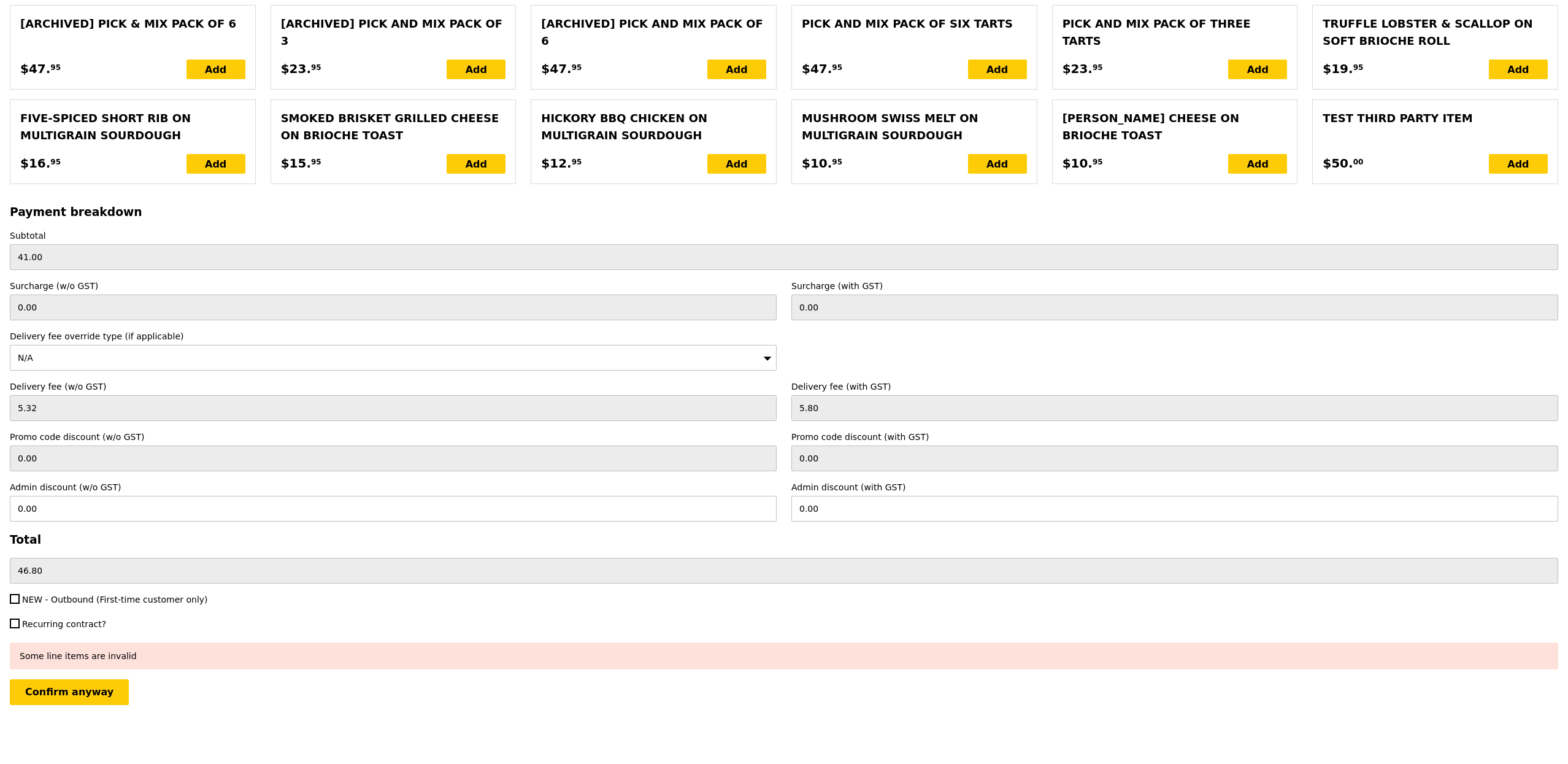
click at [101, 601] on span "NEW - Outbound (First-time customer only)" at bounding box center [115, 599] width 186 height 10
click at [19, 601] on input "NEW - Outbound (First-time customer only)" at bounding box center [14, 599] width 10 height 10
checkbox input "true"
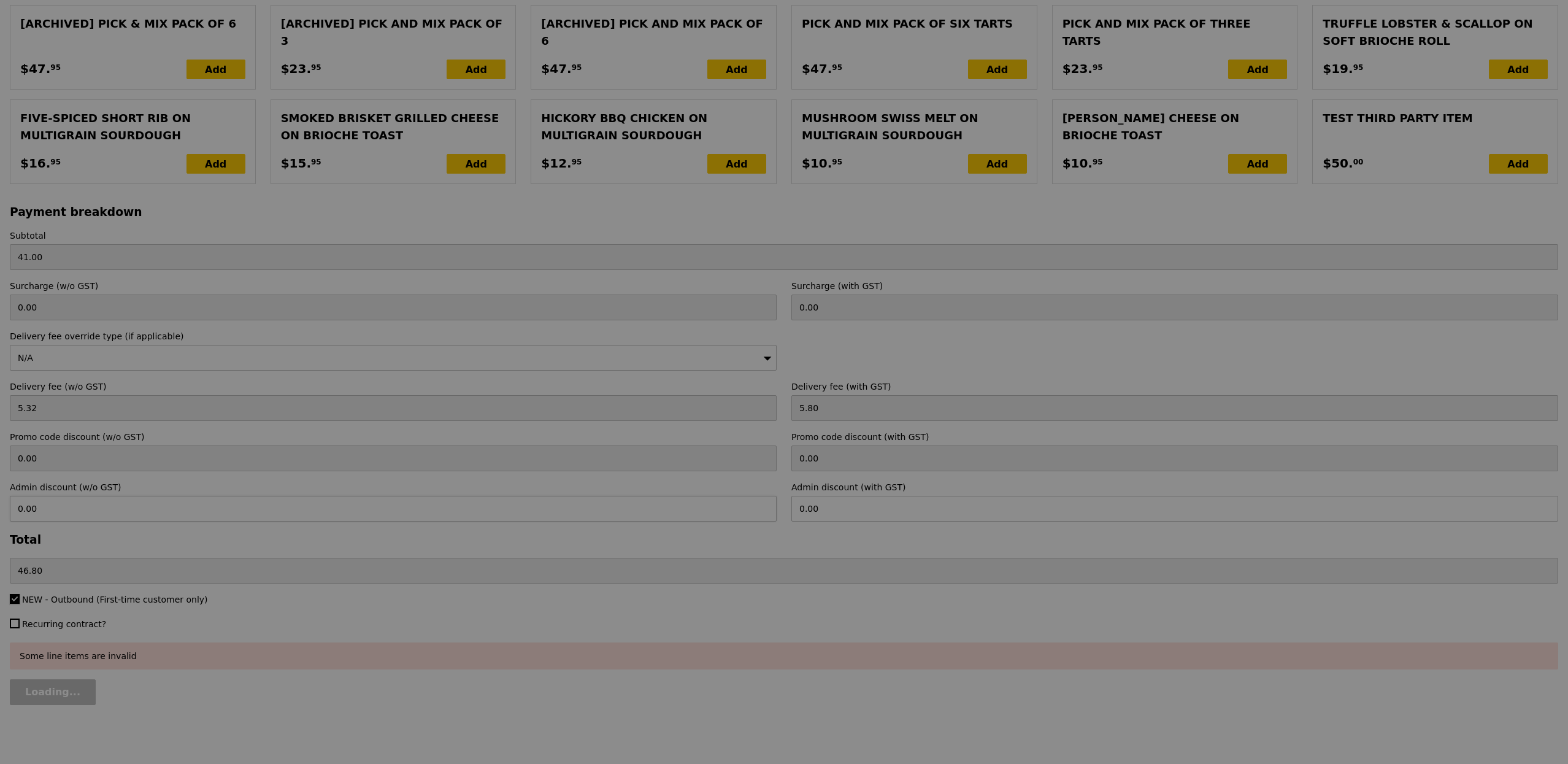
type input "Confirm anyway"
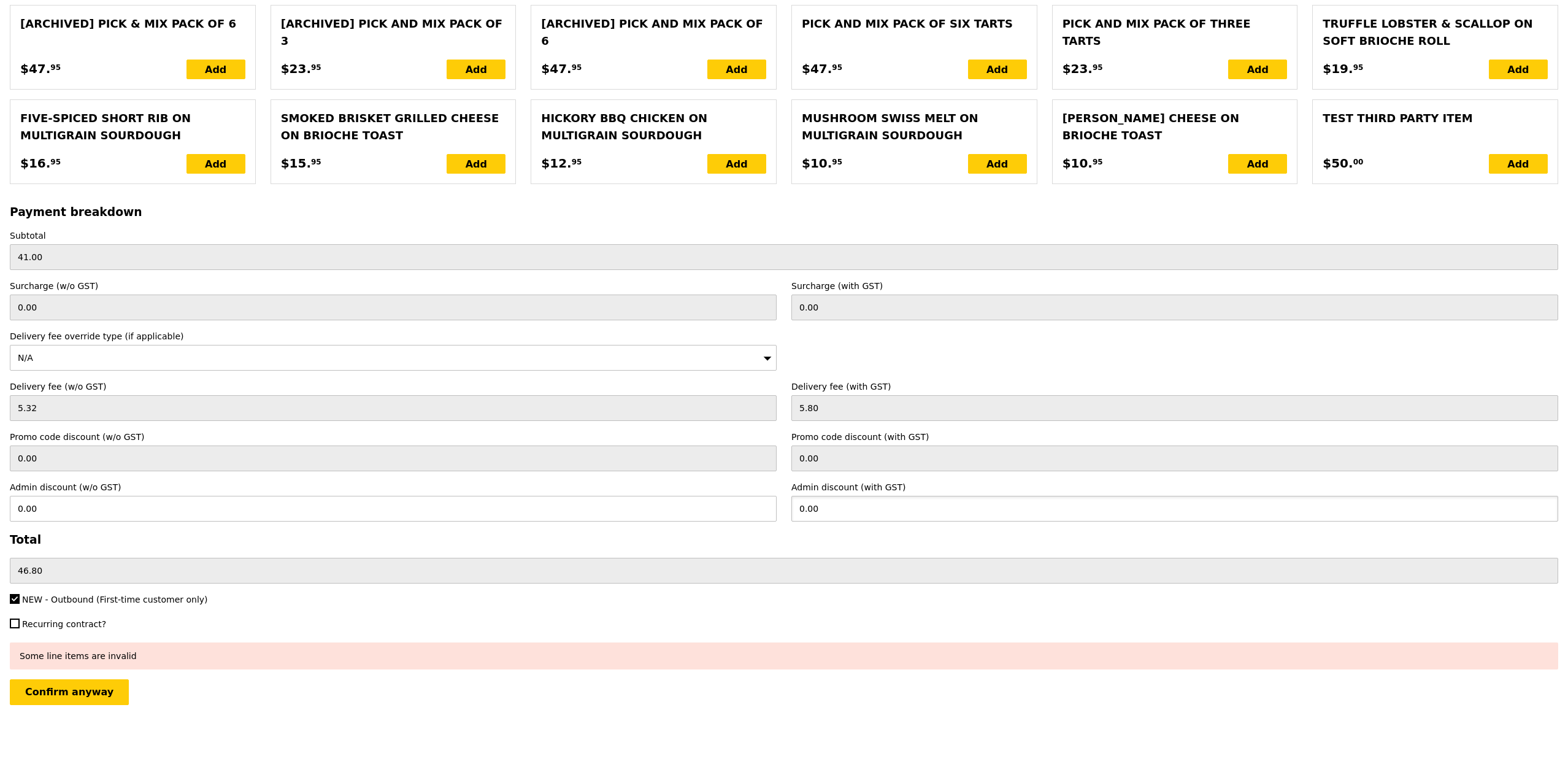
click at [813, 506] on input "0.00" at bounding box center [1174, 509] width 767 height 26
type input "46.8"
type input "42.94"
type input "0.00"
click at [741, 540] on h3 "Total" at bounding box center [784, 539] width 1548 height 13
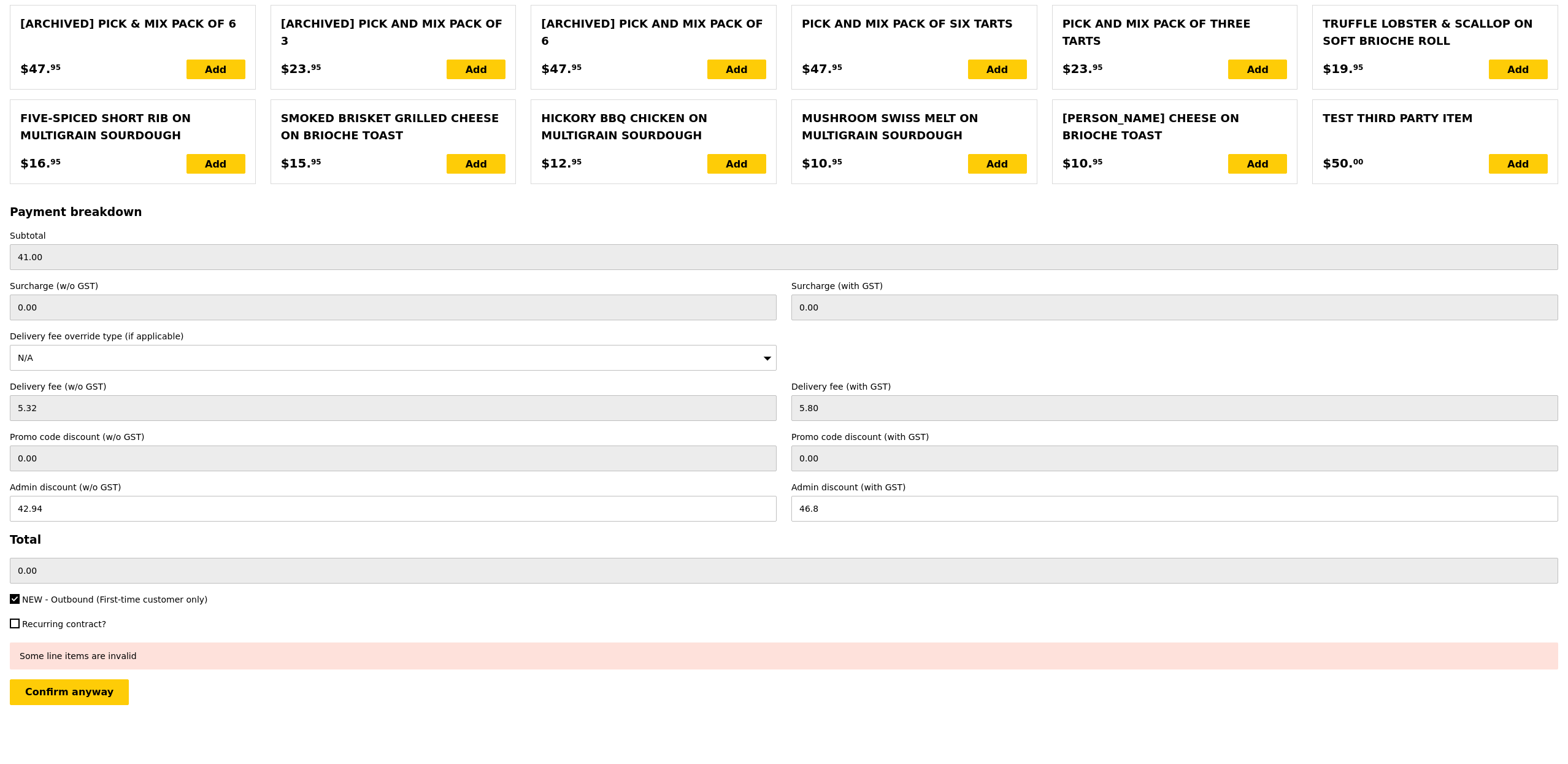
type input "Loading..."
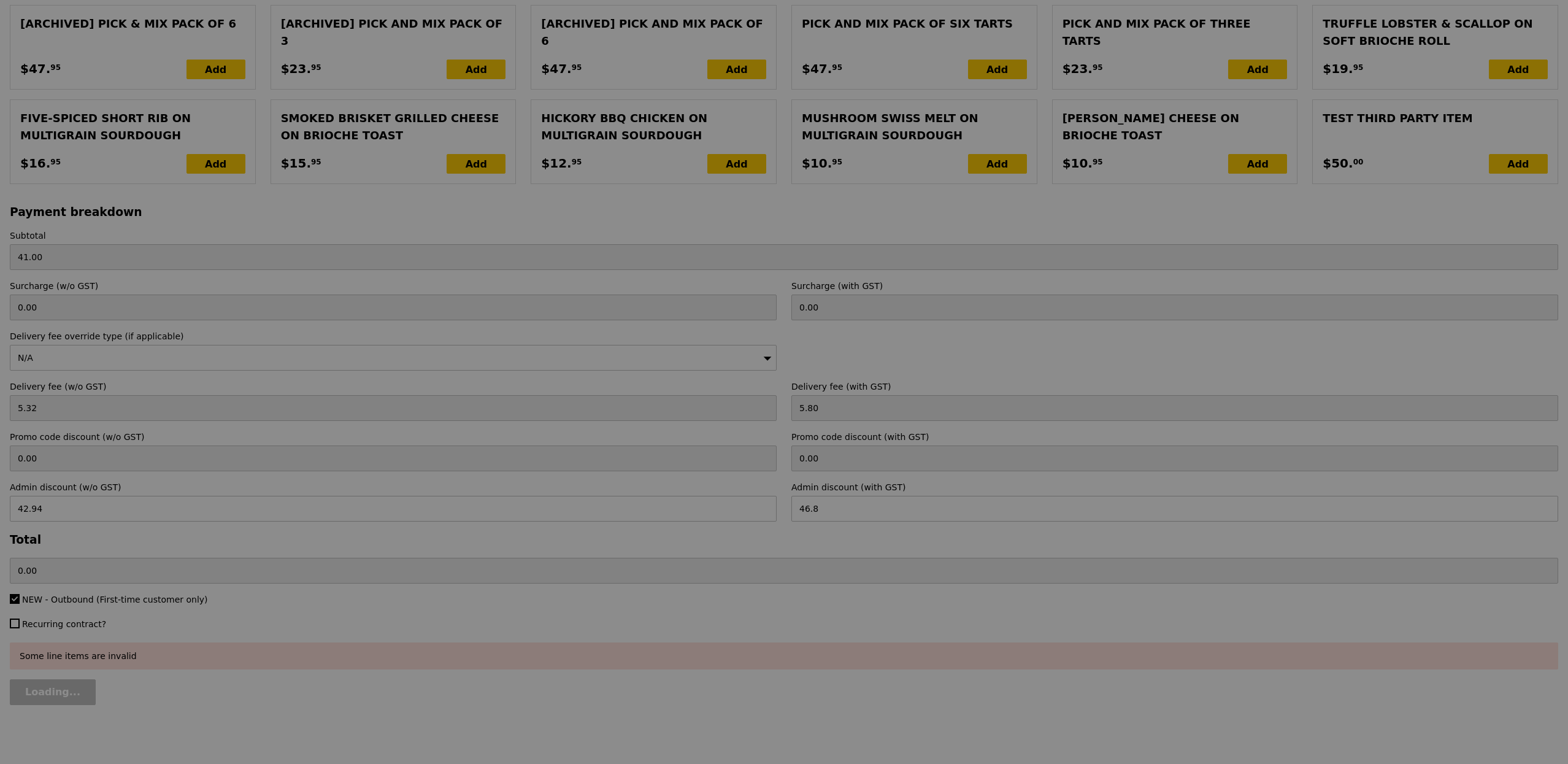
type input "46.80"
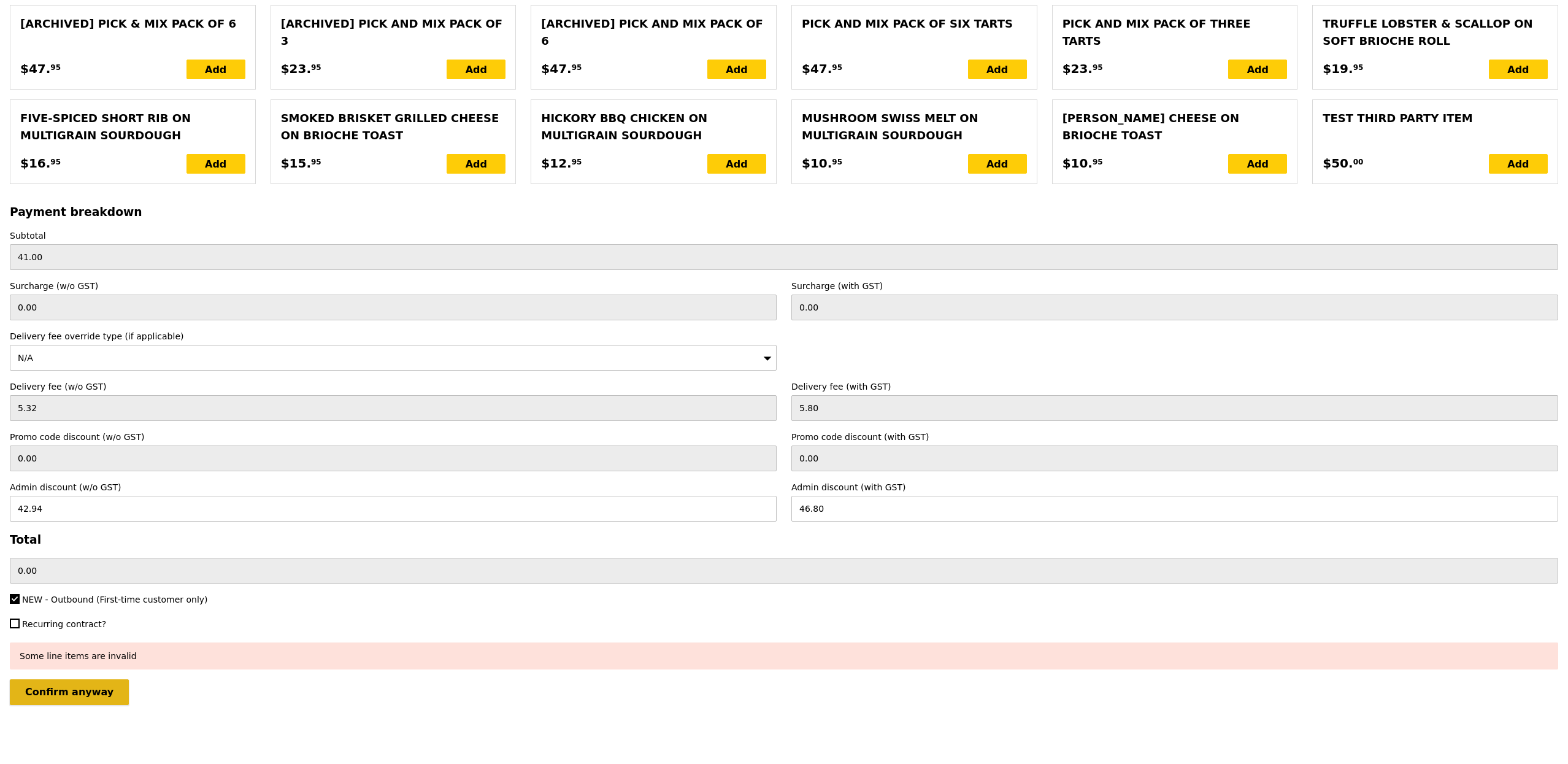
click at [96, 690] on input "Confirm anyway" at bounding box center [69, 692] width 119 height 26
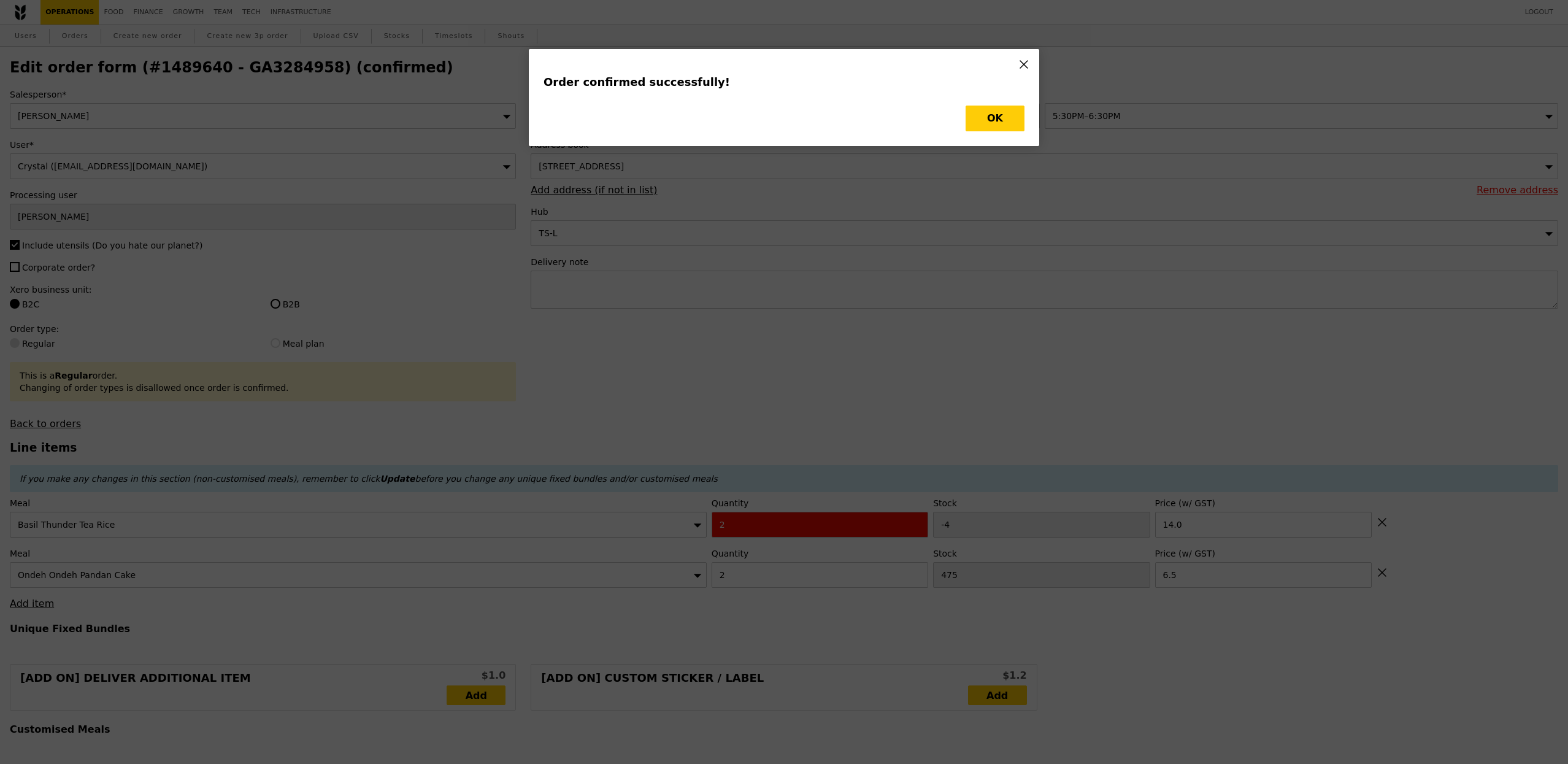
type input "Loading..."
checkbox input "false"
type input "475"
type input "6.50"
type input "-4"
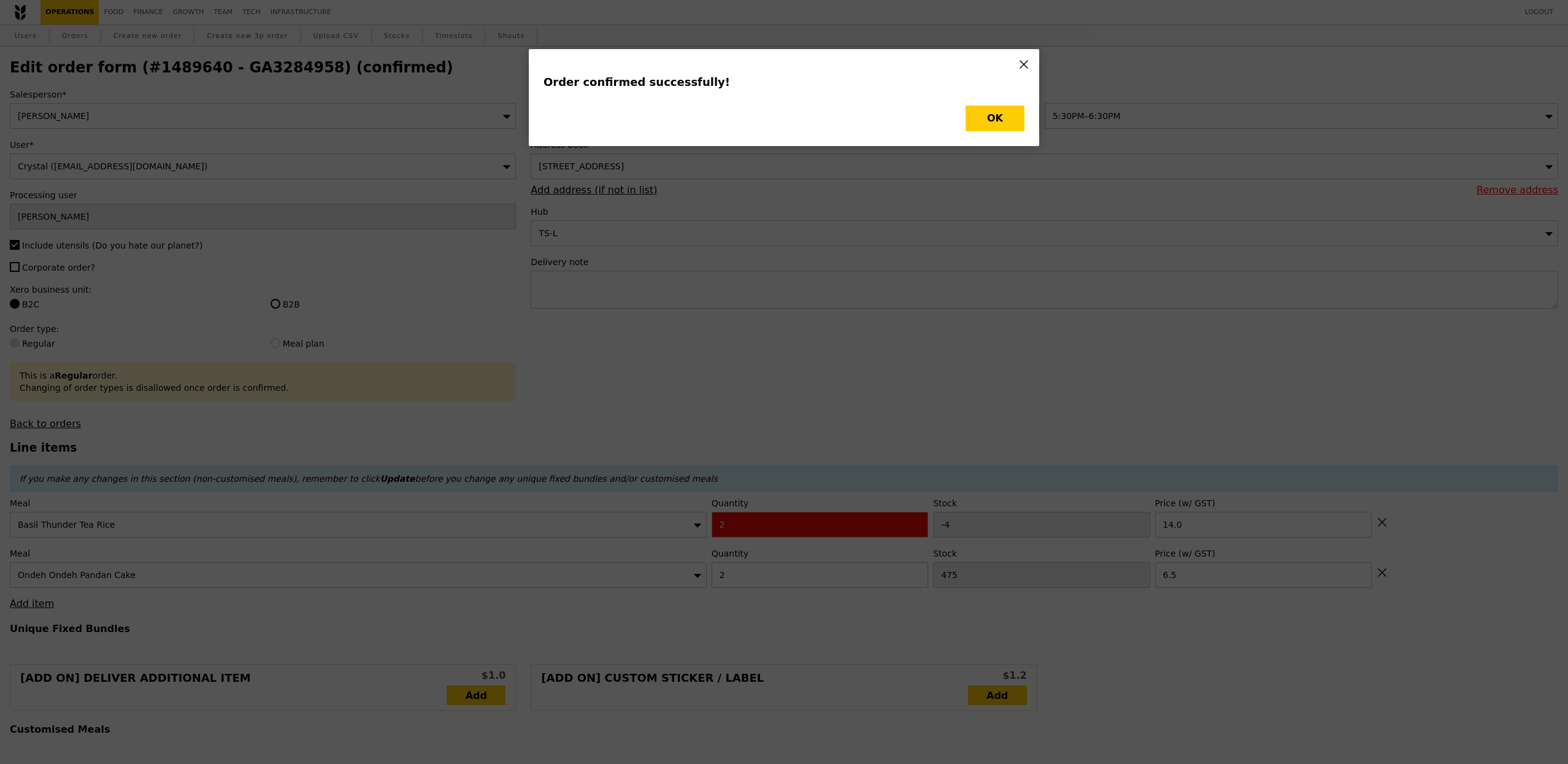
type input "14.00"
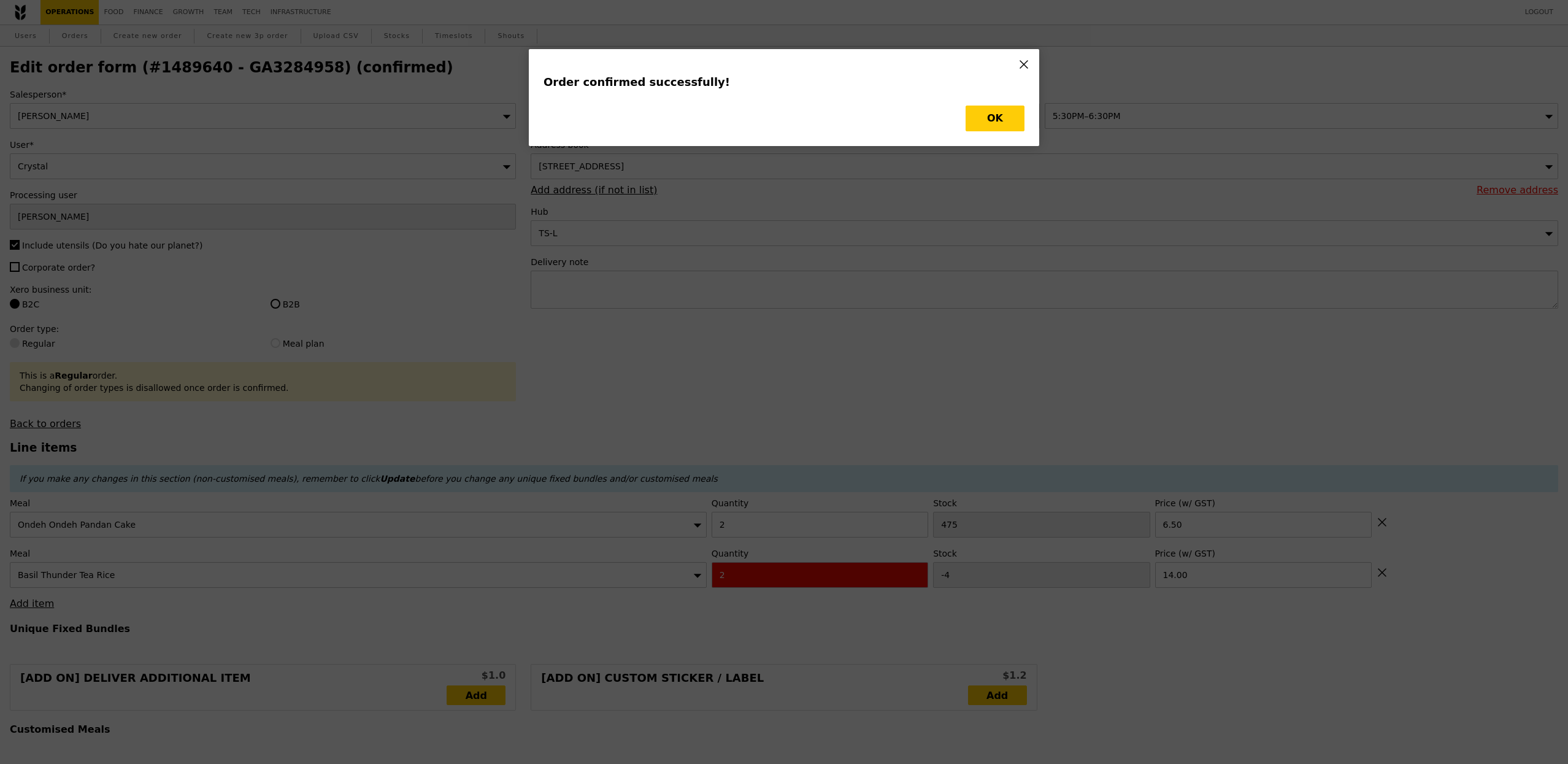
click at [981, 146] on div "Order confirmed successfully! OK" at bounding box center [784, 98] width 511 height 97
type input "473"
type input "-6"
click at [988, 122] on button "OK" at bounding box center [994, 118] width 59 height 26
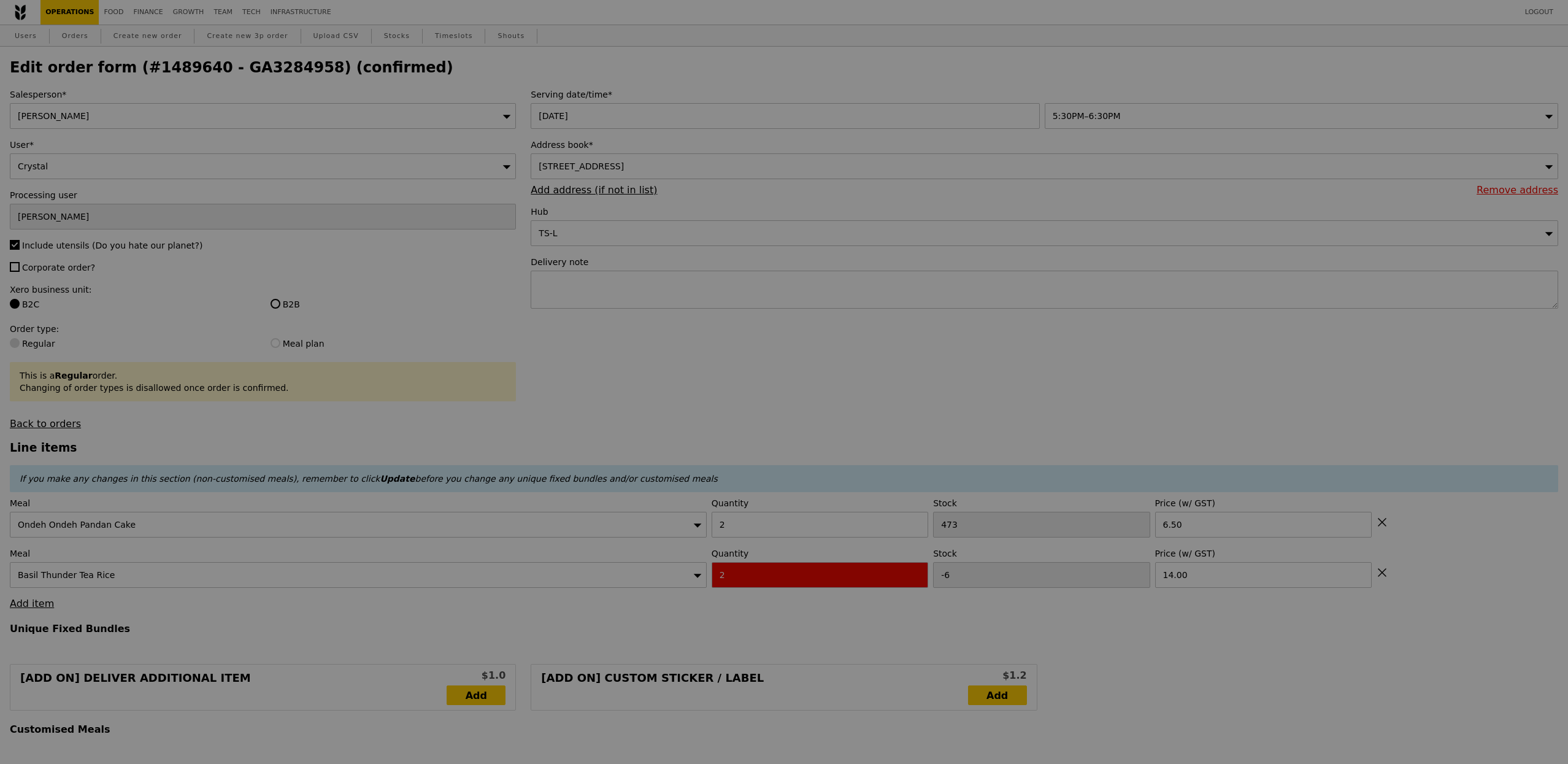
type input "Update"
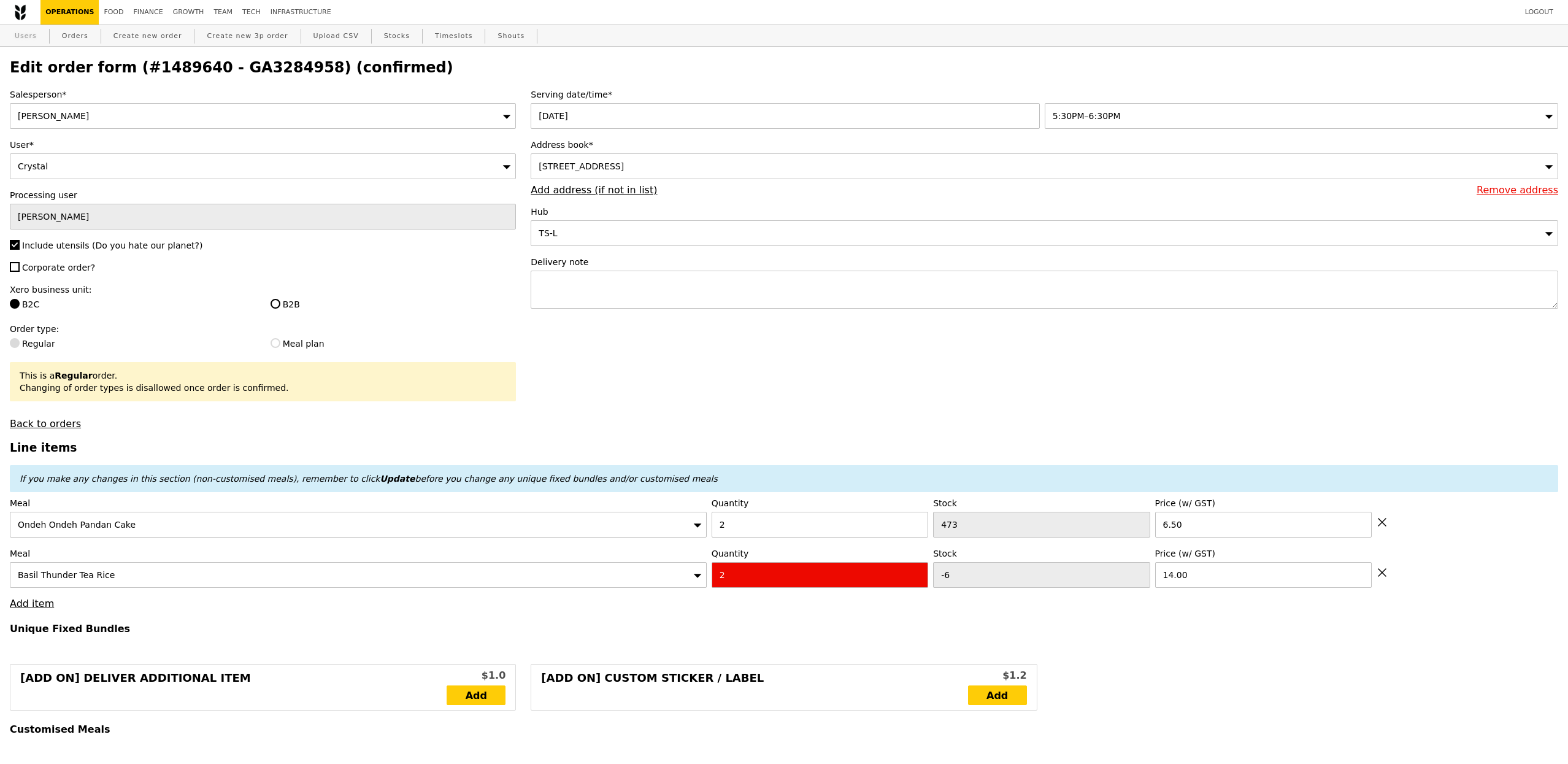
click at [37, 38] on link "Users" at bounding box center [25, 36] width 32 height 22
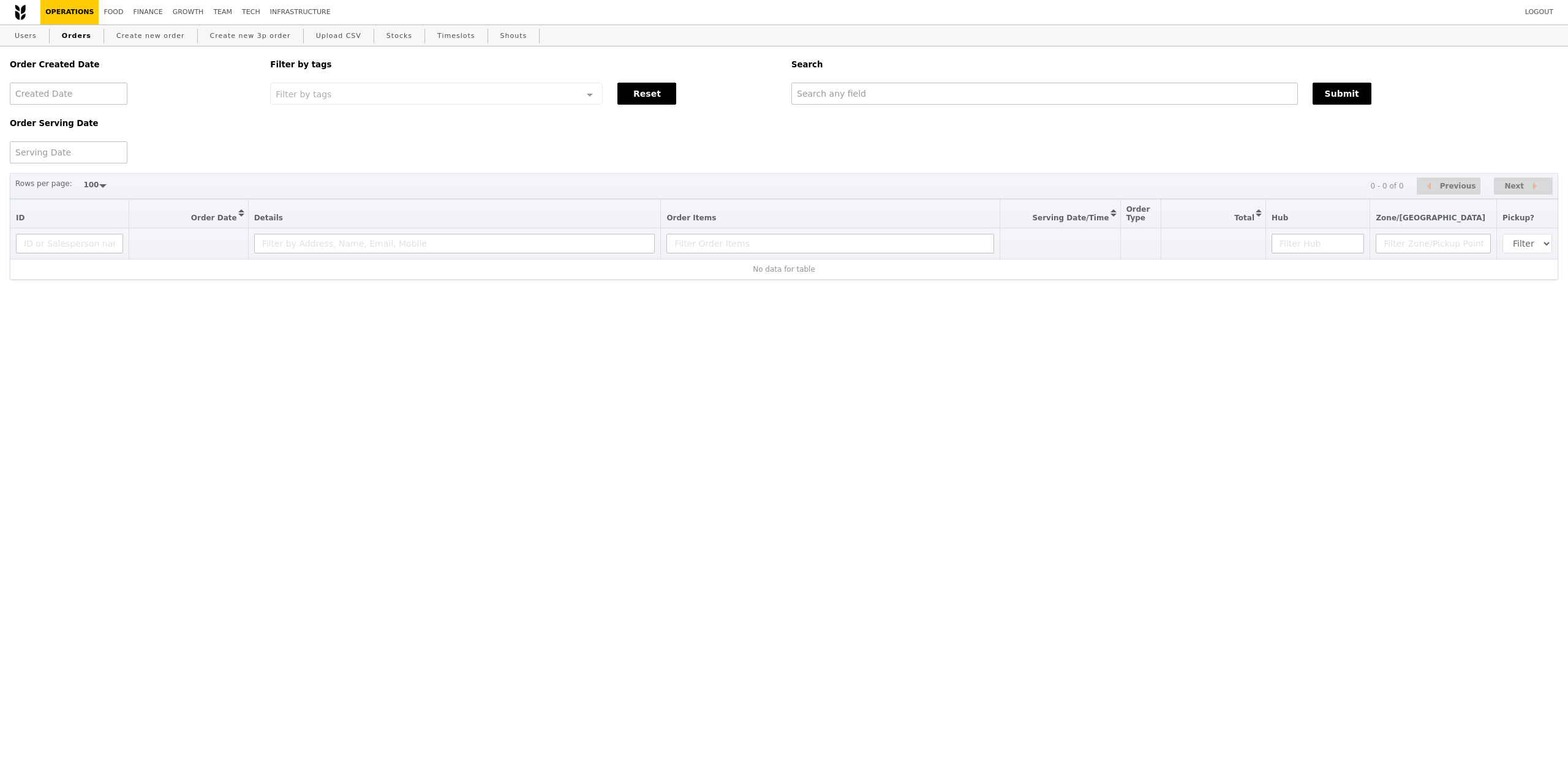
select select "100"
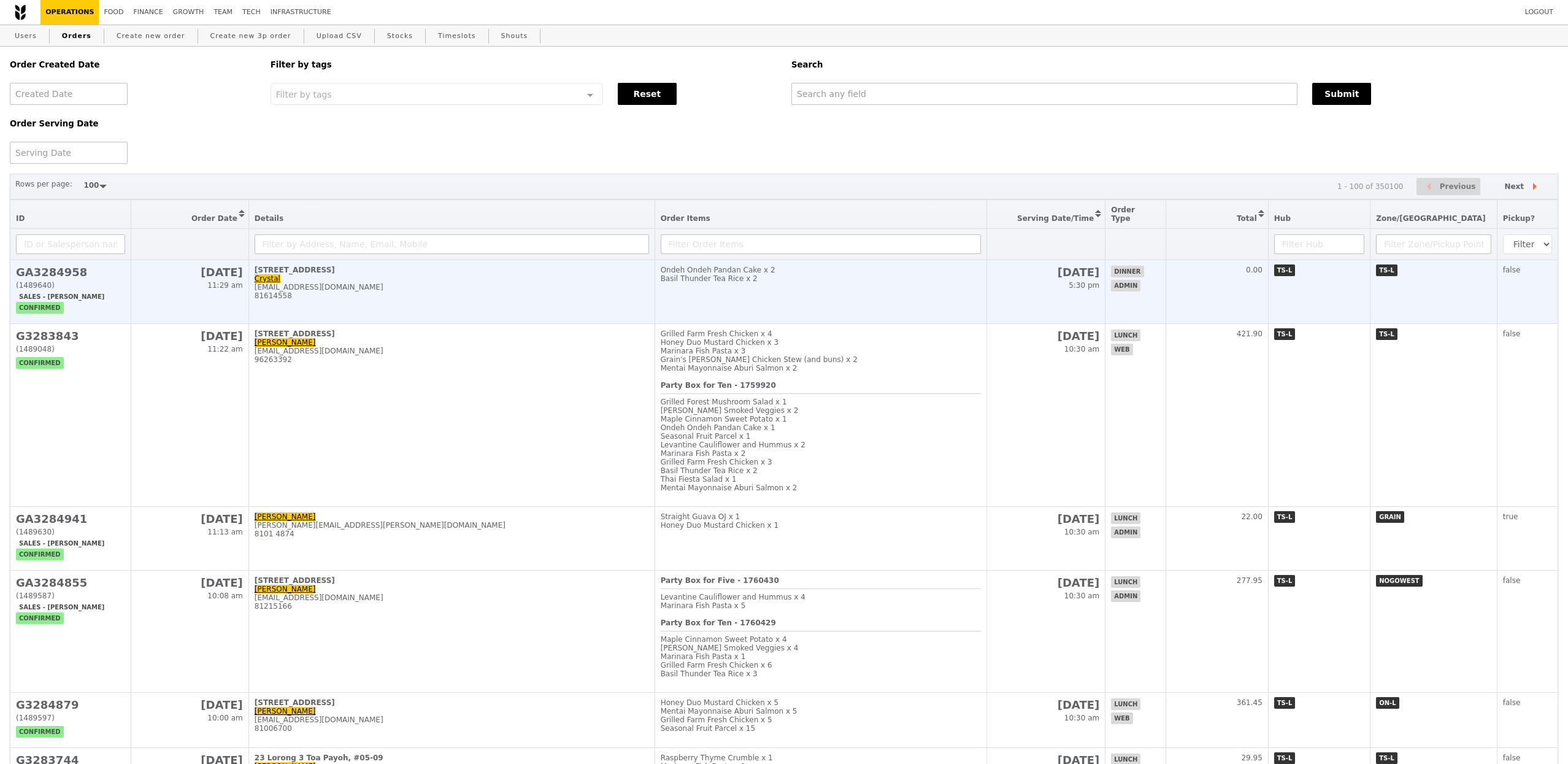
click at [219, 283] on span "11:29 am" at bounding box center [225, 285] width 35 height 9
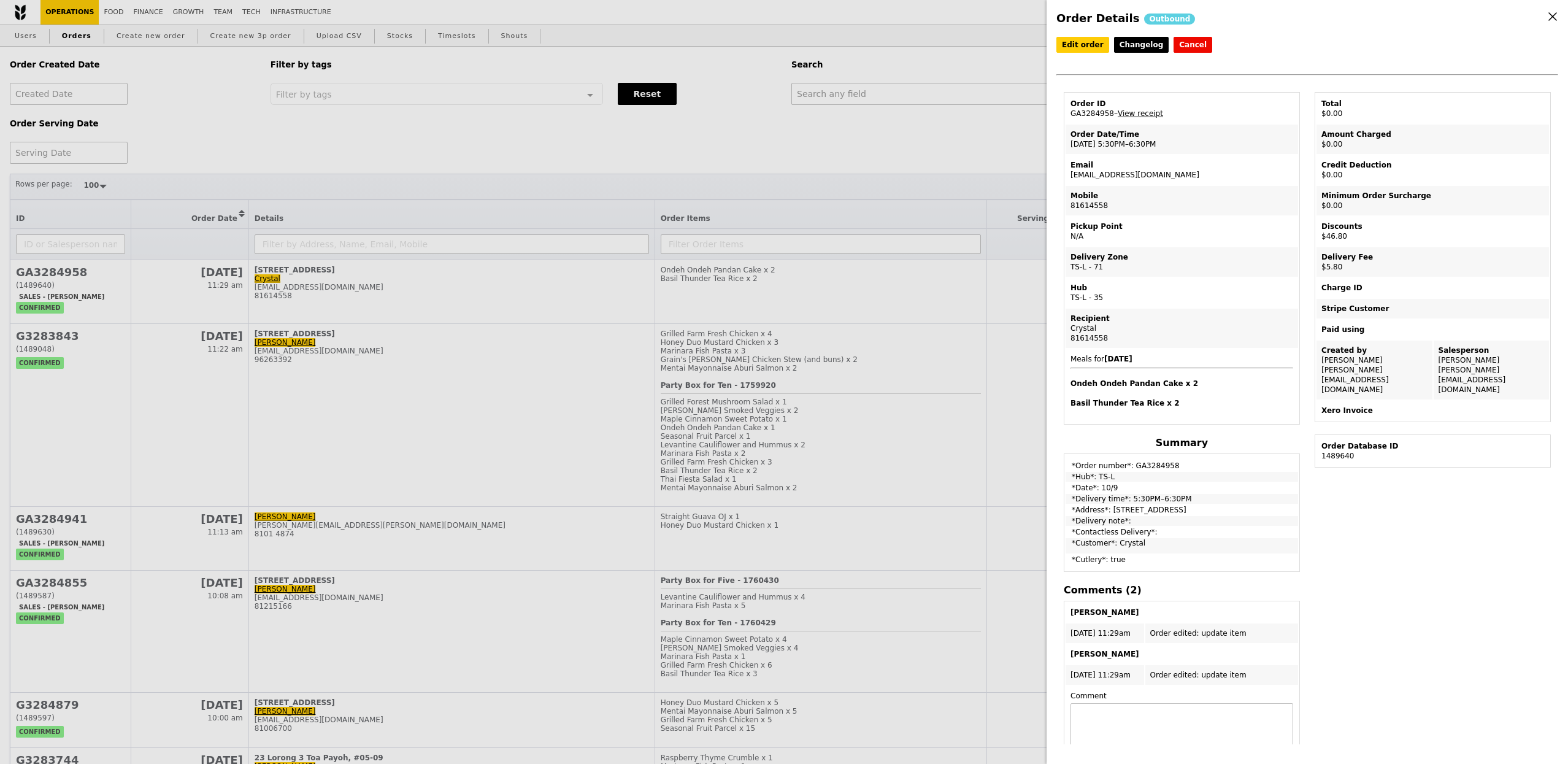
click at [1146, 106] on div "Order ID" at bounding box center [1181, 104] width 223 height 10
click at [1146, 113] on link "View receipt" at bounding box center [1140, 114] width 45 height 9
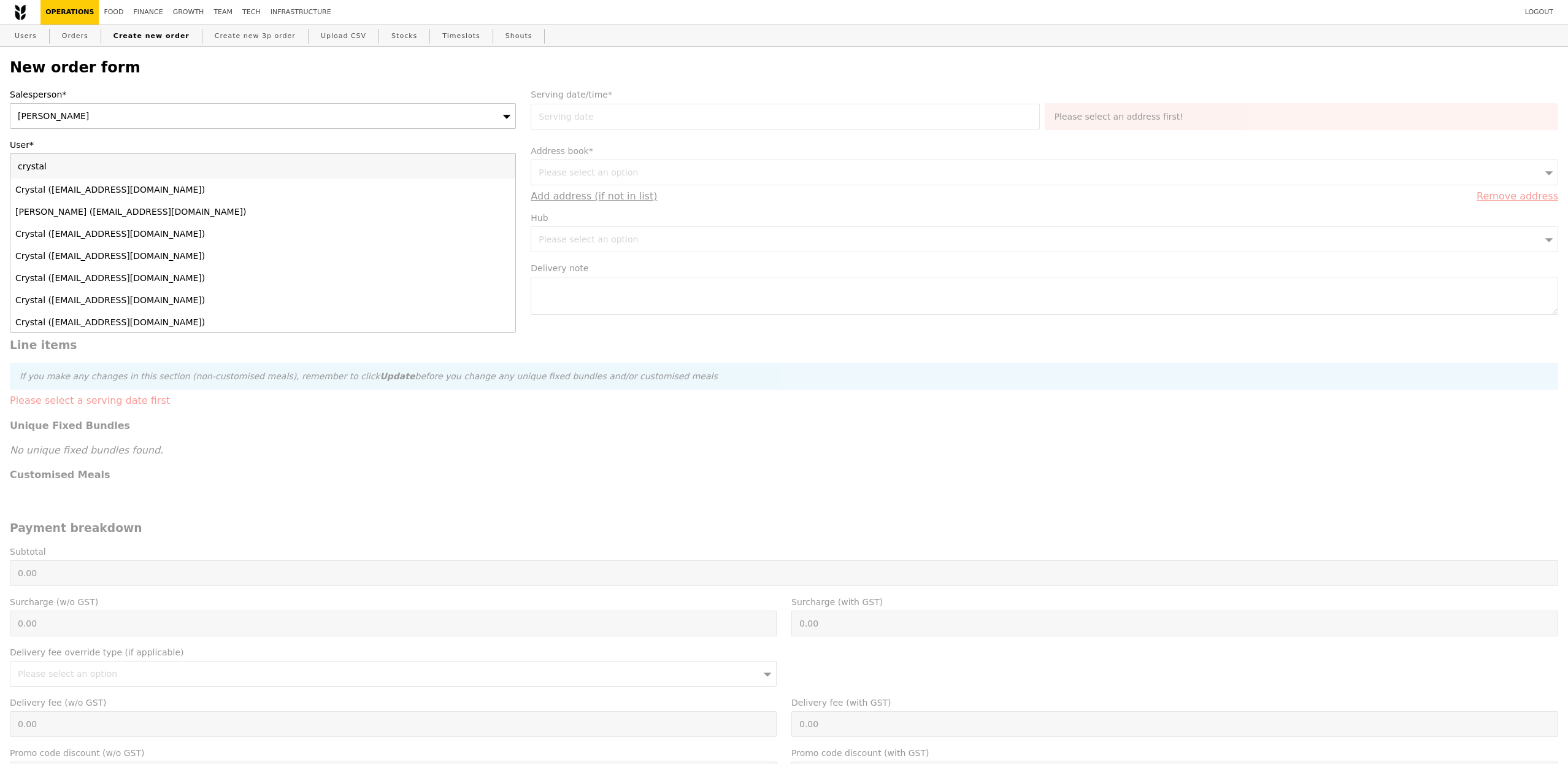
scroll to position [157, 0]
